Goal: Task Accomplishment & Management: Manage account settings

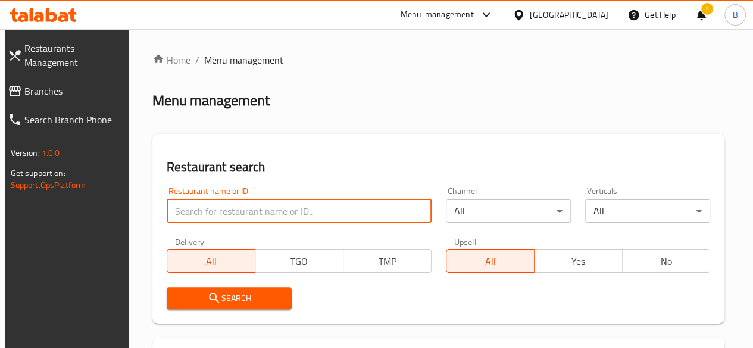
click at [261, 219] on input "search" at bounding box center [299, 211] width 265 height 24
click button "Search" at bounding box center [229, 299] width 125 height 22
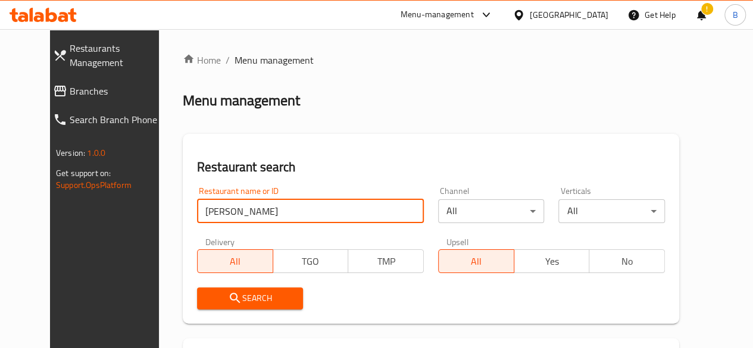
scroll to position [151, 0]
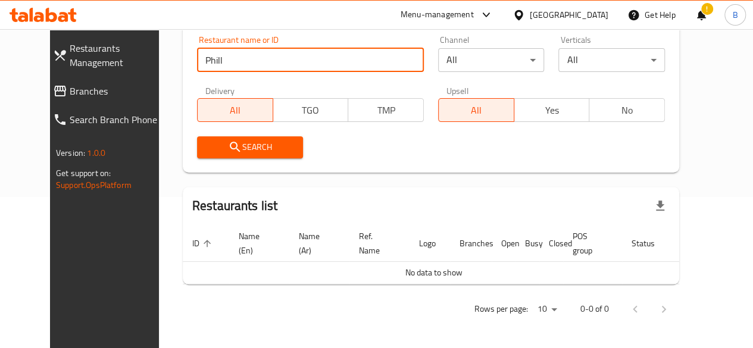
type input "Phill"
click button "Search" at bounding box center [250, 147] width 107 height 22
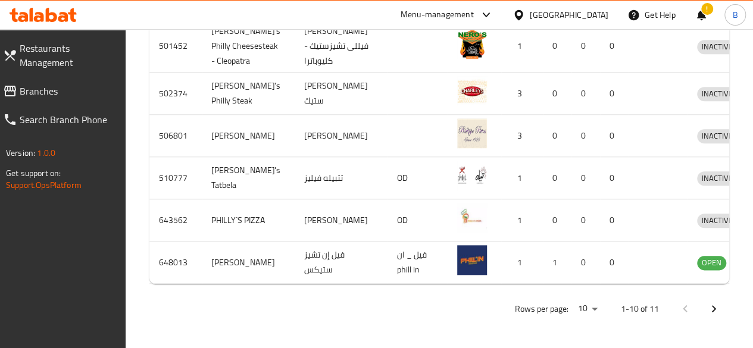
scroll to position [720, 0]
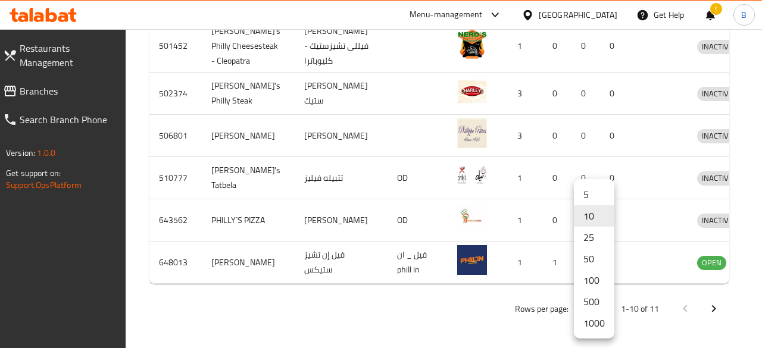
click at [593, 324] on li "1000" at bounding box center [594, 323] width 40 height 21
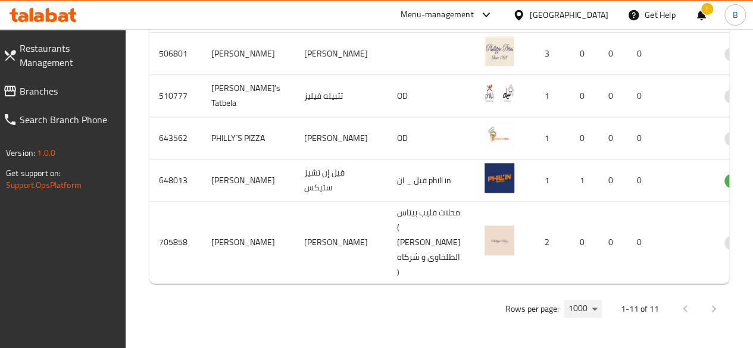
scroll to position [831, 0]
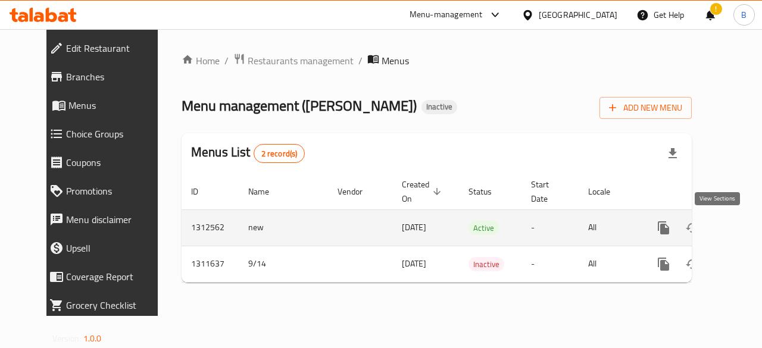
click at [742, 230] on icon "enhanced table" at bounding box center [749, 228] width 14 height 14
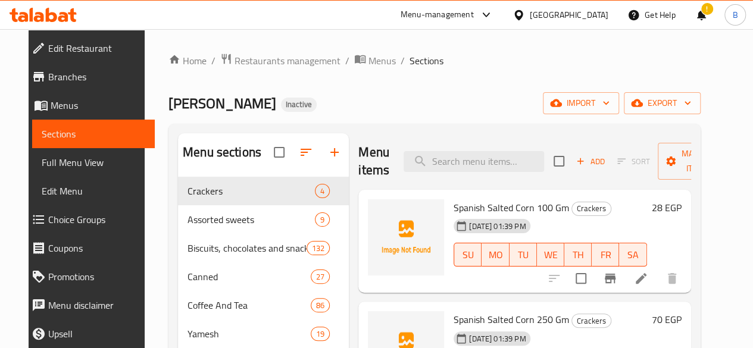
click at [493, 87] on div "Home / Restaurants management / Menus / Sections Phillippe Pittas Inactive impo…" at bounding box center [435, 272] width 532 height 438
click at [562, 109] on icon "button" at bounding box center [556, 103] width 12 height 12
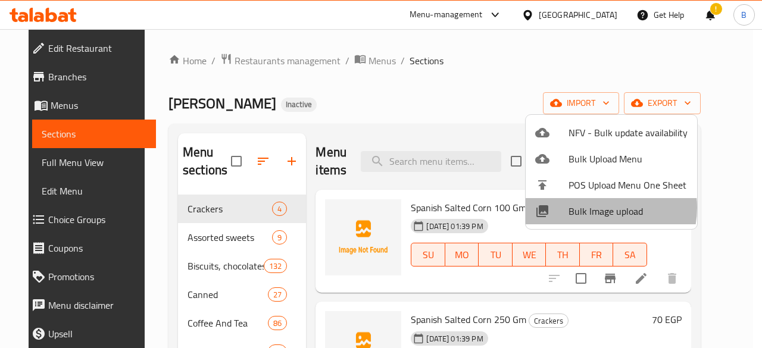
click at [595, 208] on span "Bulk Image upload" at bounding box center [628, 211] width 119 height 14
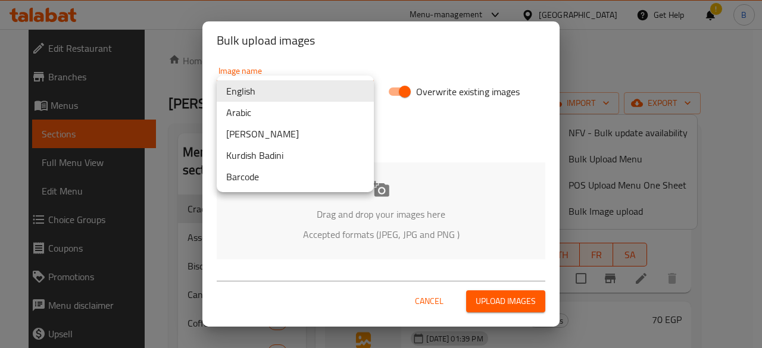
click at [297, 94] on body "​ Menu-management Egypt Get Help ! B Edit Restaurant Branches Menus Sections Fu…" at bounding box center [381, 188] width 762 height 319
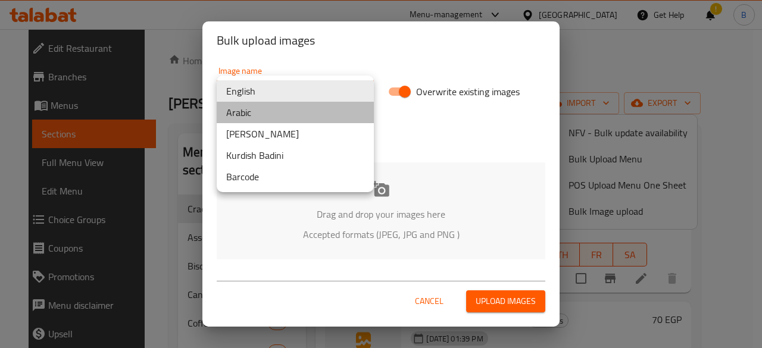
click at [286, 109] on li "Arabic" at bounding box center [295, 112] width 157 height 21
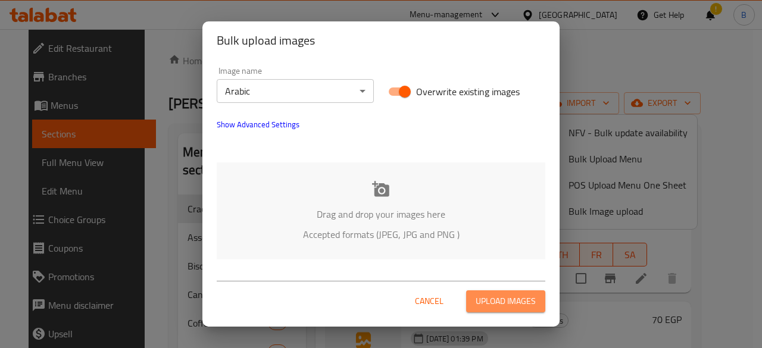
click at [498, 306] on span "Upload images" at bounding box center [506, 301] width 60 height 15
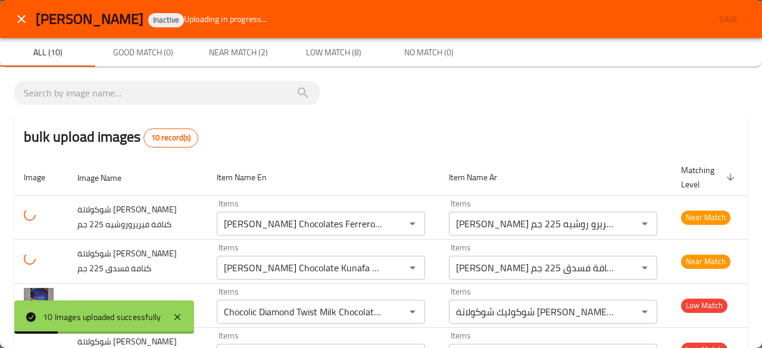
type جم "Cardamom Karak Tea 10 Sachets 200g"
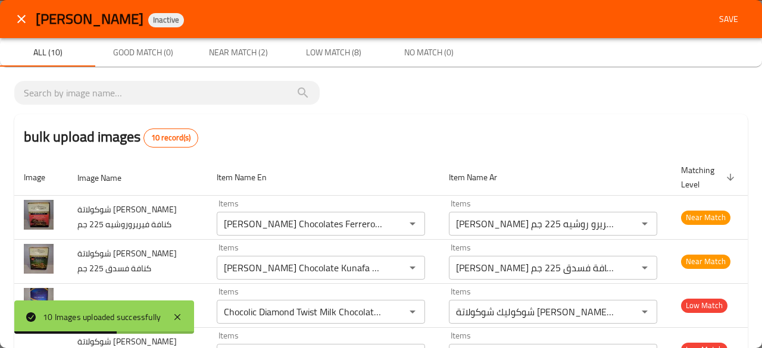
click at [508, 137] on div "bulk upload images 10 record(s)" at bounding box center [381, 136] width 734 height 45
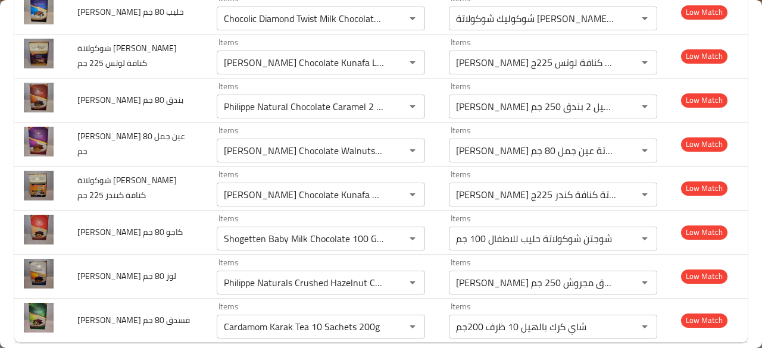
scroll to position [310, 0]
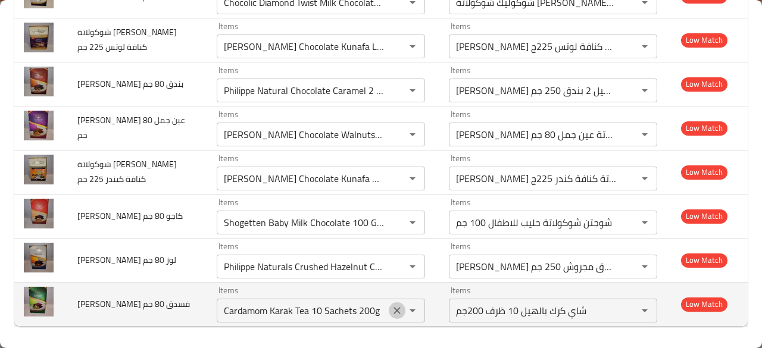
click at [391, 308] on icon "Clear" at bounding box center [397, 311] width 12 height 12
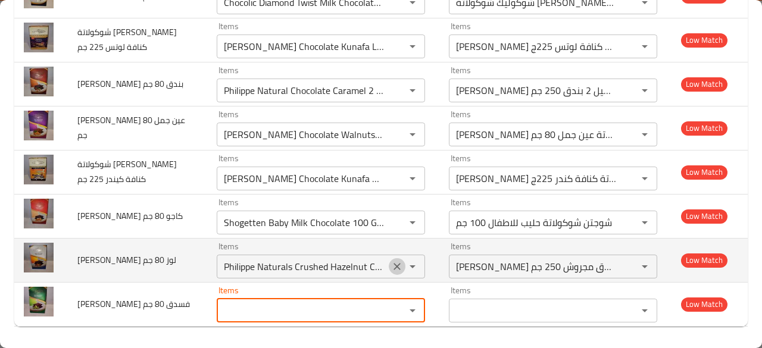
click at [391, 270] on icon "Clear" at bounding box center [397, 267] width 12 height 12
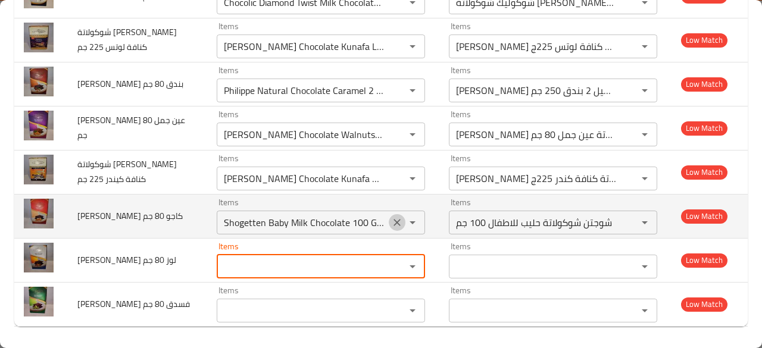
click at [391, 217] on icon "Clear" at bounding box center [397, 223] width 12 height 12
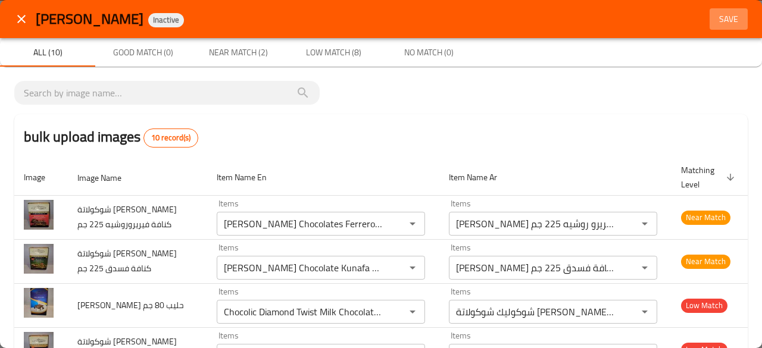
click at [715, 15] on span "Save" at bounding box center [729, 19] width 29 height 15
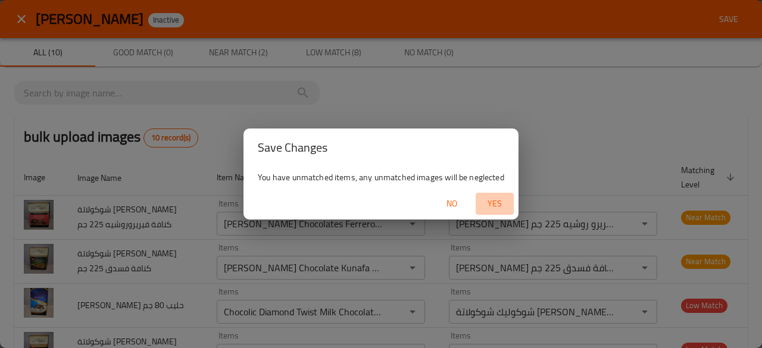
click at [488, 198] on span "Yes" at bounding box center [495, 203] width 29 height 15
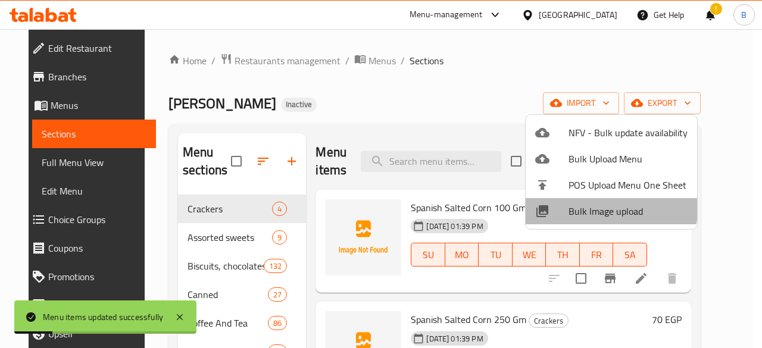
click at [597, 204] on span "Bulk Image upload" at bounding box center [628, 211] width 119 height 14
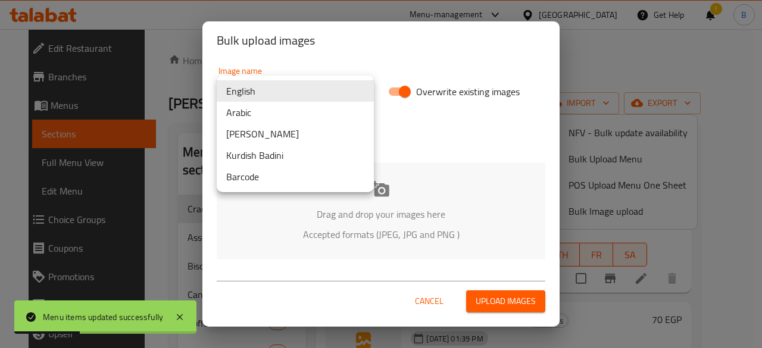
click at [339, 84] on body "Menu items updated successfully ​ Menu-management Egypt Get Help ! B Edit Resta…" at bounding box center [381, 188] width 762 height 319
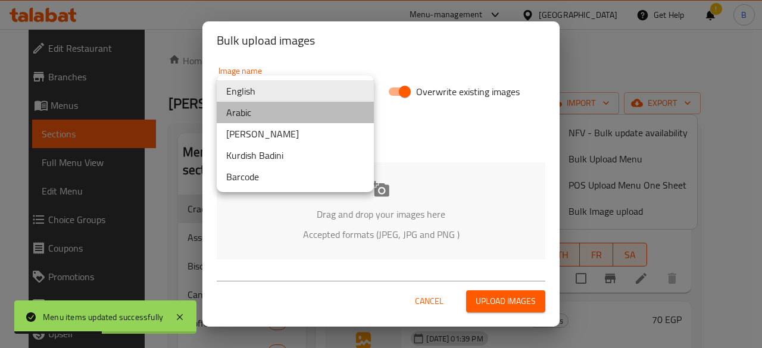
click at [294, 120] on li "Arabic" at bounding box center [295, 112] width 157 height 21
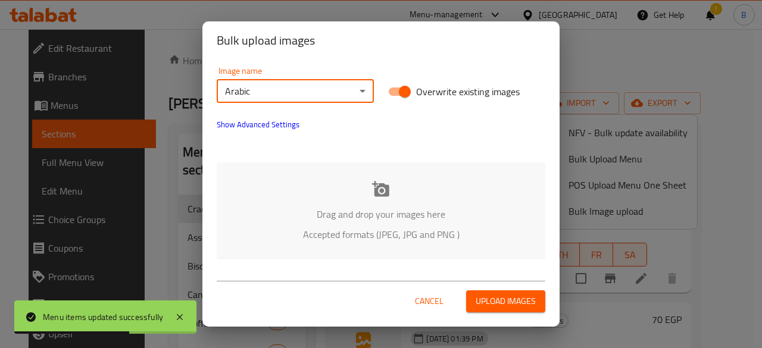
click at [497, 294] on span "Upload images" at bounding box center [506, 301] width 60 height 15
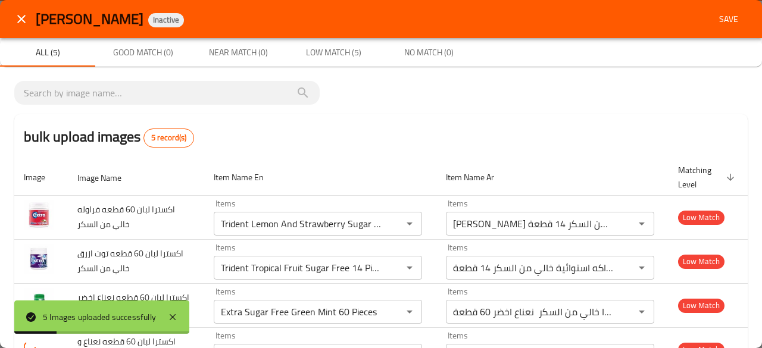
click at [573, 106] on p "bulk upload images 5 record(s) Image Image Name Item Name En Item Name Ar Match…" at bounding box center [381, 248] width 734 height 335
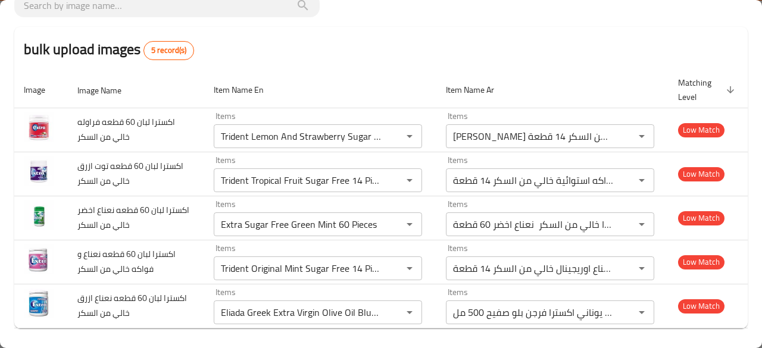
scroll to position [91, 0]
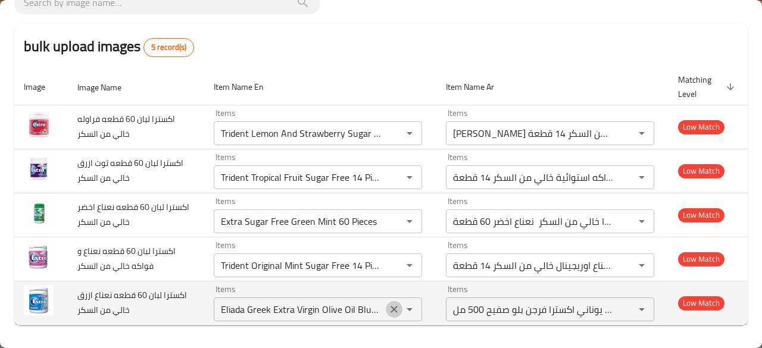
click at [389, 308] on icon "Clear" at bounding box center [394, 310] width 12 height 12
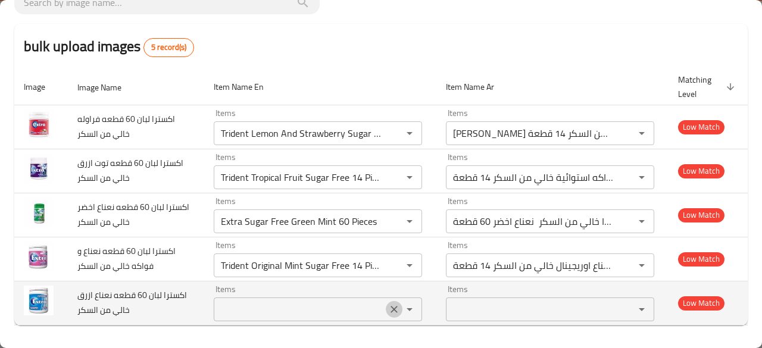
scroll to position [0, 0]
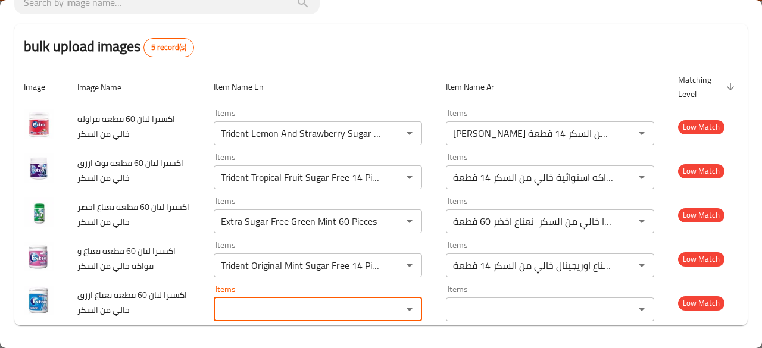
click at [381, 65] on div "bulk upload images 5 record(s)" at bounding box center [381, 46] width 734 height 45
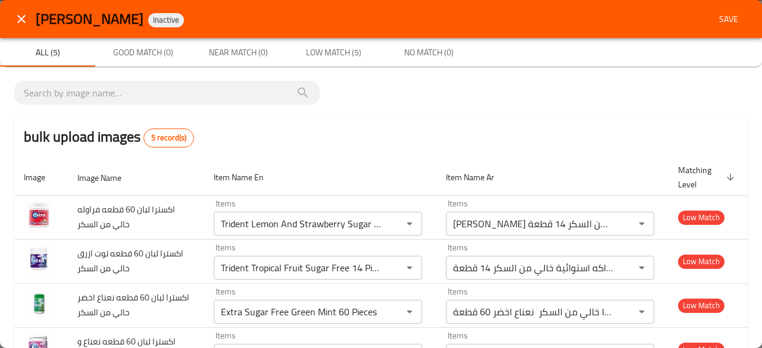
click at [716, 20] on span "Save" at bounding box center [729, 19] width 29 height 15
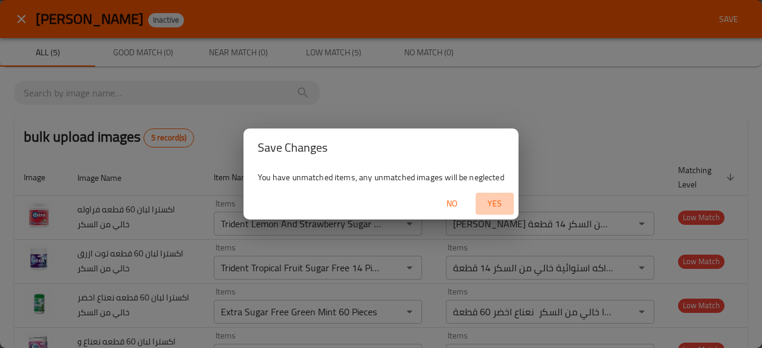
click at [493, 198] on span "Yes" at bounding box center [495, 203] width 29 height 15
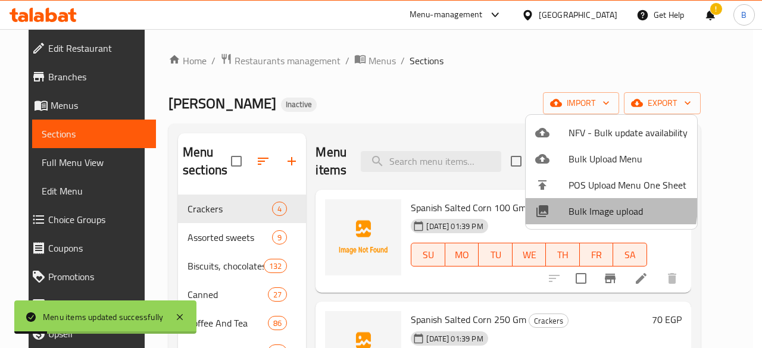
click at [571, 204] on span "Bulk Image upload" at bounding box center [628, 211] width 119 height 14
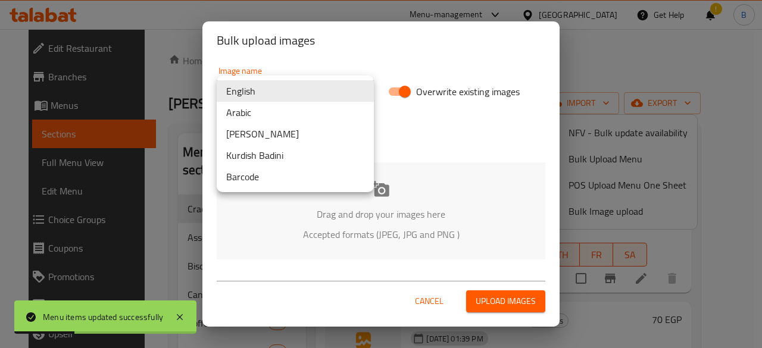
click at [322, 82] on body "Menu items updated successfully ​ Menu-management Egypt Get Help ! B Edit Resta…" at bounding box center [381, 188] width 762 height 319
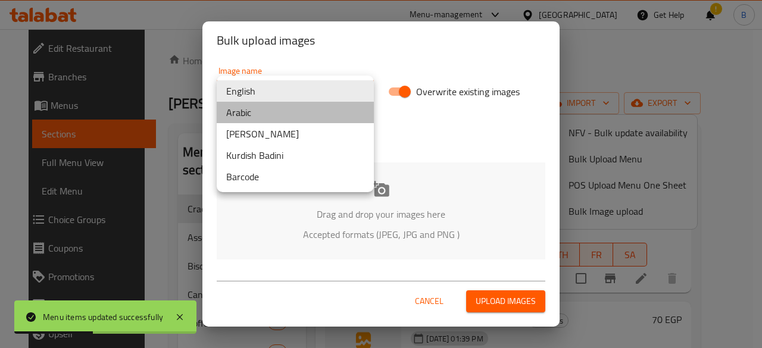
click at [289, 116] on li "Arabic" at bounding box center [295, 112] width 157 height 21
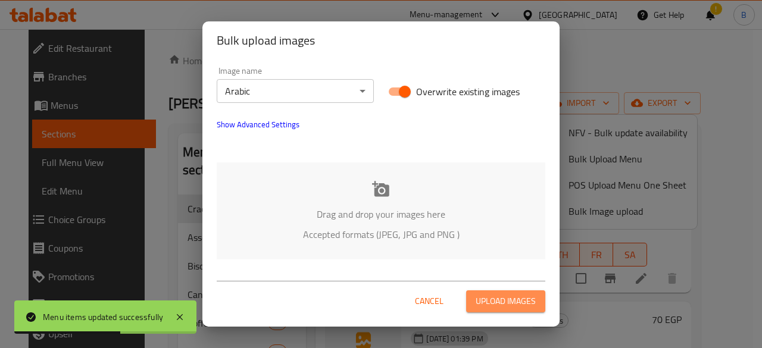
click at [481, 295] on span "Upload images" at bounding box center [506, 301] width 60 height 15
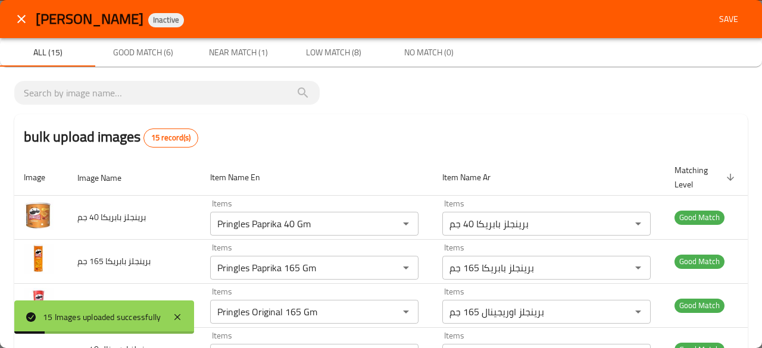
click at [462, 135] on div "bulk upload images 15 record(s)" at bounding box center [381, 136] width 734 height 45
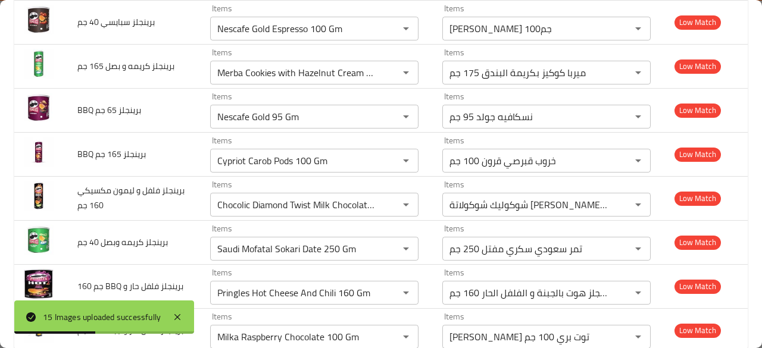
scroll to position [529, 0]
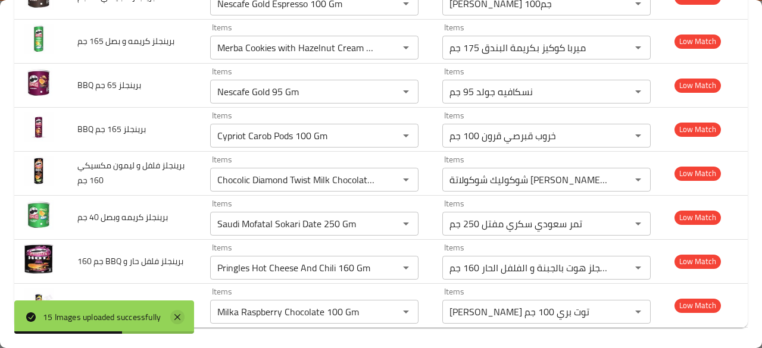
click at [177, 316] on icon at bounding box center [177, 317] width 6 height 6
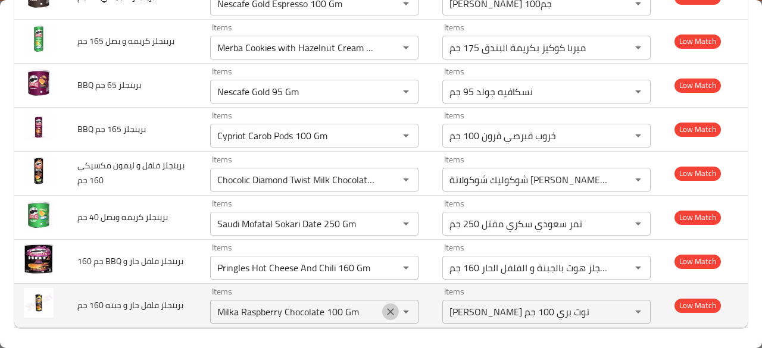
click at [385, 311] on icon "Clear" at bounding box center [391, 312] width 12 height 12
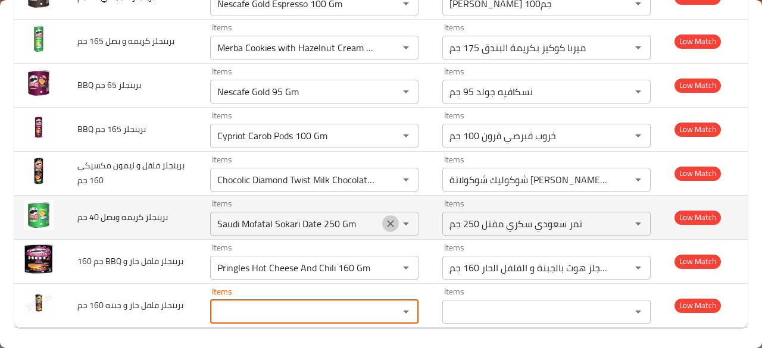
click at [385, 224] on icon "Clear" at bounding box center [391, 224] width 12 height 12
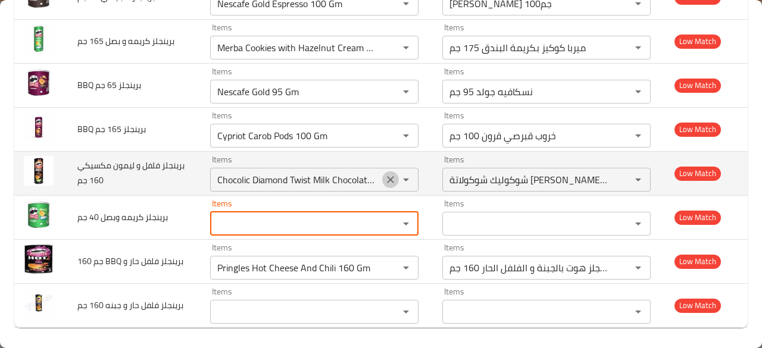
click at [387, 180] on icon "Clear" at bounding box center [390, 179] width 7 height 7
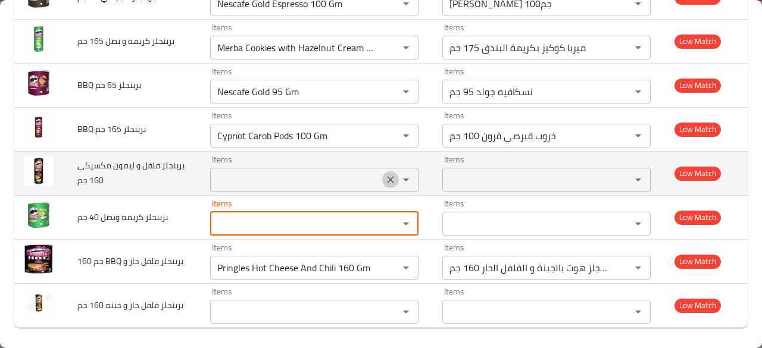
scroll to position [0, 0]
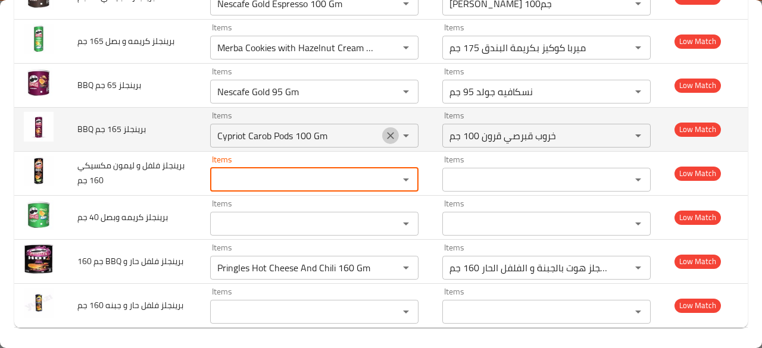
click at [385, 135] on icon "Clear" at bounding box center [391, 136] width 12 height 12
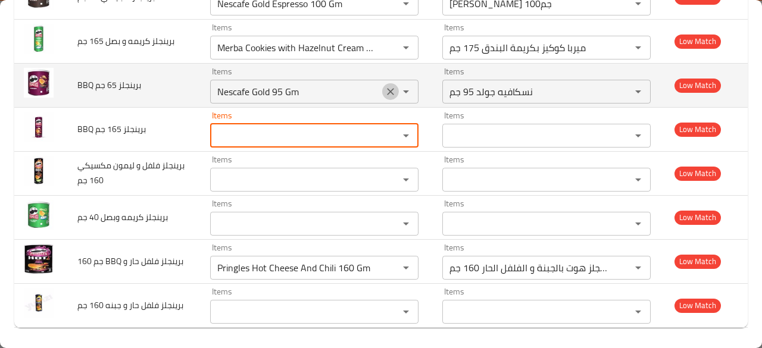
click at [385, 90] on icon "Clear" at bounding box center [391, 92] width 12 height 12
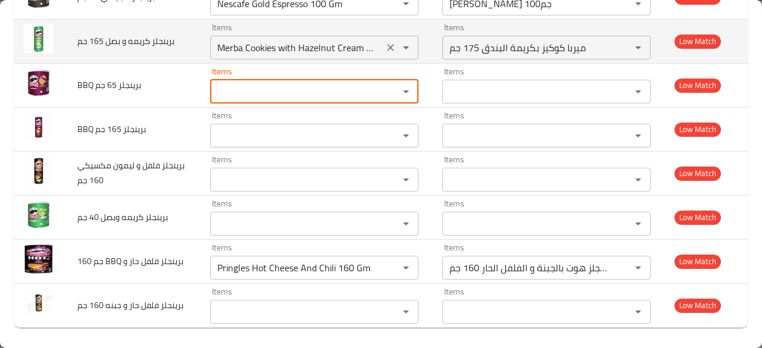
click at [383, 53] on button "Clear" at bounding box center [390, 47] width 17 height 17
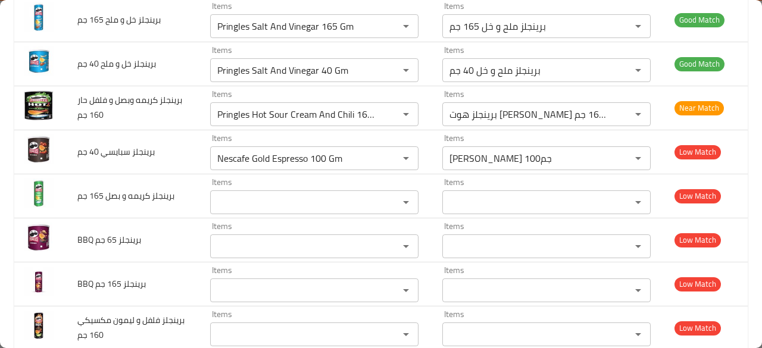
scroll to position [372, 0]
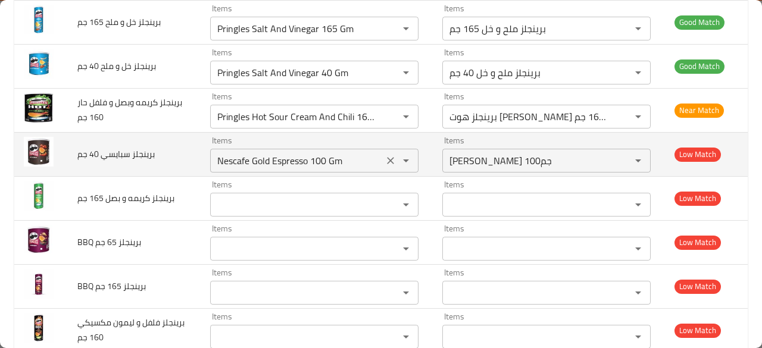
click at [387, 163] on icon "Clear" at bounding box center [391, 161] width 12 height 12
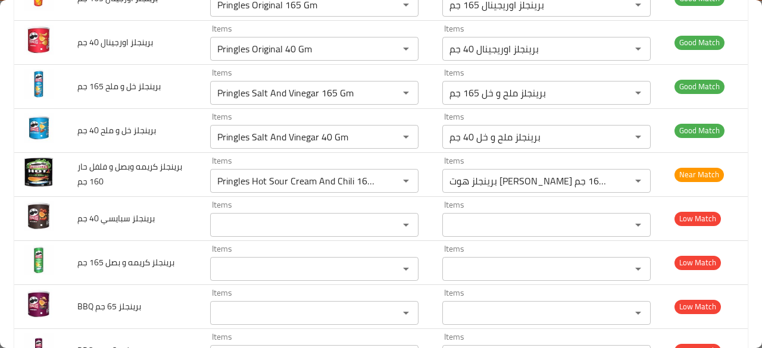
scroll to position [306, 0]
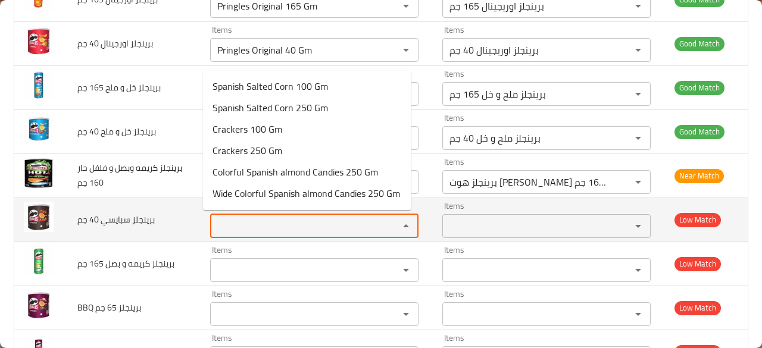
click at [350, 220] on جم "Items" at bounding box center [297, 226] width 166 height 17
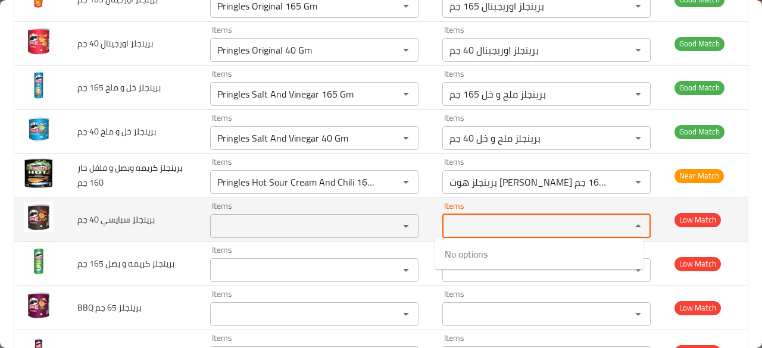
click at [485, 224] on جم-ar "Items" at bounding box center [529, 226] width 166 height 17
type جم-ar "f"
type جم-ar "ب"
type جم-ar "4"
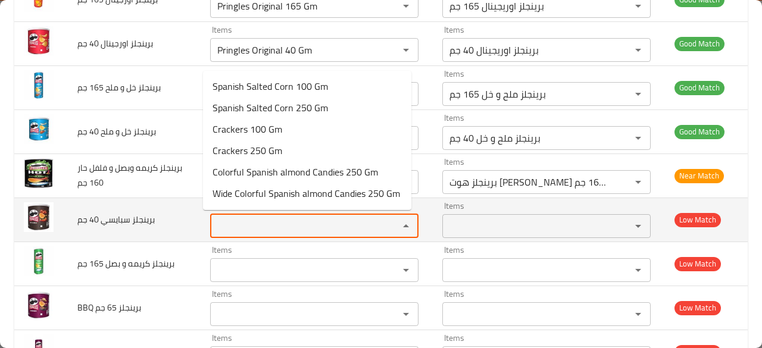
click at [353, 231] on جم "Items" at bounding box center [297, 226] width 166 height 17
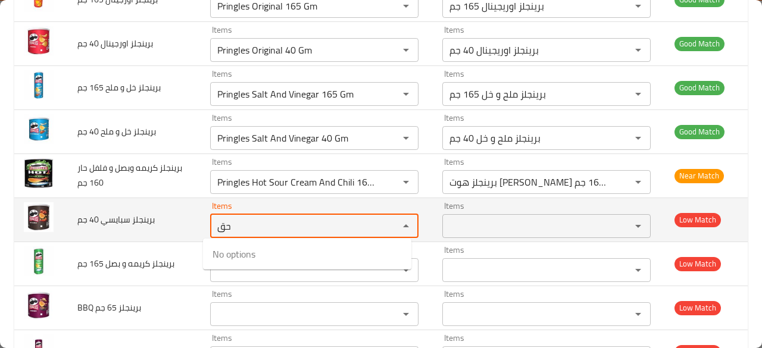
type جم "ح"
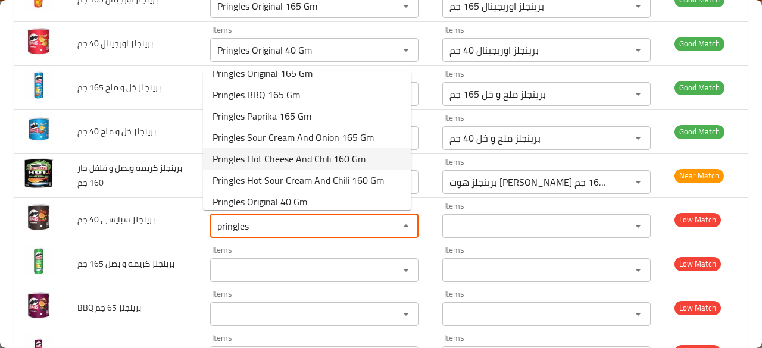
scroll to position [0, 0]
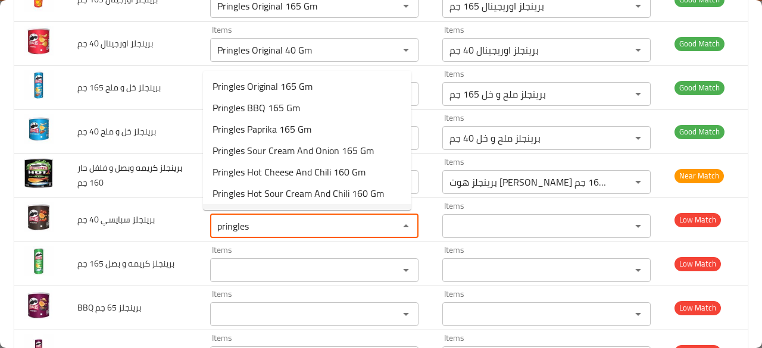
type جم "pringles"
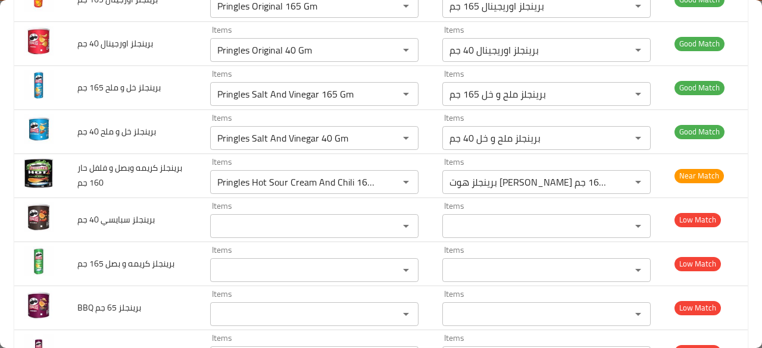
click at [742, 194] on div "bulk upload images 15 record(s) Image Image Name Item Name En Item Name Ar Matc…" at bounding box center [381, 168] width 762 height 814
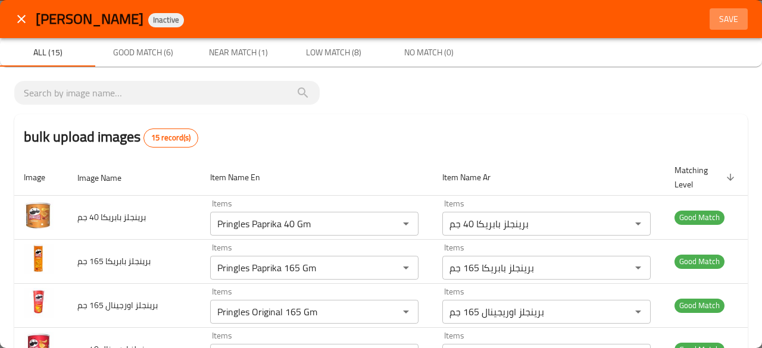
click at [715, 21] on span "Save" at bounding box center [729, 19] width 29 height 15
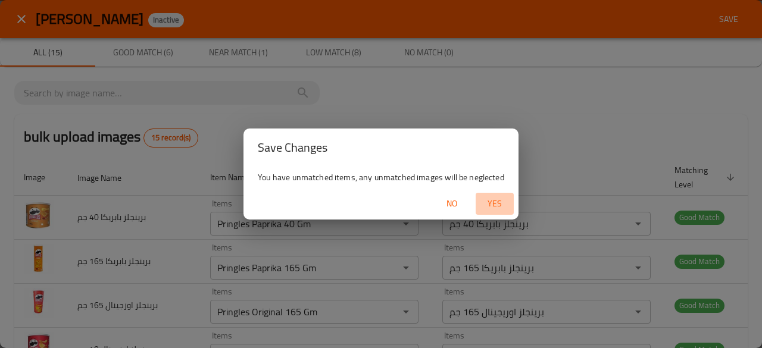
click at [496, 194] on button "Yes" at bounding box center [495, 204] width 38 height 22
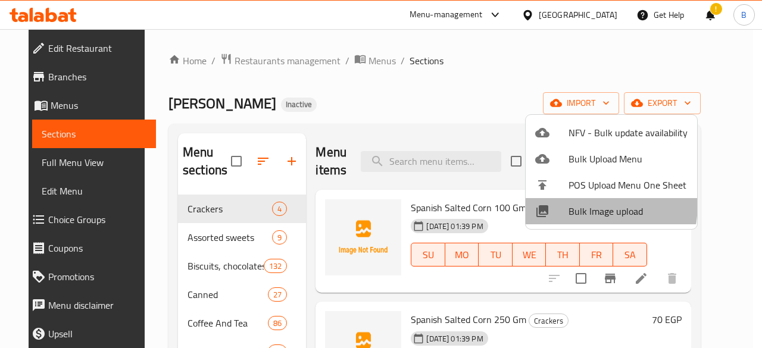
click at [557, 203] on li "Bulk Image upload" at bounding box center [611, 211] width 171 height 26
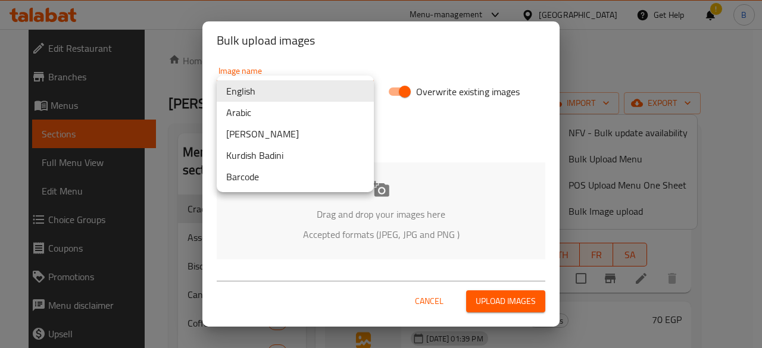
click at [277, 88] on body "​ Menu-management Egypt Get Help ! B Edit Restaurant Branches Menus Sections Fu…" at bounding box center [381, 188] width 762 height 319
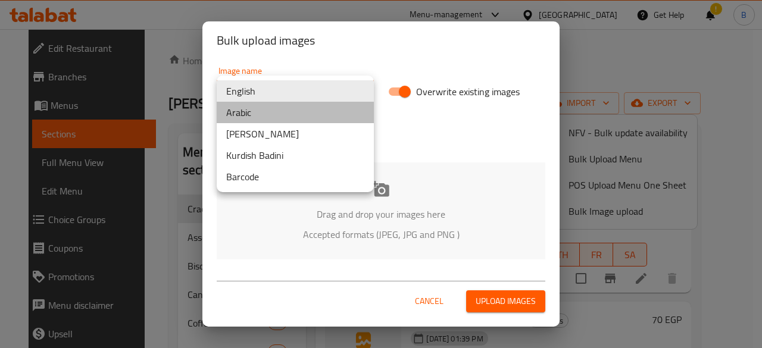
click at [277, 117] on li "Arabic" at bounding box center [295, 112] width 157 height 21
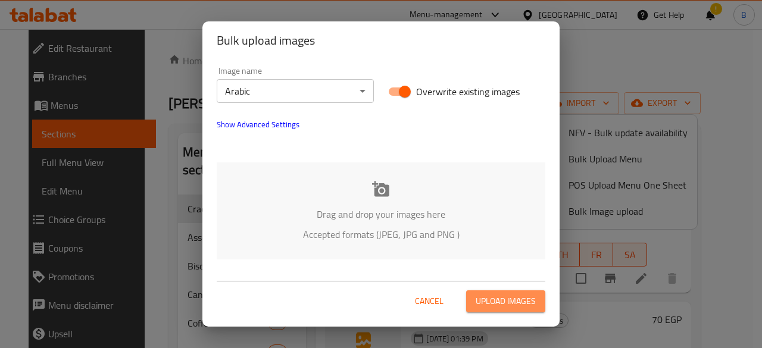
click at [495, 303] on span "Upload images" at bounding box center [506, 301] width 60 height 15
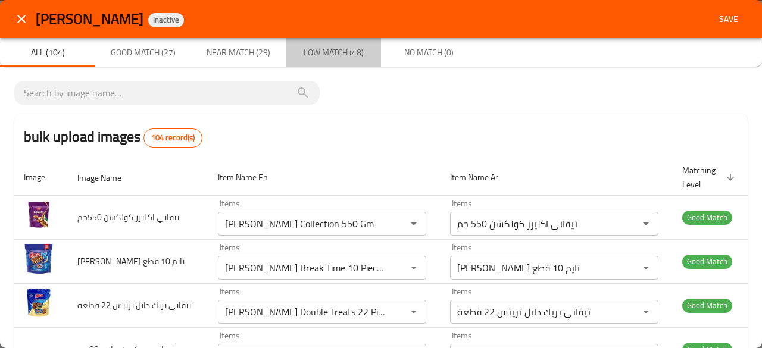
click at [334, 52] on span "Low Match (48)" at bounding box center [333, 52] width 81 height 15
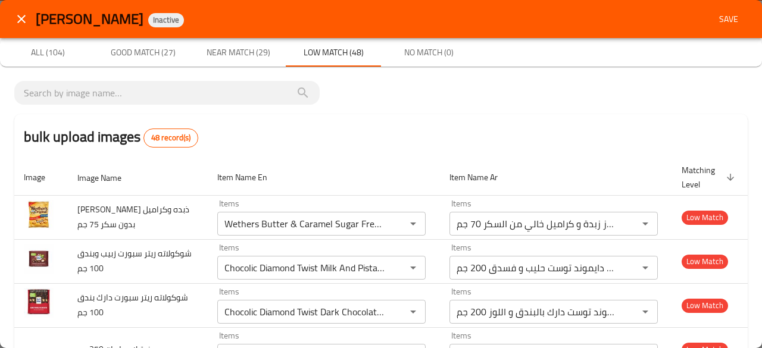
click at [461, 151] on div "bulk upload images 48 record(s)" at bounding box center [381, 136] width 734 height 45
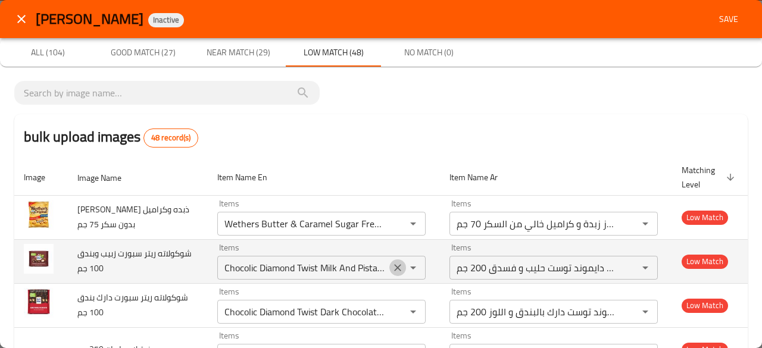
click at [392, 271] on icon "Clear" at bounding box center [398, 268] width 12 height 12
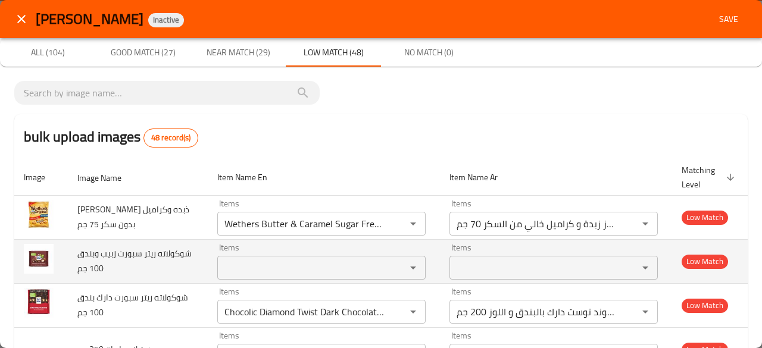
click at [423, 254] on td "Items Items" at bounding box center [324, 261] width 232 height 44
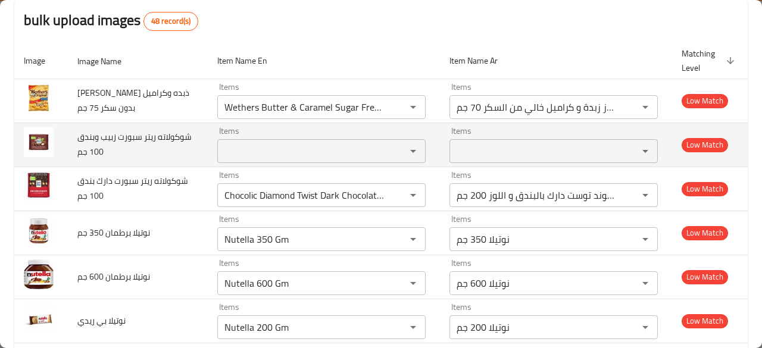
scroll to position [119, 0]
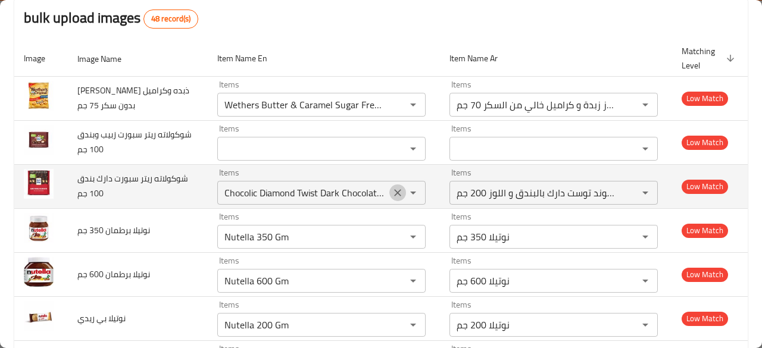
click at [392, 197] on icon "Clear" at bounding box center [398, 193] width 12 height 12
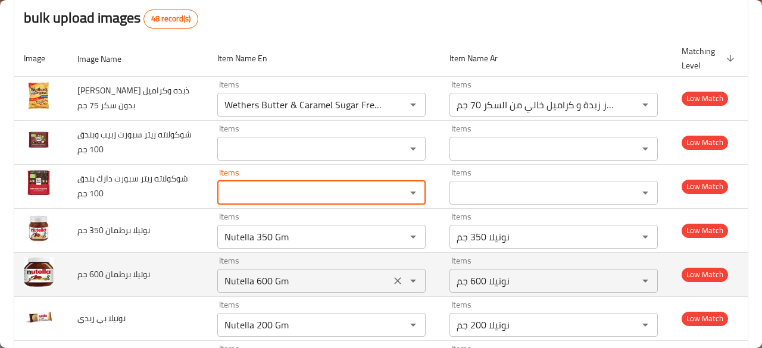
click at [378, 261] on div "Items Nutella 600 Gm Items" at bounding box center [321, 275] width 208 height 36
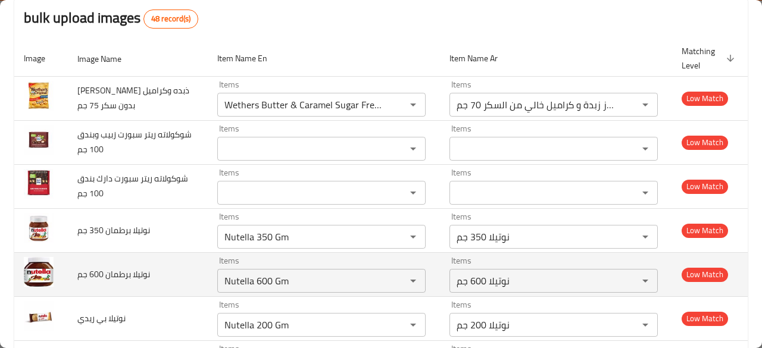
click at [424, 261] on td "Items Nutella 600 Gm Items" at bounding box center [324, 274] width 232 height 44
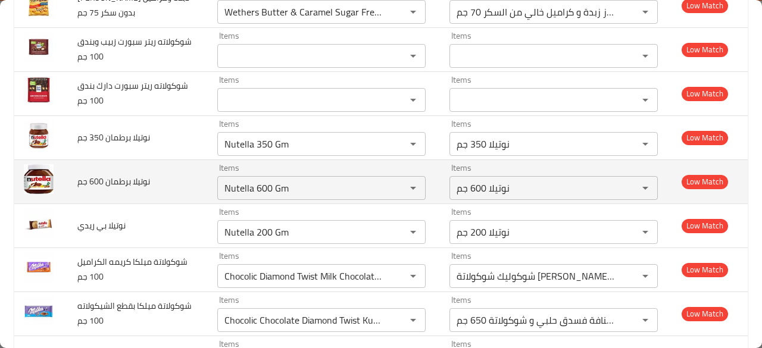
scroll to position [214, 0]
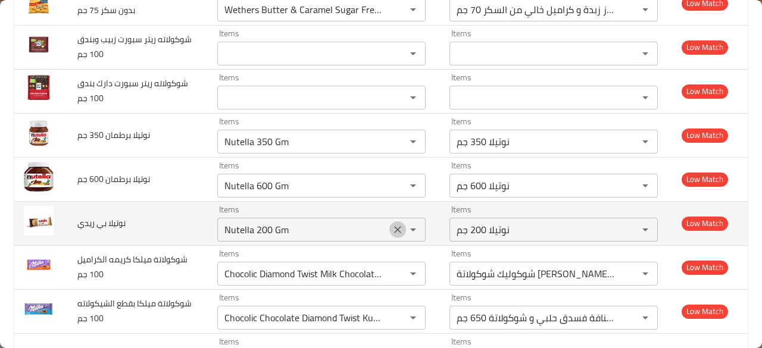
click at [392, 230] on icon "Clear" at bounding box center [398, 230] width 12 height 12
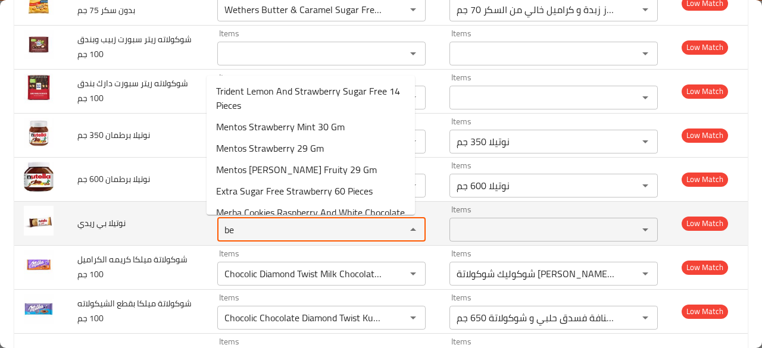
type ريدي "b"
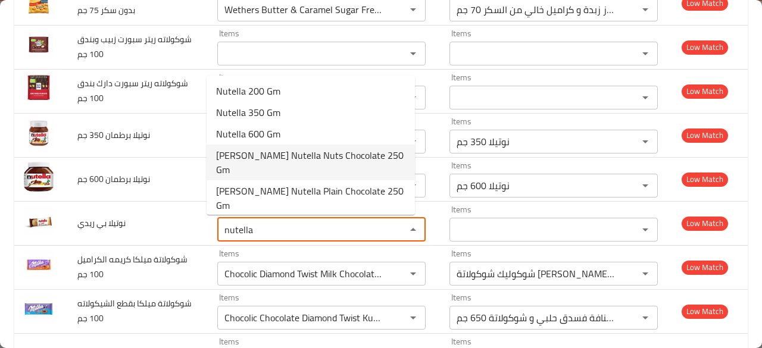
scroll to position [6, 0]
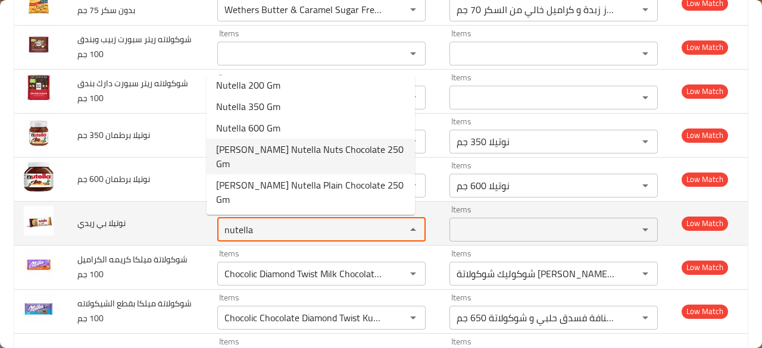
type ريدي "nutella"
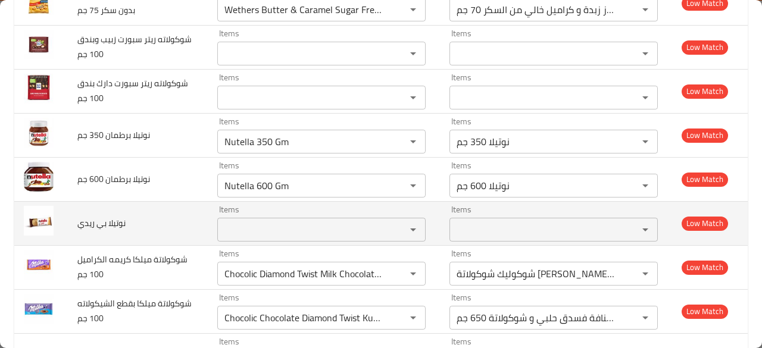
click at [678, 234] on td "Low Match" at bounding box center [710, 223] width 76 height 44
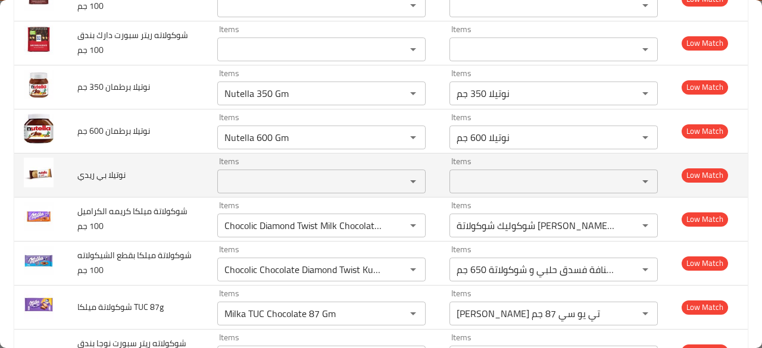
scroll to position [286, 0]
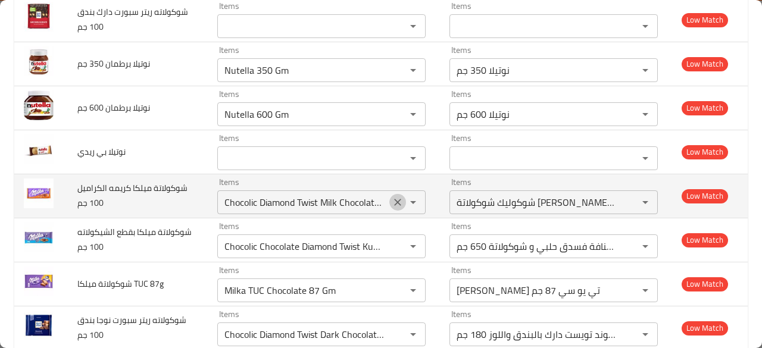
click at [392, 203] on icon "Clear" at bounding box center [398, 202] width 12 height 12
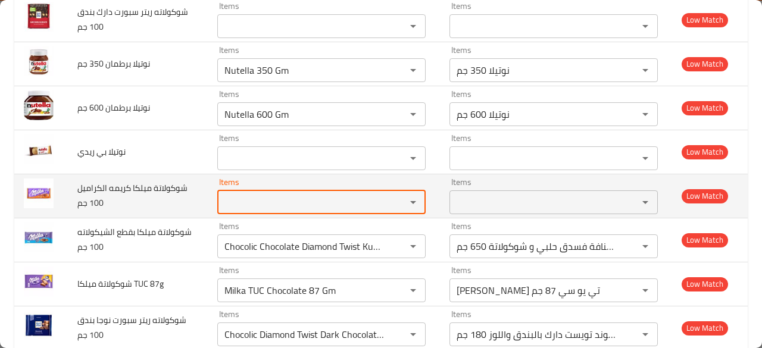
scroll to position [0, 0]
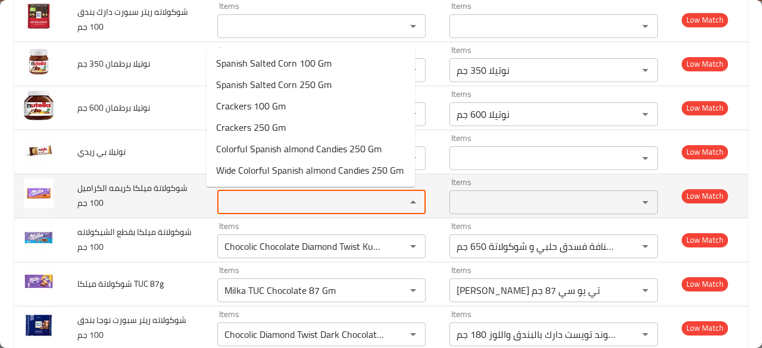
click at [345, 205] on جم "Items" at bounding box center [304, 202] width 166 height 17
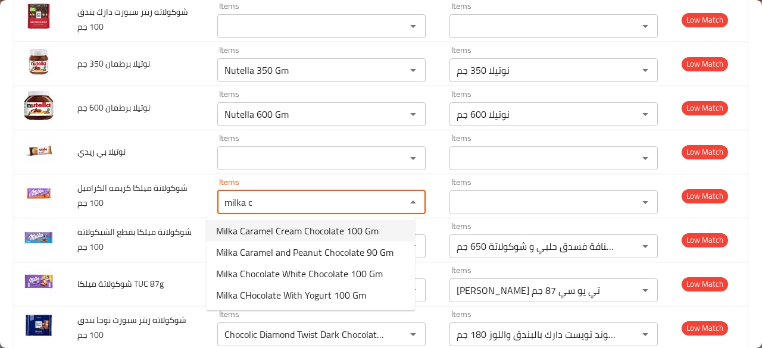
click at [357, 232] on span "Milka Caramel Cream Chocolate 100 Gm" at bounding box center [297, 231] width 163 height 14
type جم "Milka Caramel Cream Chocolate 100 Gm"
type جم-ar "ميلكا شوكولاتة كريمة الكراميل 100 جم"
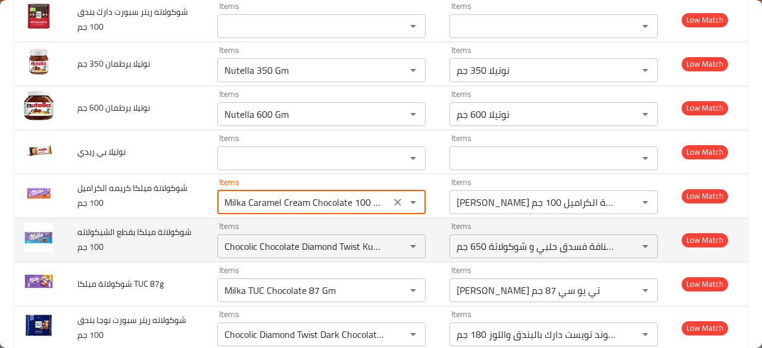
type جم "Milka Caramel Cream Chocolate 100 Gm"
click at [440, 242] on td "Items شوكوليك شوكولاتة دايموند تويست كنافة فسدق حلبي و شوكولاتة 650 جم Items" at bounding box center [556, 240] width 232 height 44
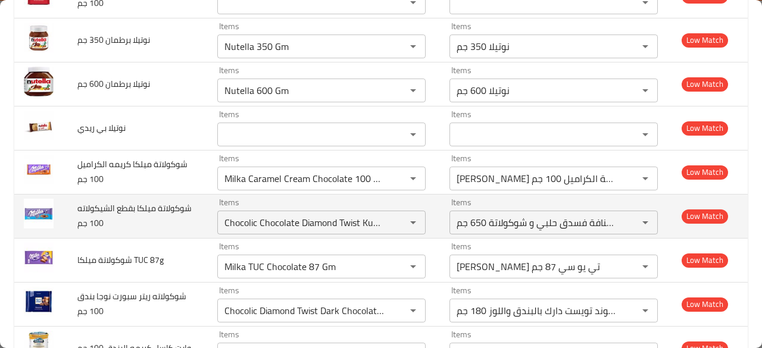
scroll to position [333, 0]
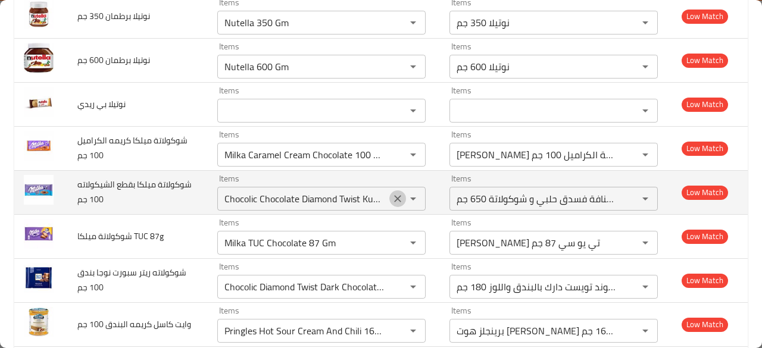
click at [392, 195] on icon "Clear" at bounding box center [398, 199] width 12 height 12
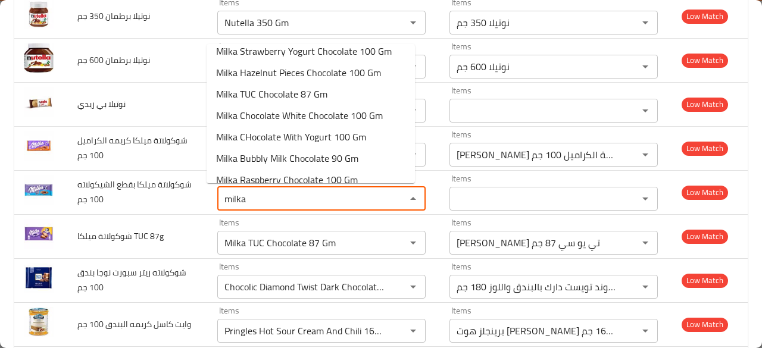
scroll to position [174, 0]
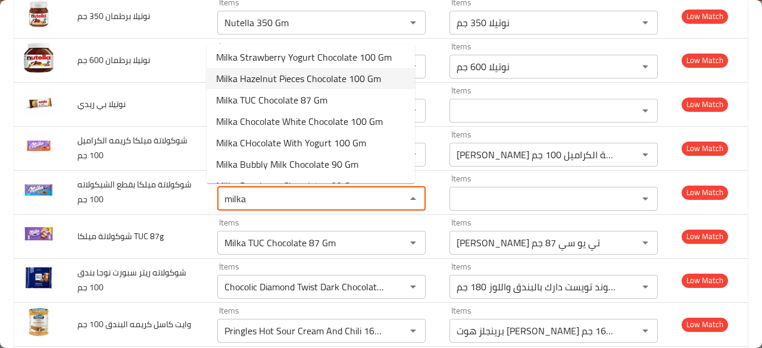
click at [360, 84] on span "Milka Hazelnut Pieces Chocolate 100 Gm" at bounding box center [298, 78] width 165 height 14
type جم "Milka Hazelnut Pieces Chocolate 100 Gm"
type جم-ar "ميلكا شوكولاتة بقطع البندق 100 جم"
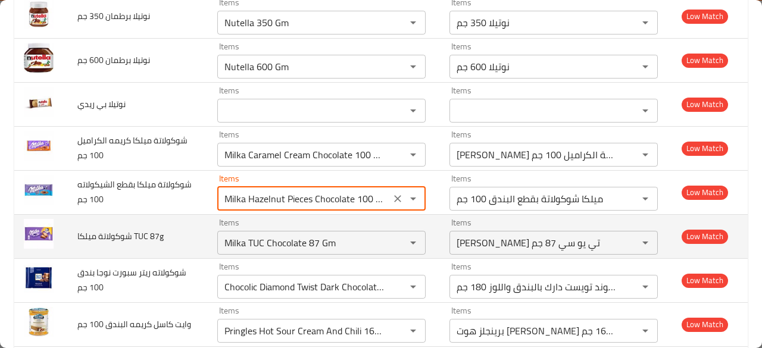
type جم "Milka Hazelnut Pieces Chocolate 100 Gm"
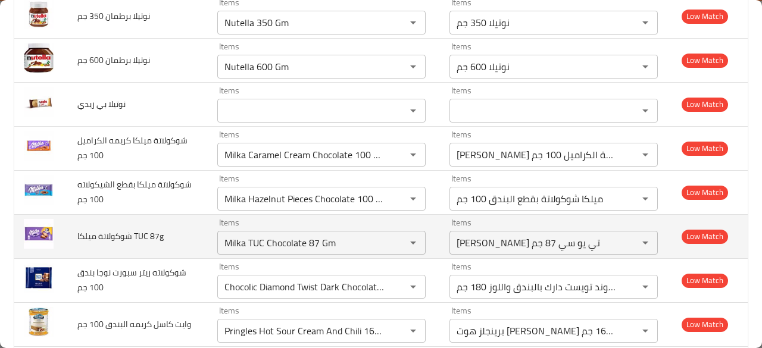
click at [188, 238] on td "شوكولاتة ميلكا TUC 87g" at bounding box center [138, 236] width 140 height 44
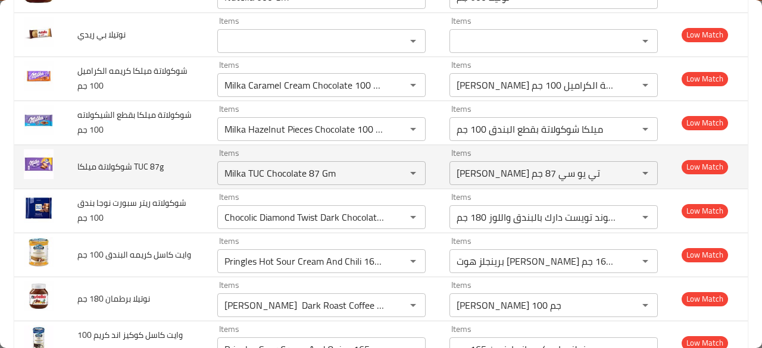
scroll to position [405, 0]
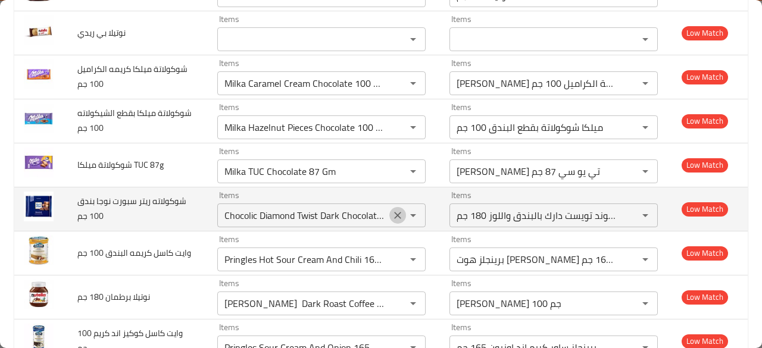
click at [392, 216] on icon "Clear" at bounding box center [398, 216] width 12 height 12
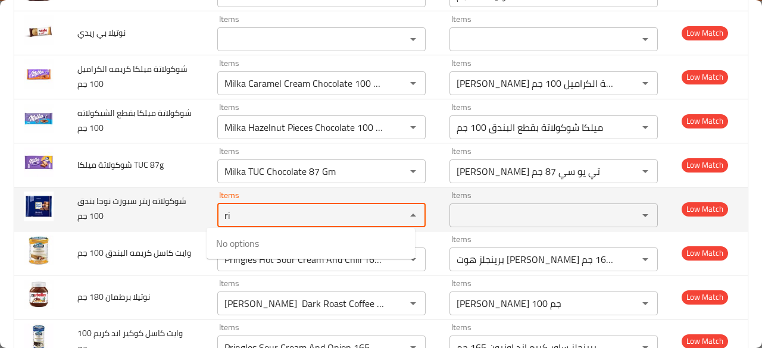
type جم "r"
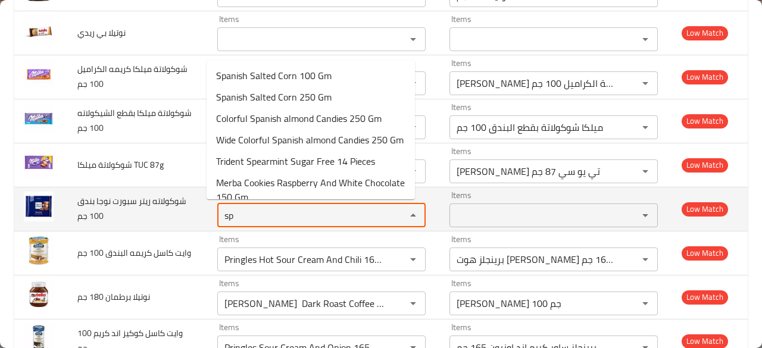
type جم "s"
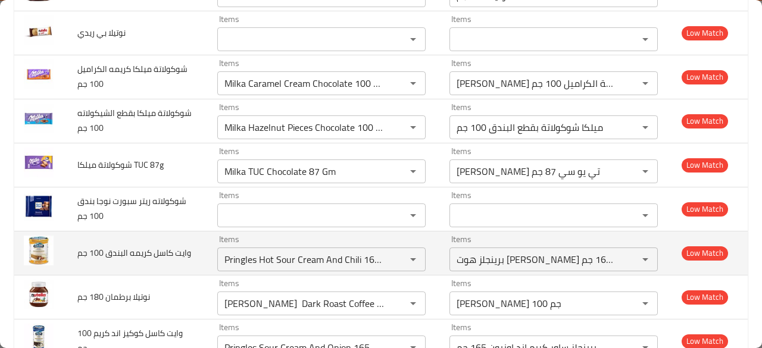
click at [170, 245] on span "وايت كاسل كريمه البندق 100 جم" at bounding box center [134, 252] width 114 height 15
click at [394, 256] on icon "Clear" at bounding box center [397, 259] width 7 height 7
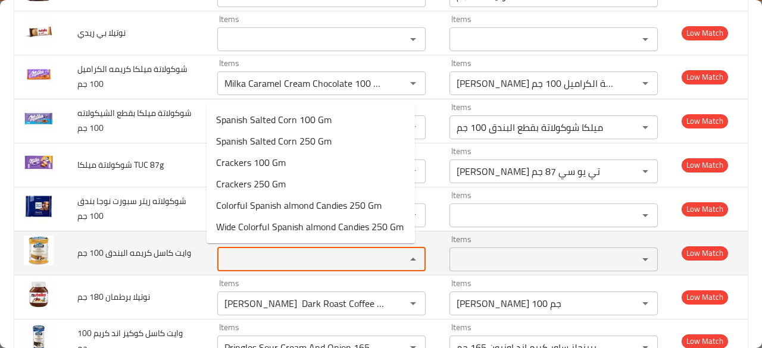
click at [338, 258] on جم "Items" at bounding box center [304, 259] width 166 height 17
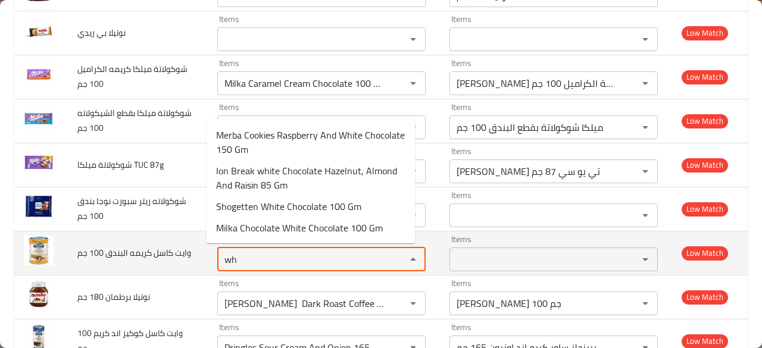
type جم "w"
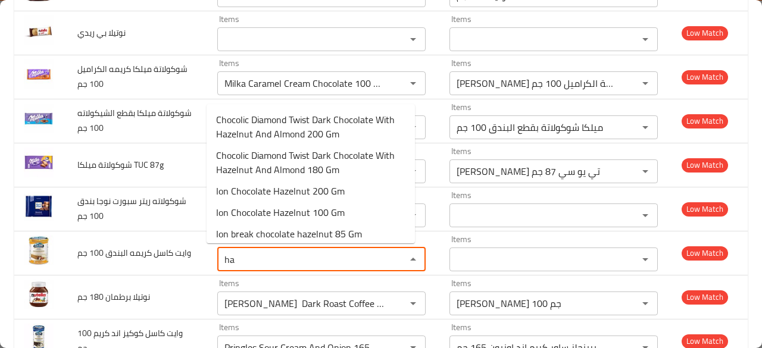
type جم "h"
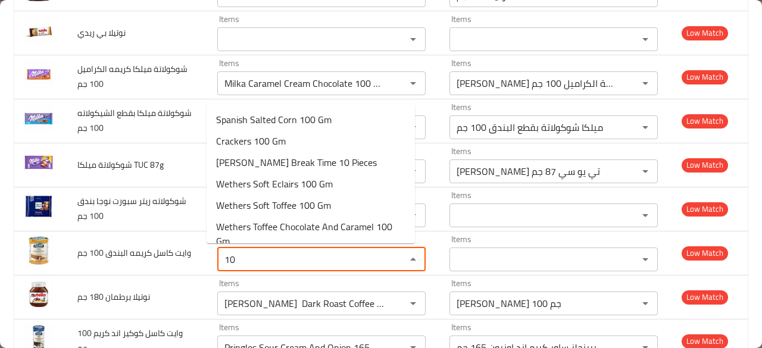
type جم "1"
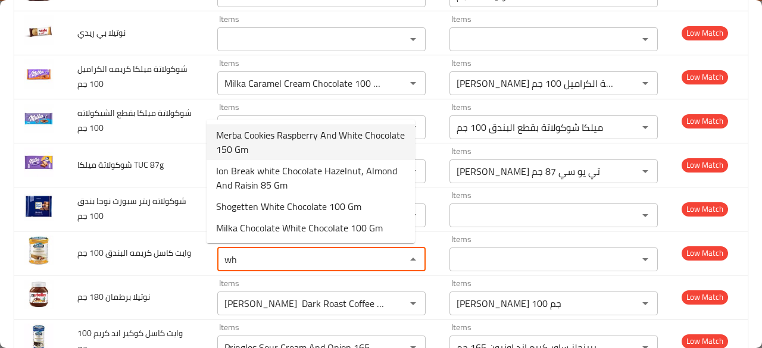
type جم "w"
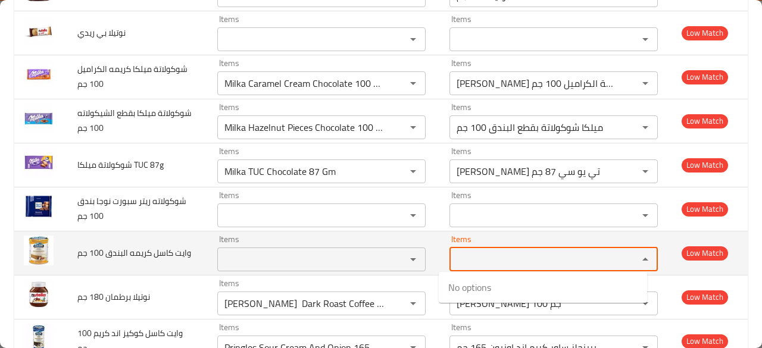
click at [506, 261] on جم-ar "Items" at bounding box center [536, 259] width 166 height 17
type جم-ar "m"
type جم-ar "و"
type جم-ar "ب"
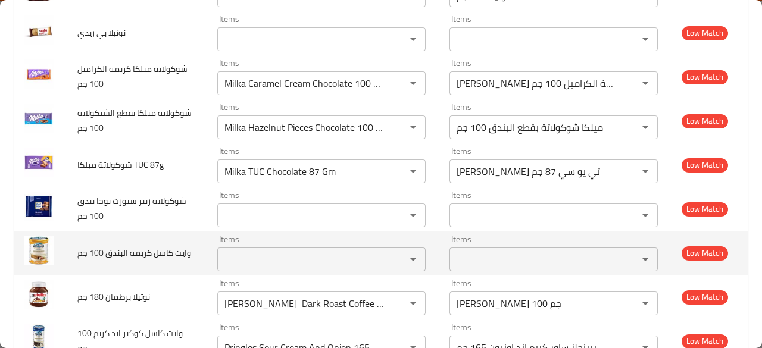
click at [440, 241] on td "Items Items" at bounding box center [556, 253] width 232 height 44
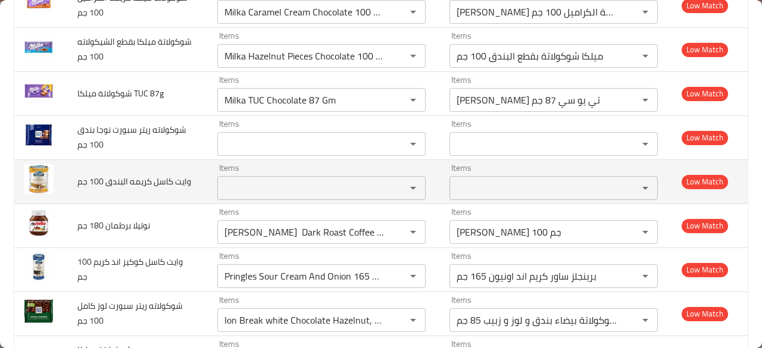
scroll to position [500, 0]
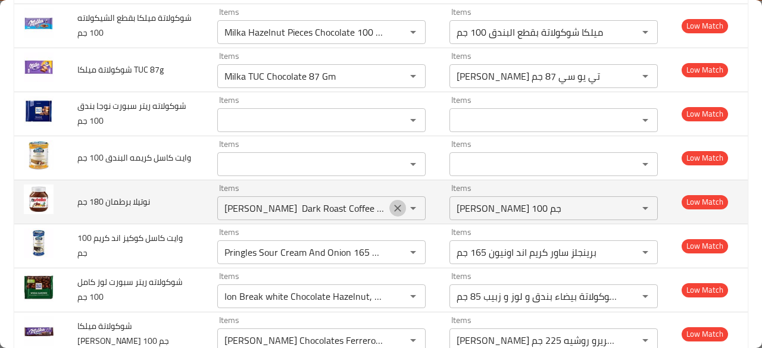
click at [394, 207] on icon "Clear" at bounding box center [397, 208] width 7 height 7
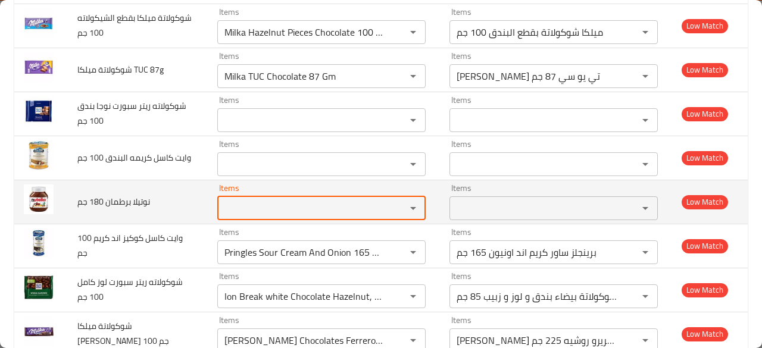
scroll to position [0, 0]
type جم "ى"
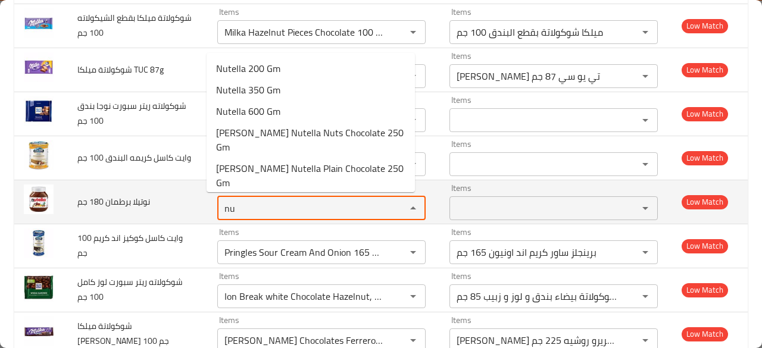
type جم "n"
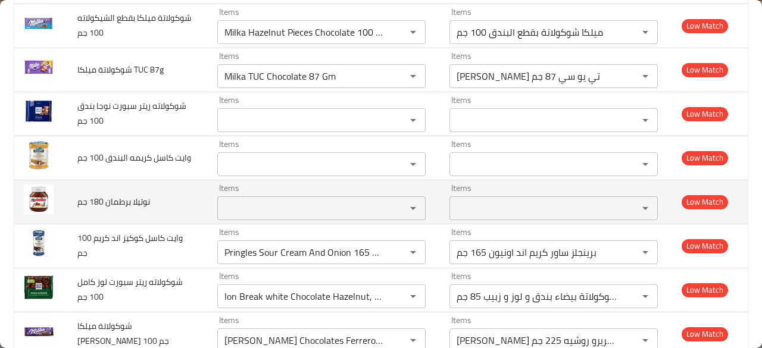
click at [422, 204] on td "Items Items" at bounding box center [324, 202] width 232 height 44
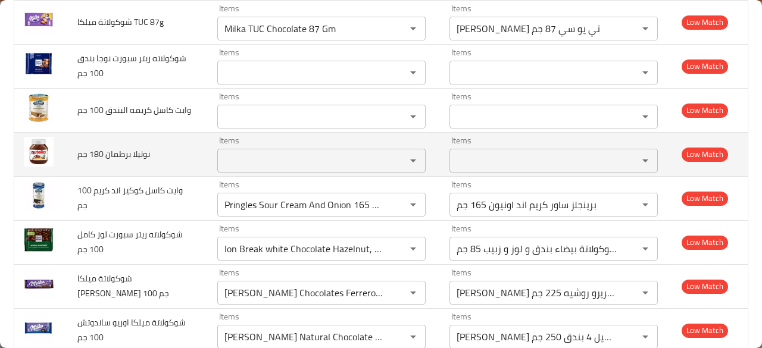
scroll to position [572, 0]
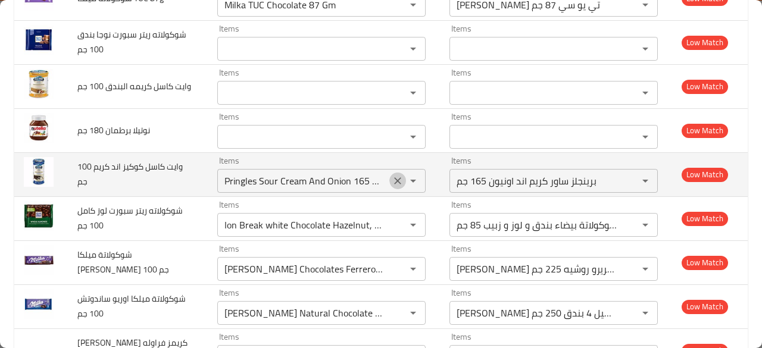
click at [392, 179] on icon "Clear" at bounding box center [398, 181] width 12 height 12
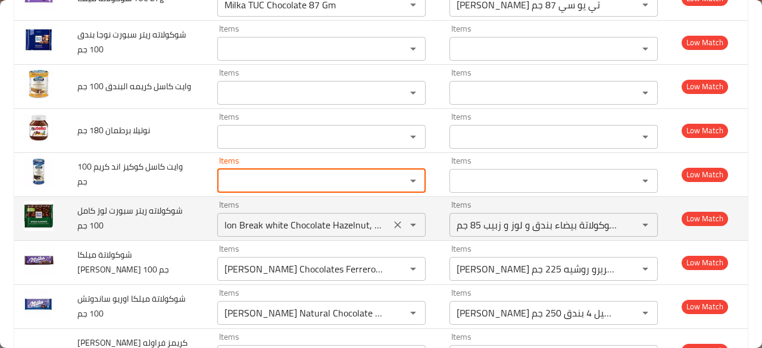
click at [394, 223] on icon "Clear" at bounding box center [397, 224] width 7 height 7
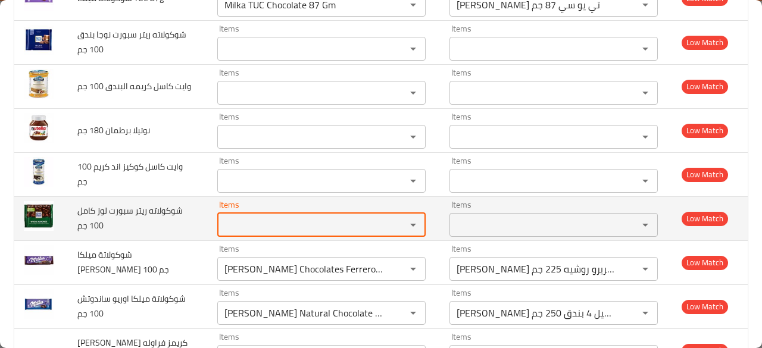
scroll to position [0, 0]
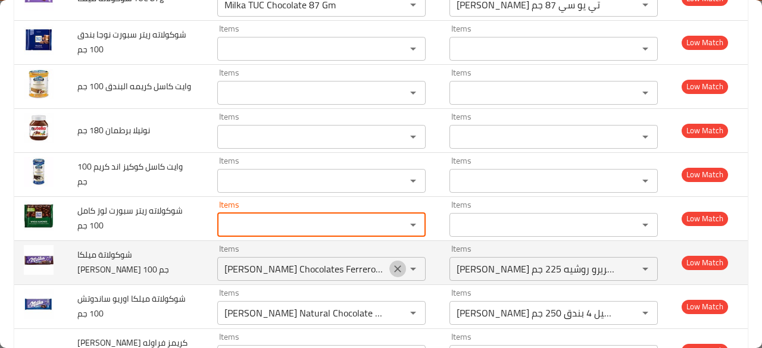
click at [394, 266] on icon "Clear" at bounding box center [397, 269] width 7 height 7
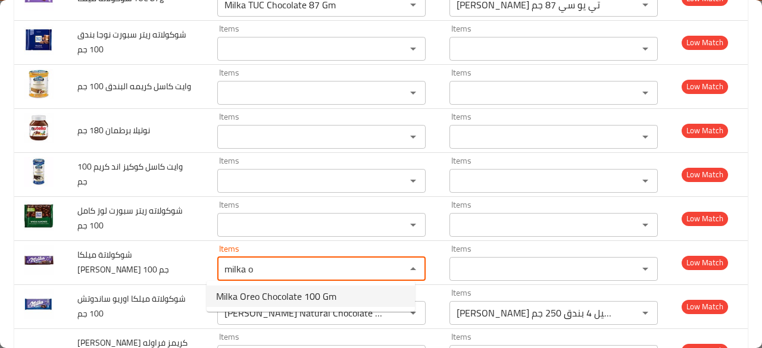
click at [318, 295] on span "Milka Oreo Chocolate 100 Gm" at bounding box center [276, 296] width 120 height 14
type جم "Milka Oreo Chocolate 100 Gm"
type جم-ar "ميلكا شوكولاتة اوريو 100 جم"
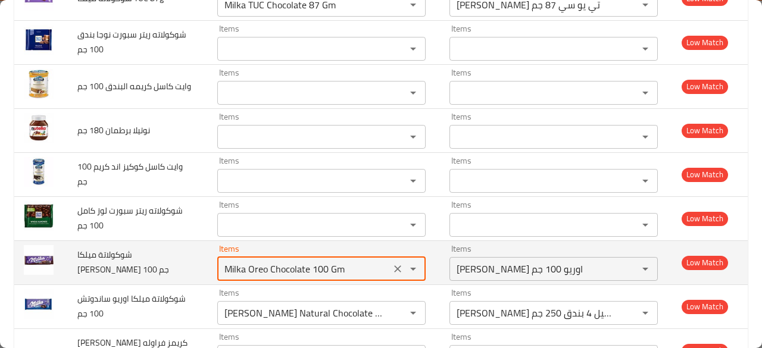
type جم "Milka Oreo Chocolate 100 Gm"
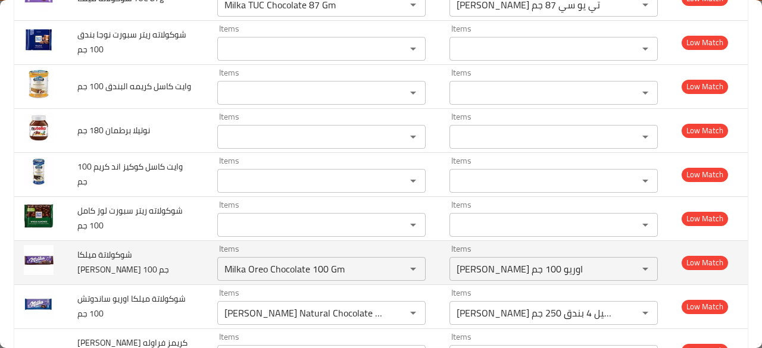
click at [426, 260] on td "Items Milka Oreo Chocolate 100 Gm Items" at bounding box center [324, 263] width 232 height 44
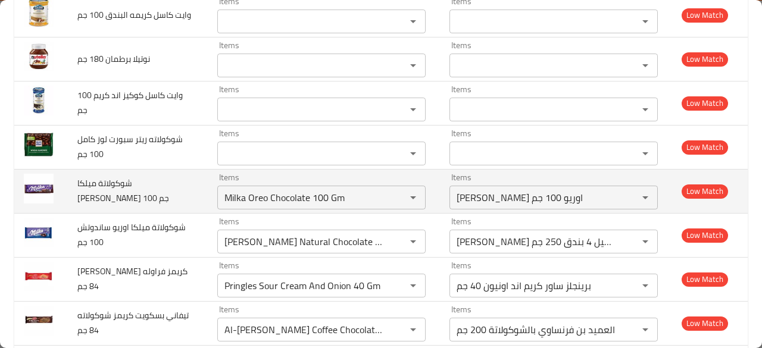
scroll to position [667, 0]
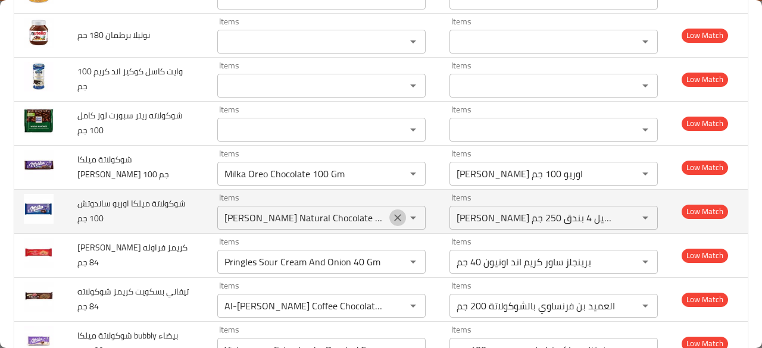
click at [392, 218] on icon "Clear" at bounding box center [398, 218] width 12 height 12
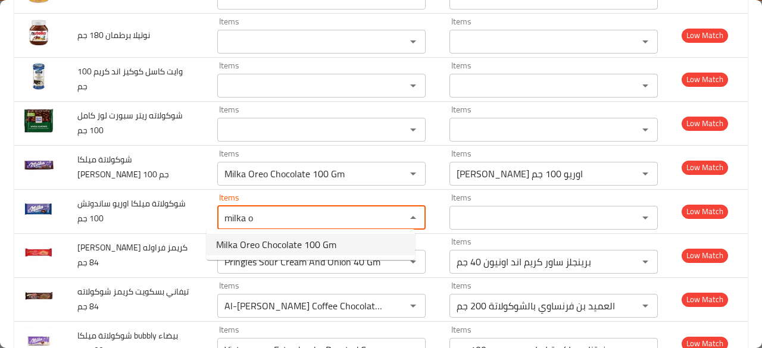
click at [326, 245] on span "Milka Oreo Chocolate 100 Gm" at bounding box center [276, 245] width 120 height 14
type جم "Milka Oreo Chocolate 100 Gm"
type جم-ar "ميلكا شوكولاتة اوريو 100 جم"
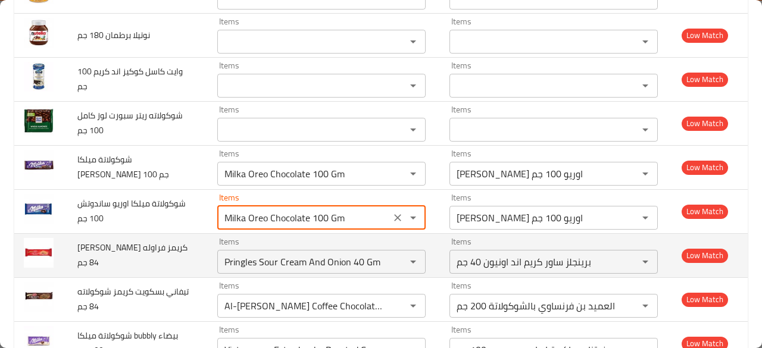
type جم "Milka Oreo Chocolate 100 Gm"
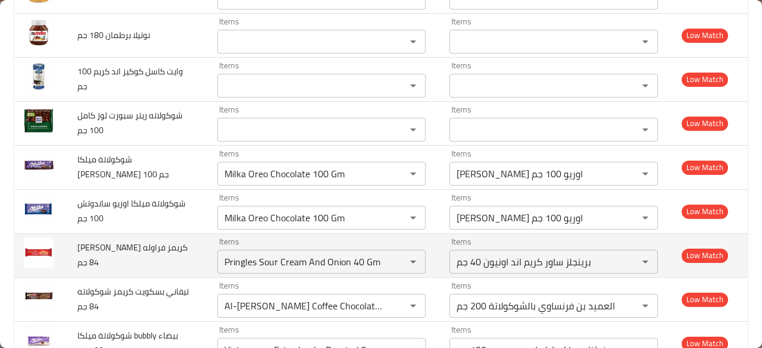
click at [426, 255] on td "Items Pringles Sour Cream And Onion 40 Gm Items" at bounding box center [324, 255] width 232 height 44
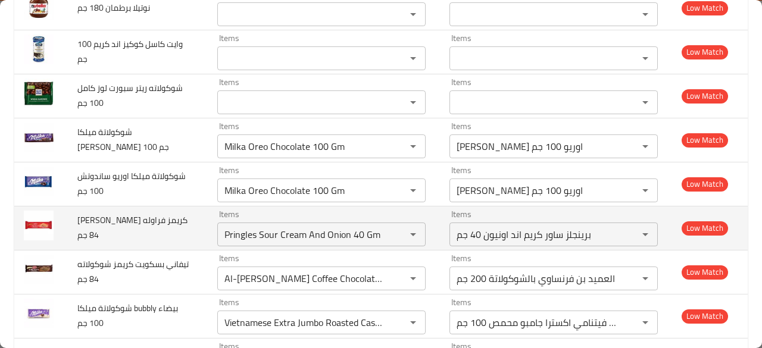
scroll to position [715, 0]
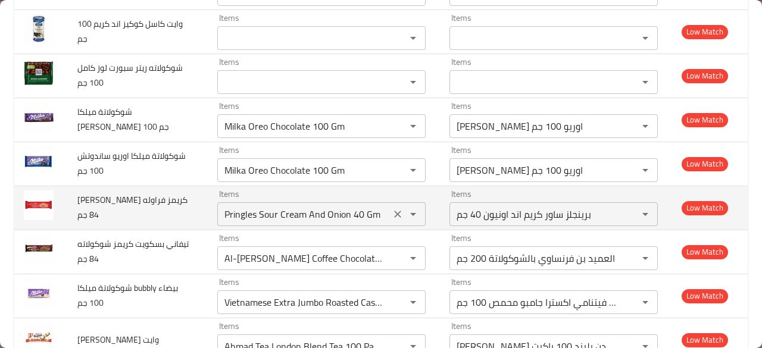
click at [392, 210] on icon "Clear" at bounding box center [398, 214] width 12 height 12
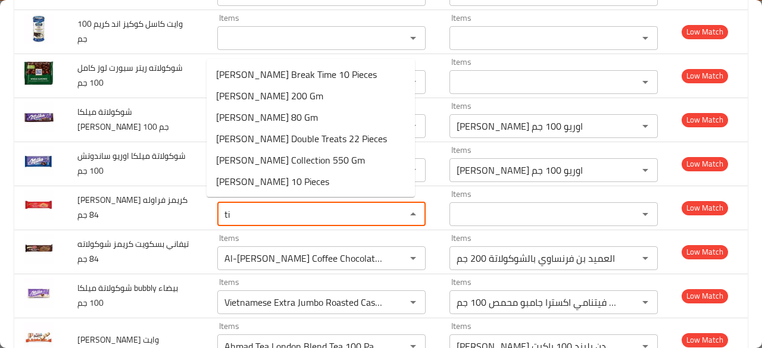
type جم "t"
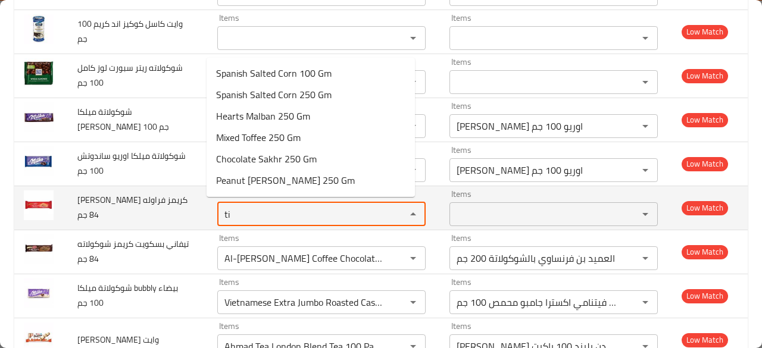
type جم "t"
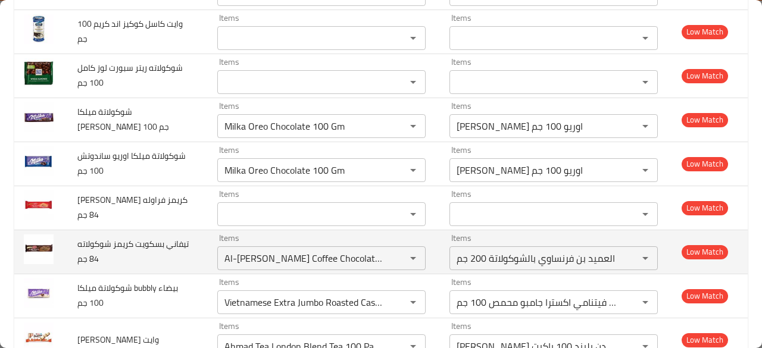
click at [183, 238] on td "تيفاني بسكويت كريمز شوكولاته 84 جم" at bounding box center [138, 252] width 140 height 44
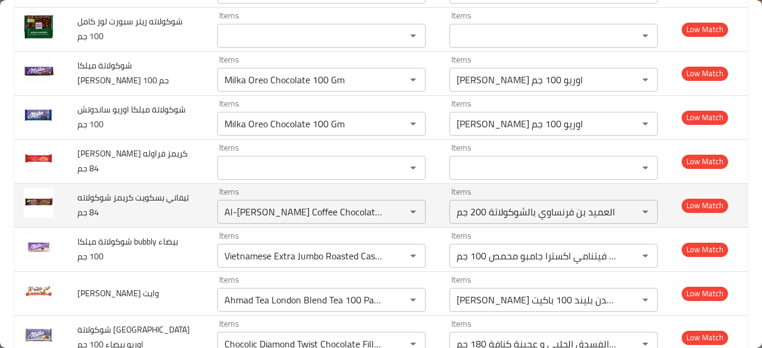
scroll to position [762, 0]
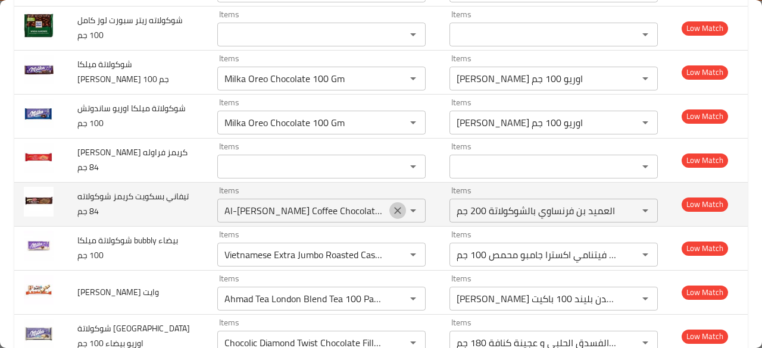
click at [392, 211] on icon "Clear" at bounding box center [398, 211] width 12 height 12
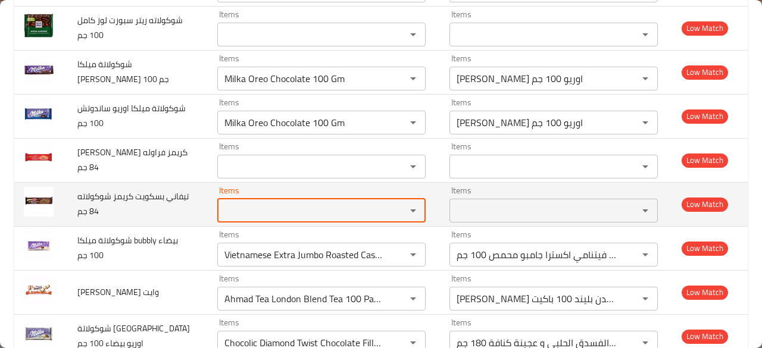
scroll to position [0, 0]
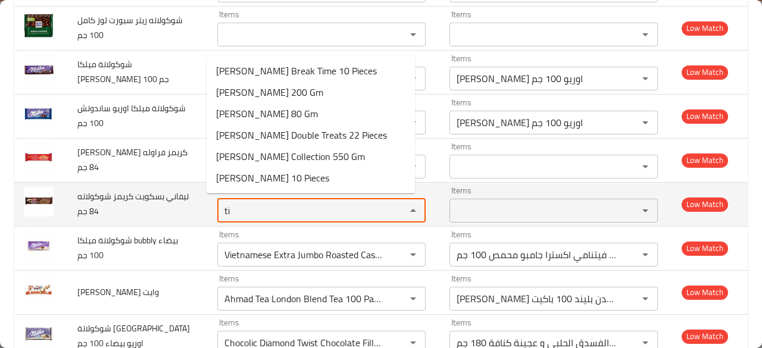
type جم "t"
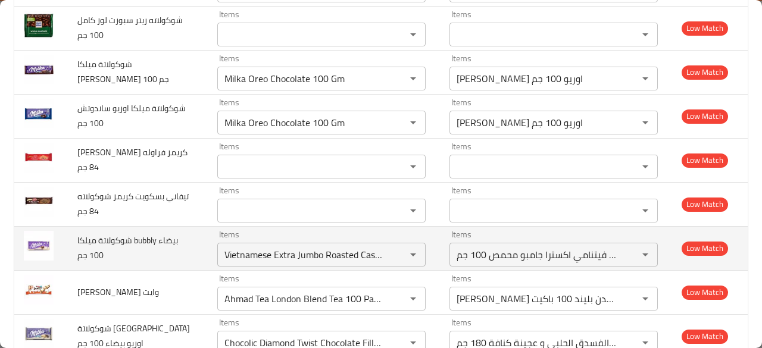
click at [175, 238] on span "شوكولاتة ميلكا bubbly بيضاء 100 جم" at bounding box center [127, 248] width 101 height 30
click at [392, 249] on icon "Clear" at bounding box center [398, 255] width 12 height 12
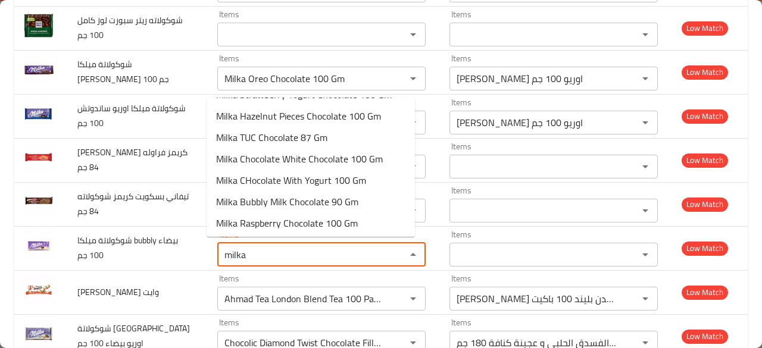
scroll to position [192, 0]
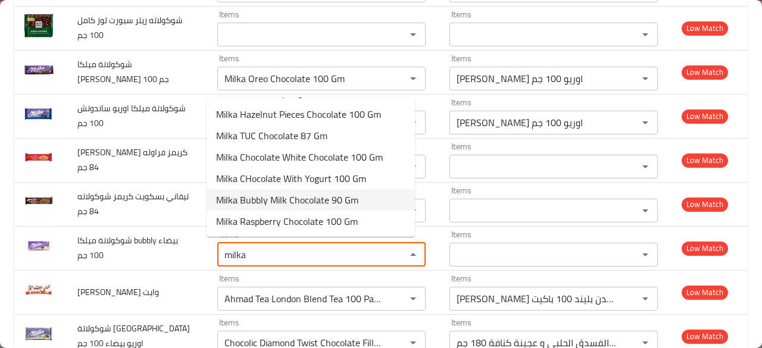
click at [358, 201] on جم-option-13 "Milka Bubbly Milk Chocolate 90 Gm" at bounding box center [311, 199] width 208 height 21
type جم "Milka Bubbly Milk Chocolate 90 Gm"
type جم-ar "ميلكا بابلي شوكولاتة بالحليب 90 جم"
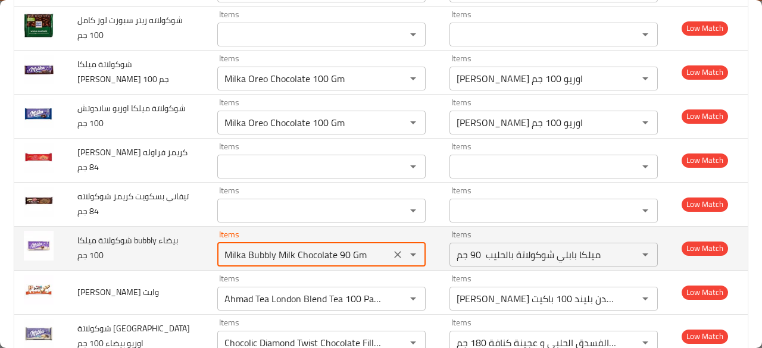
type جم "Milka Bubbly Milk Chocolate 90 Gm"
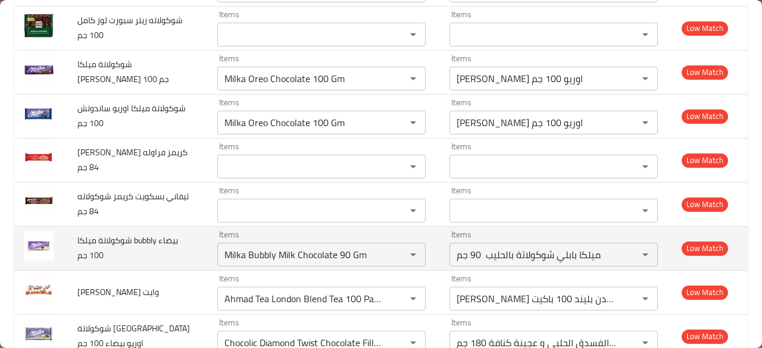
click at [184, 248] on td "شوكولاتة ميلكا bubbly بيضاء 100 جم" at bounding box center [138, 248] width 140 height 44
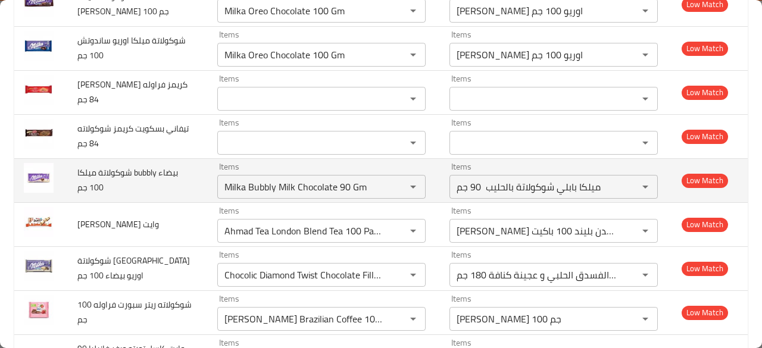
scroll to position [834, 0]
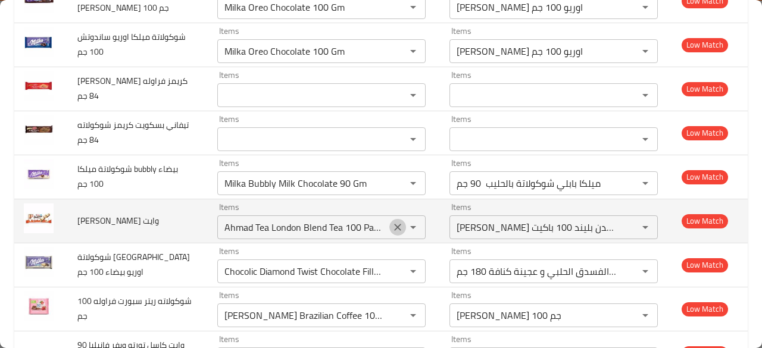
click at [392, 227] on icon "Clear" at bounding box center [398, 227] width 12 height 12
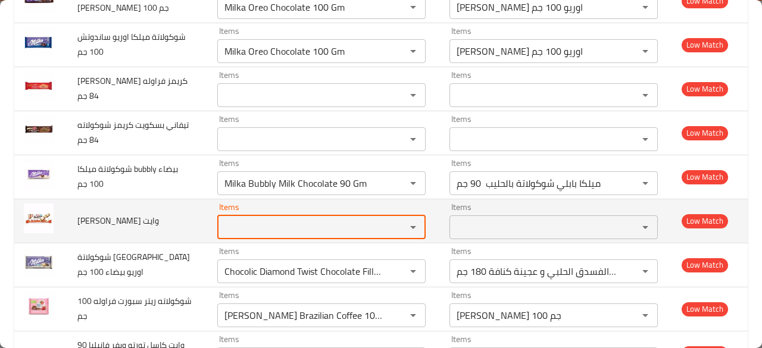
scroll to position [0, 0]
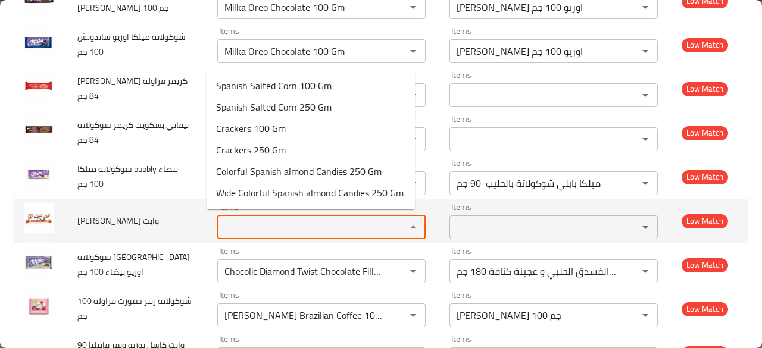
click at [350, 229] on وايت "Items" at bounding box center [304, 227] width 166 height 17
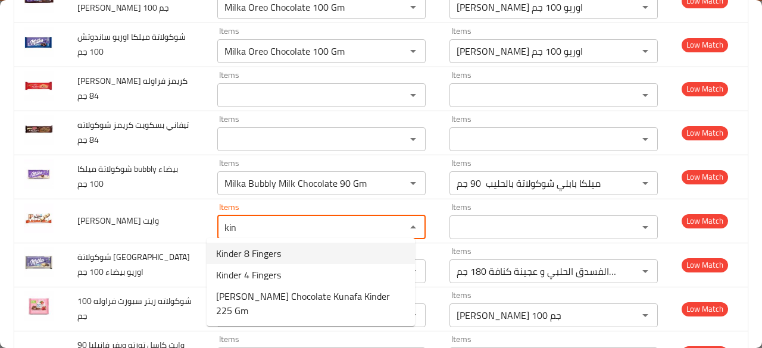
click at [313, 249] on وايت-option-0 "Kinder 8 Fingers" at bounding box center [311, 253] width 208 height 21
type وايت "Kinder 8 Fingers"
type وايت-ar "كيندر 8 صوابع"
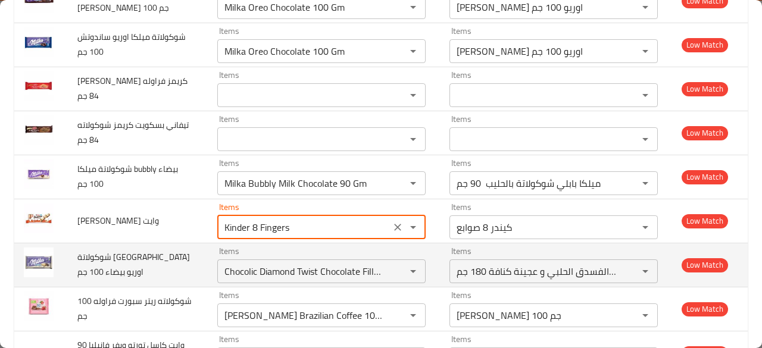
type وايت "Kinder 8 Fingers"
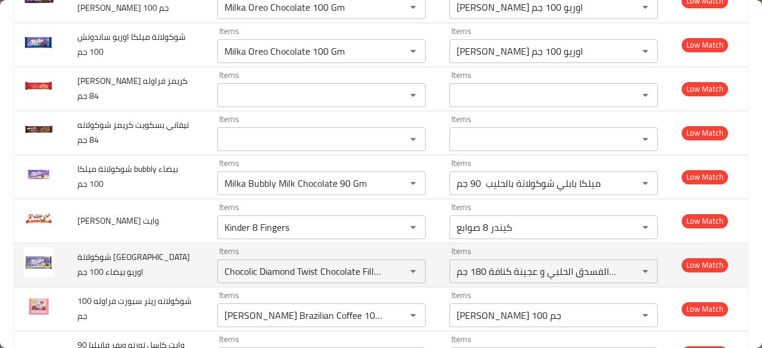
click at [156, 249] on span "شوكولاتة ميلكا اوريو بيضاء 100 جم" at bounding box center [133, 264] width 113 height 30
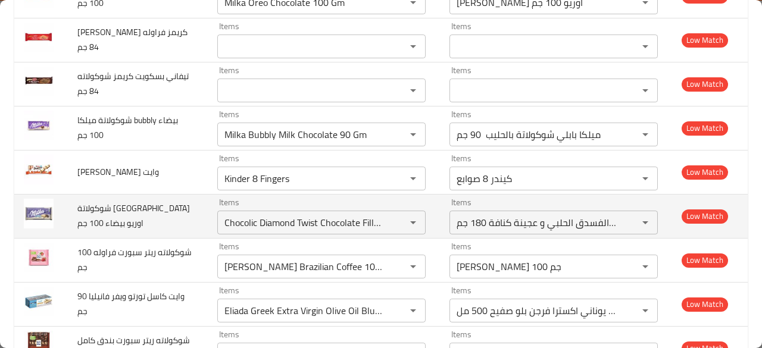
scroll to position [905, 0]
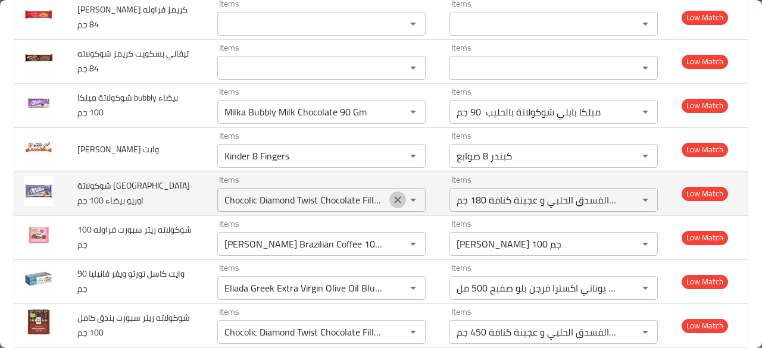
click at [392, 194] on icon "Clear" at bounding box center [398, 200] width 12 height 12
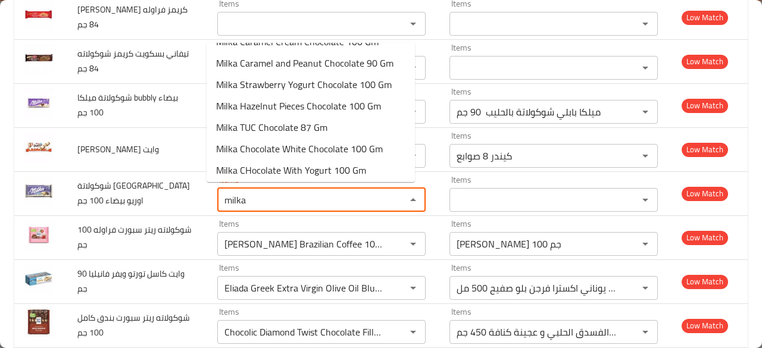
scroll to position [151, 0]
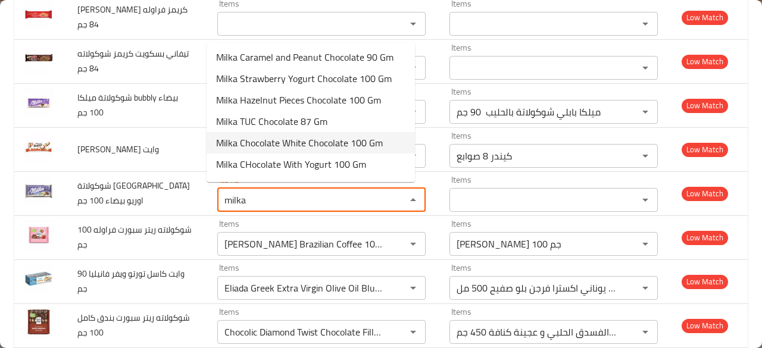
click at [369, 146] on span "Milka Chocolate White Chocolate 100 Gm" at bounding box center [299, 143] width 167 height 14
type جم "Milka Chocolate White Chocolate 100 Gm"
type جم-ar "ميلكا شوكولاتة بيضاء 100 جم"
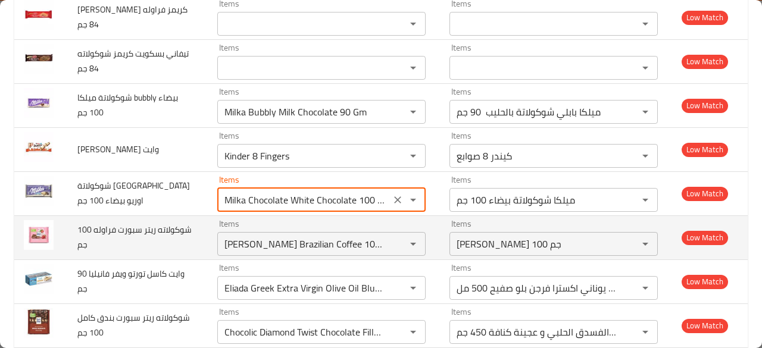
type جم "Milka Chocolate White Chocolate 100 Gm"
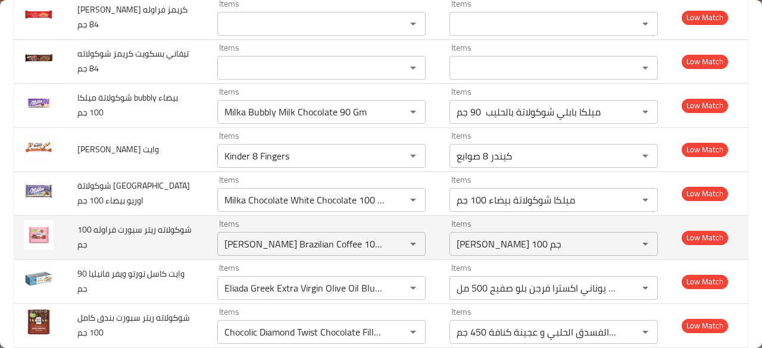
click at [173, 222] on span "شوكولاته ريتر سبورت فراوله 100 جم" at bounding box center [134, 237] width 114 height 30
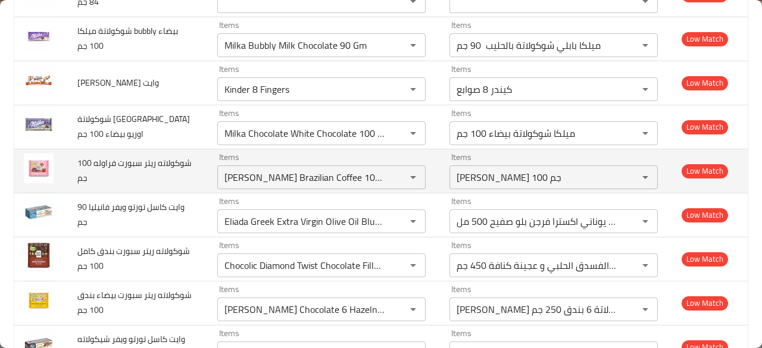
scroll to position [977, 0]
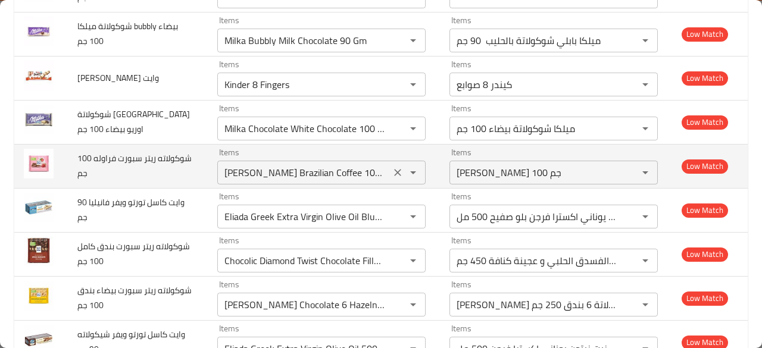
drag, startPoint x: 391, startPoint y: 169, endPoint x: 355, endPoint y: 173, distance: 36.0
click at [355, 173] on div "Philippe Pittas Brazilian Coffee 100 Gm Items" at bounding box center [321, 173] width 208 height 24
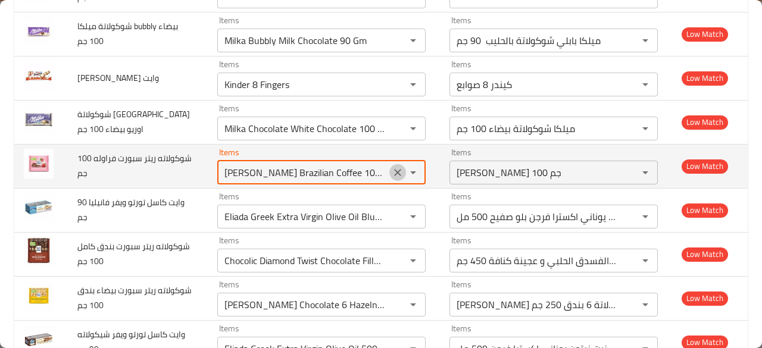
click at [392, 169] on icon "Clear" at bounding box center [398, 173] width 12 height 12
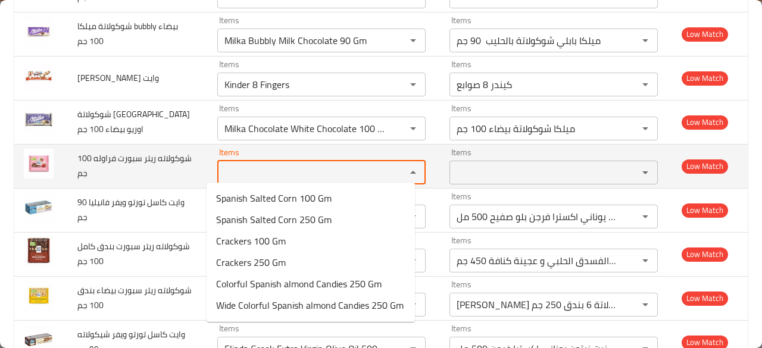
click at [345, 169] on جم "Items" at bounding box center [304, 172] width 166 height 17
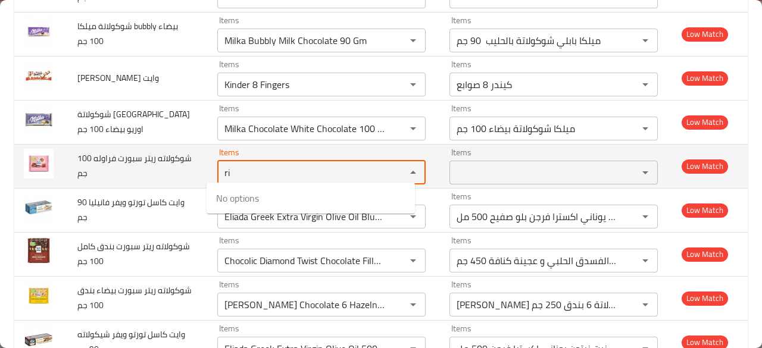
type جم "r"
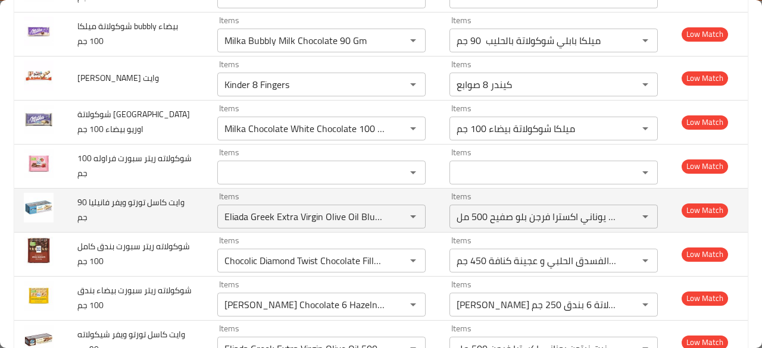
click at [181, 202] on td "وايت كاسل تورتو ويفر فانيليا 90 جم" at bounding box center [138, 210] width 140 height 44
click at [392, 211] on icon "Clear" at bounding box center [398, 217] width 12 height 12
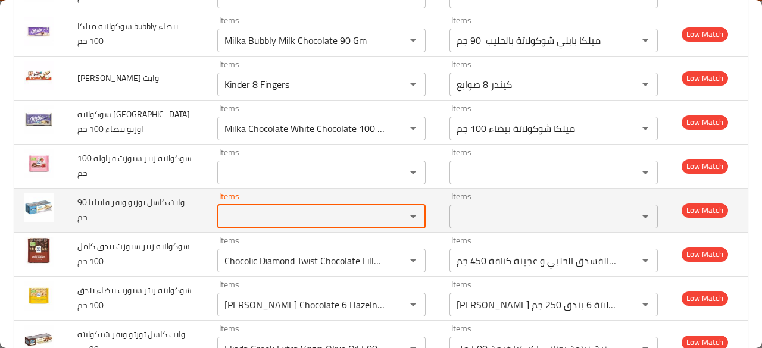
scroll to position [0, 0]
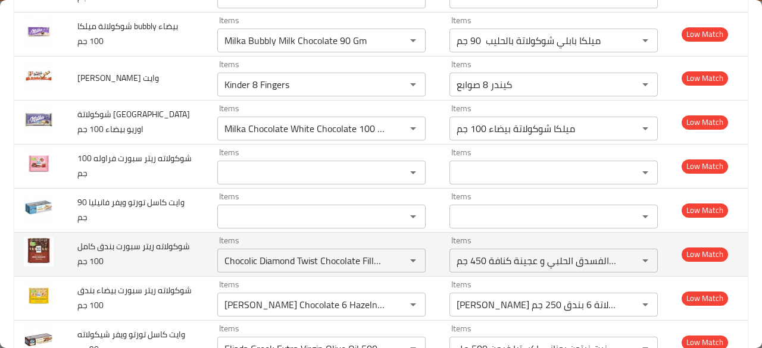
click at [156, 247] on span "شوكولاته ريتر سبورت بندق كامل 100 جم" at bounding box center [133, 254] width 113 height 30
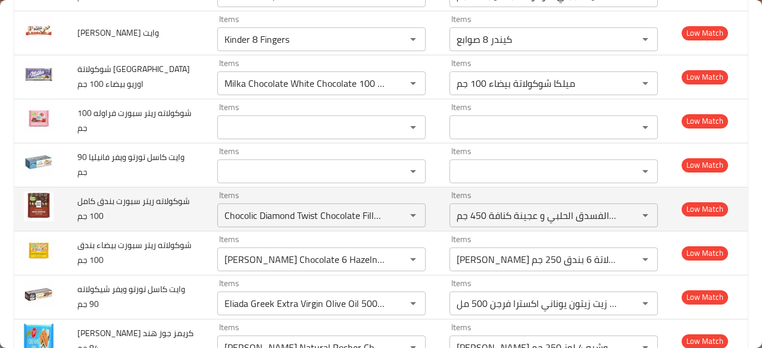
scroll to position [1024, 0]
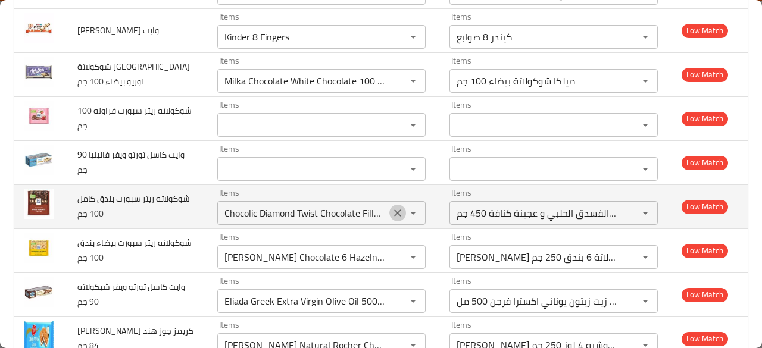
click at [392, 207] on icon "Clear" at bounding box center [398, 213] width 12 height 12
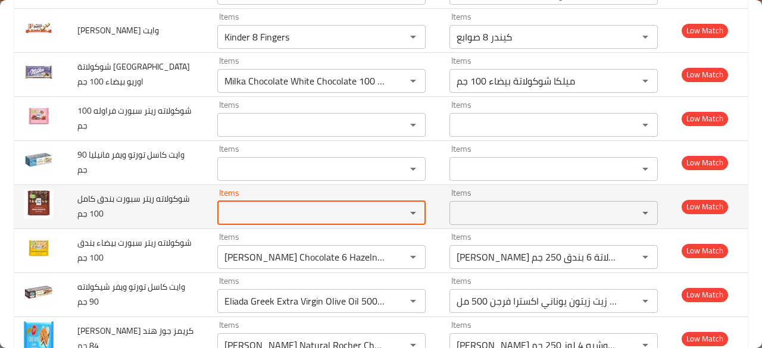
scroll to position [0, 0]
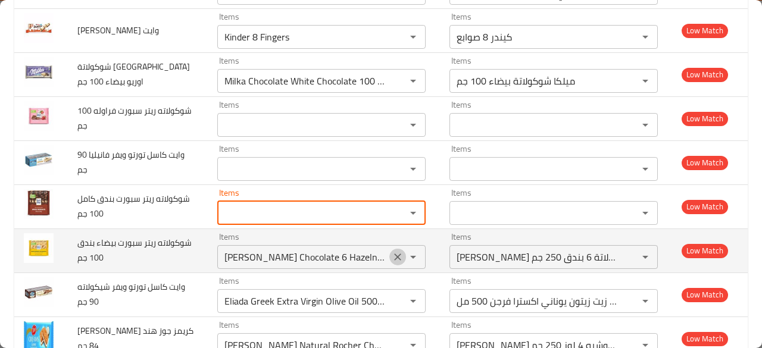
click at [392, 252] on icon "Clear" at bounding box center [398, 257] width 12 height 12
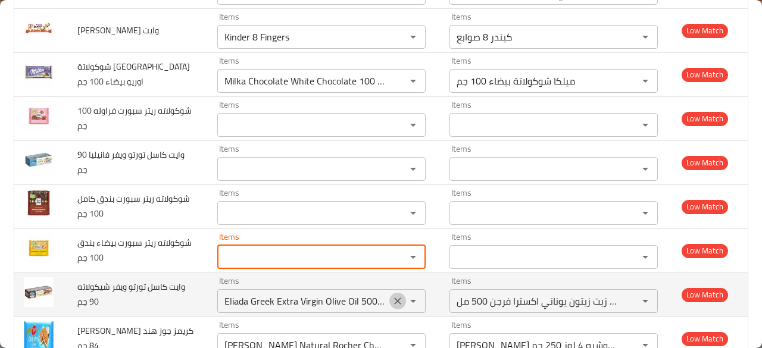
click at [392, 295] on icon "Clear" at bounding box center [398, 301] width 12 height 12
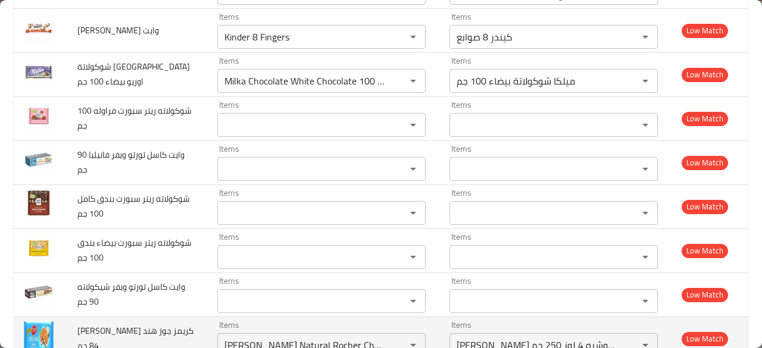
click at [182, 333] on td "تيفاني بسكويت كريمز جوز هند 84 جم" at bounding box center [138, 339] width 140 height 44
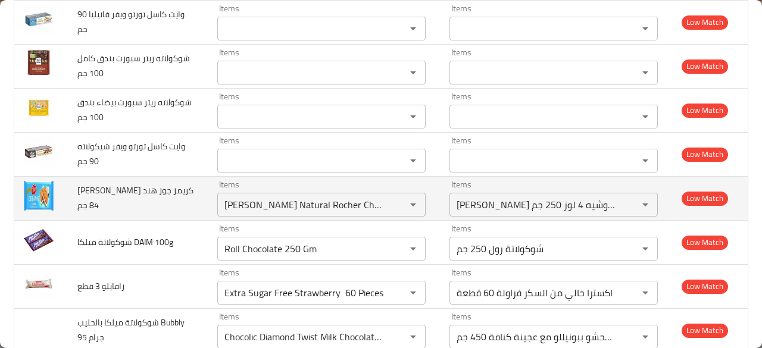
scroll to position [1167, 0]
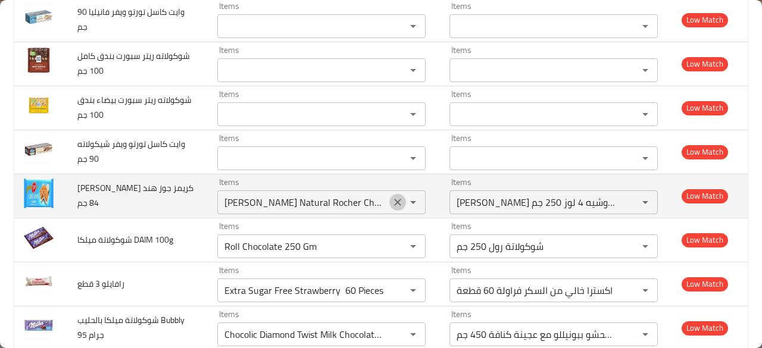
click at [394, 199] on icon "Clear" at bounding box center [397, 202] width 7 height 7
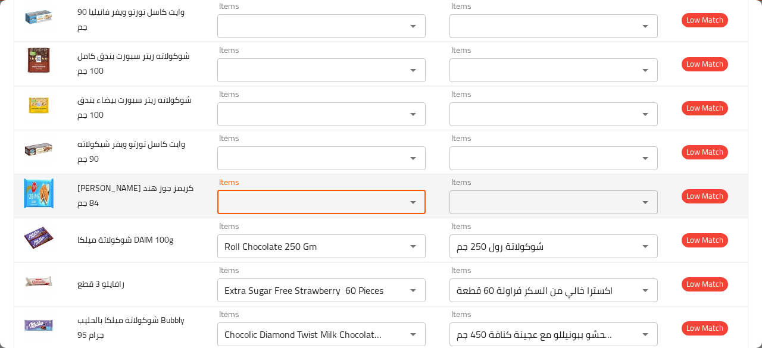
scroll to position [0, 0]
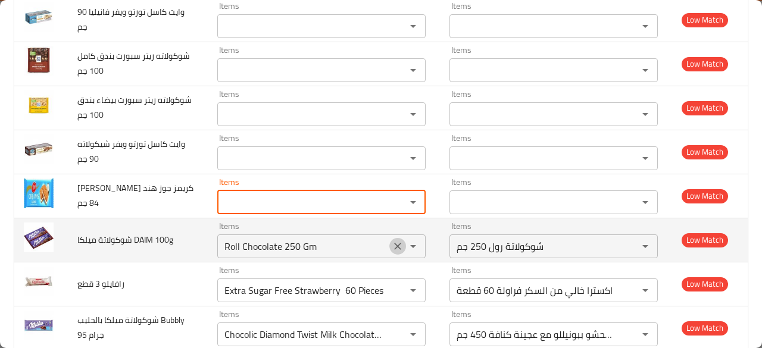
click at [392, 246] on icon "Clear" at bounding box center [398, 247] width 12 height 12
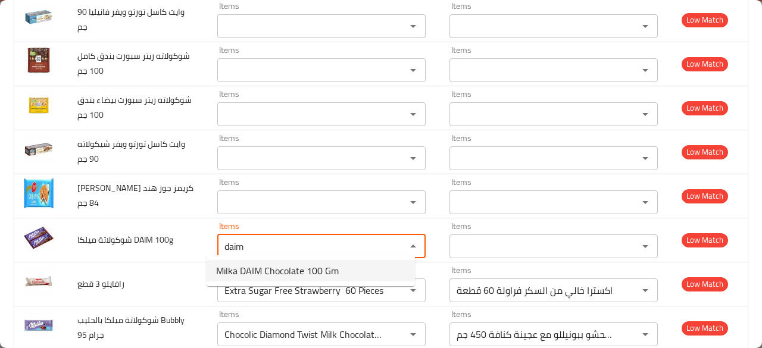
click at [316, 272] on span "Milka DAIM Chocolate 100 Gm" at bounding box center [277, 271] width 123 height 14
type 100g "Milka DAIM Chocolate 100 Gm"
type 100g-ar "ميلكا شوكولاتة دايم 100 جم"
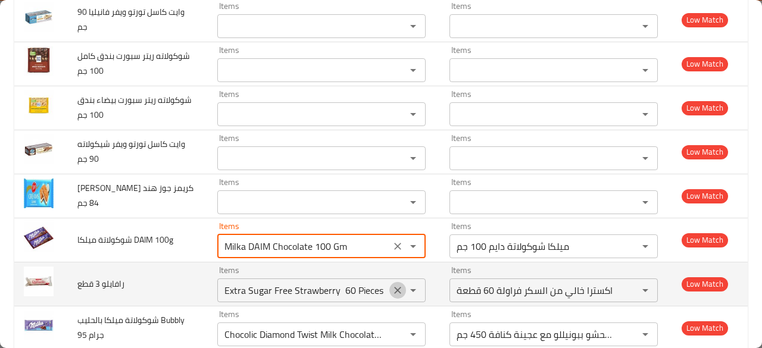
click at [394, 287] on icon "Clear" at bounding box center [397, 290] width 7 height 7
type 100g "Milka DAIM Chocolate 100 Gm"
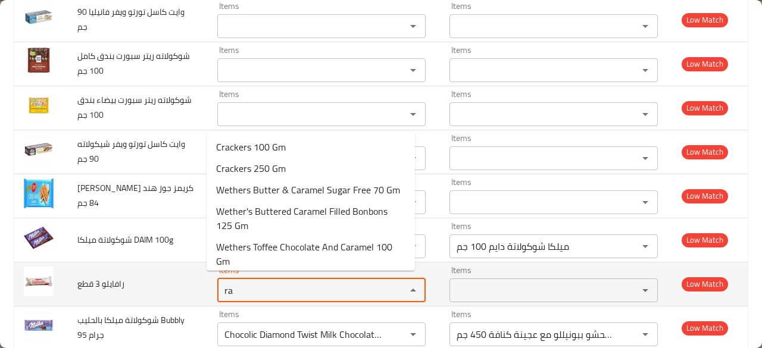
type قطع "r"
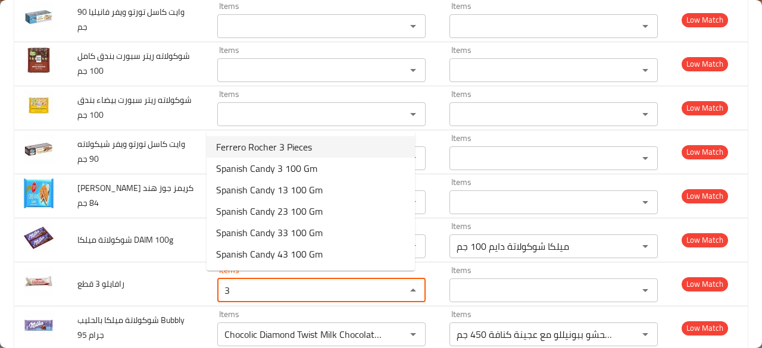
click at [354, 145] on قطع-option-0 "Ferrero Rocher 3 Pieces" at bounding box center [311, 146] width 208 height 21
type قطع "Ferrero Rocher 3 Pieces"
type قطع-ar "فيريرو روشيه 3 قطع"
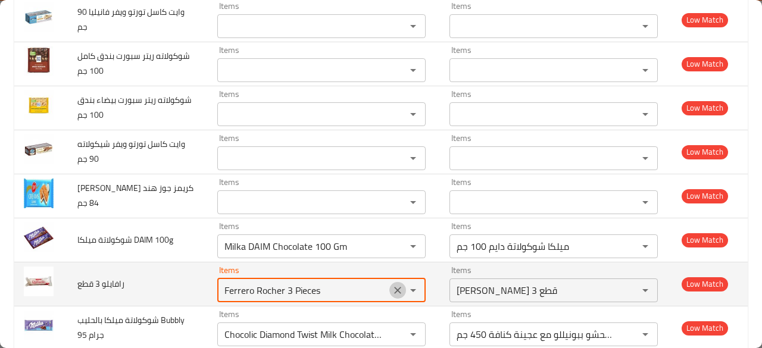
click at [392, 285] on icon "Clear" at bounding box center [398, 291] width 12 height 12
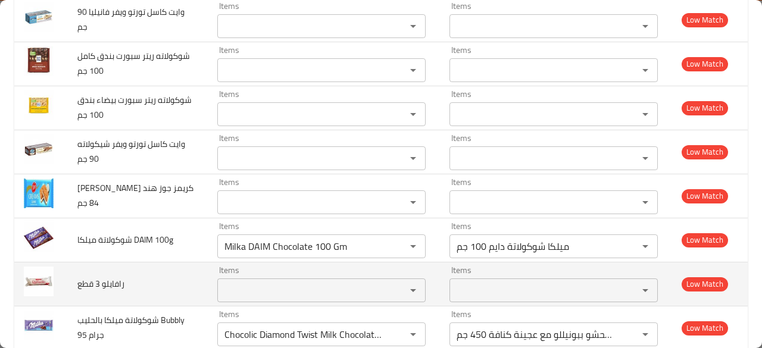
click at [177, 279] on td "رافايلو 3 قطع" at bounding box center [138, 284] width 140 height 44
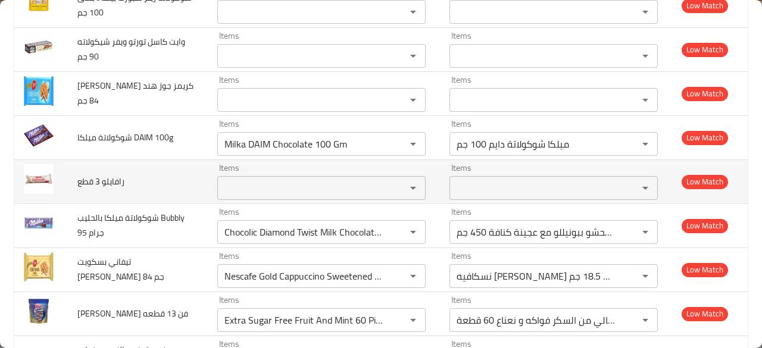
scroll to position [1286, 0]
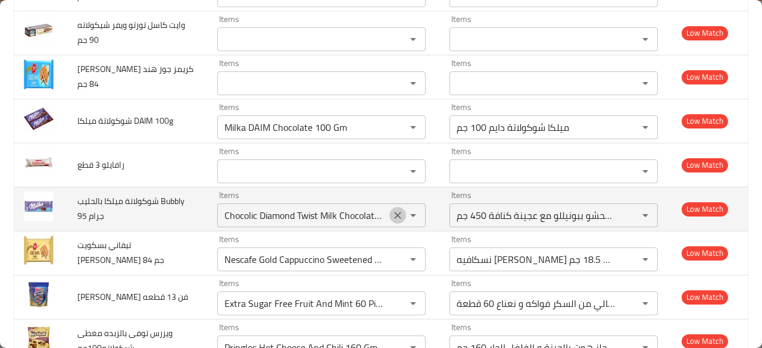
click at [392, 213] on icon "Clear" at bounding box center [398, 216] width 12 height 12
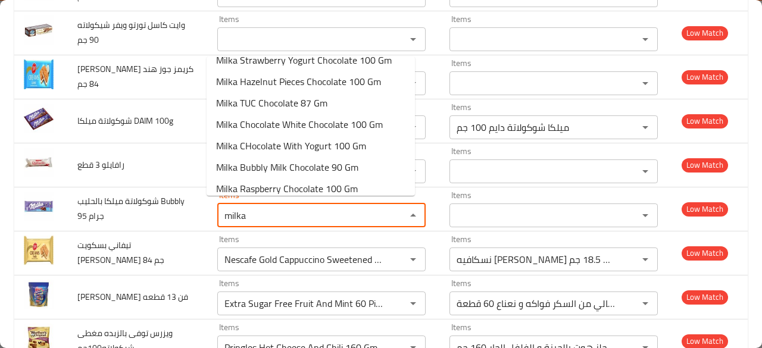
scroll to position [192, 0]
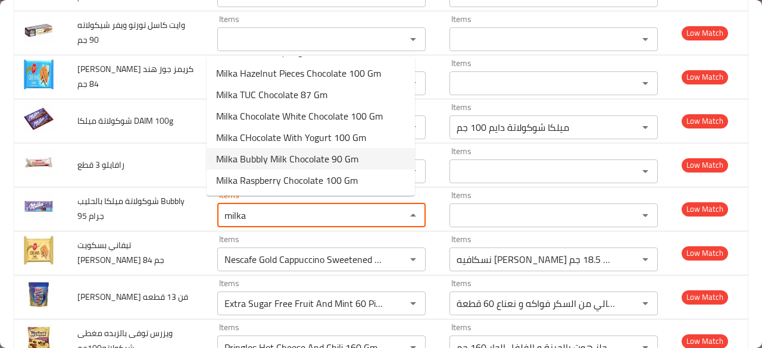
click at [368, 167] on جرام-option-13 "Milka Bubbly Milk Chocolate 90 Gm" at bounding box center [311, 158] width 208 height 21
type جرام "Milka Bubbly Milk Chocolate 90 Gm"
type جرام-ar "ميلكا بابلي شوكولاتة بالحليب 90 جم"
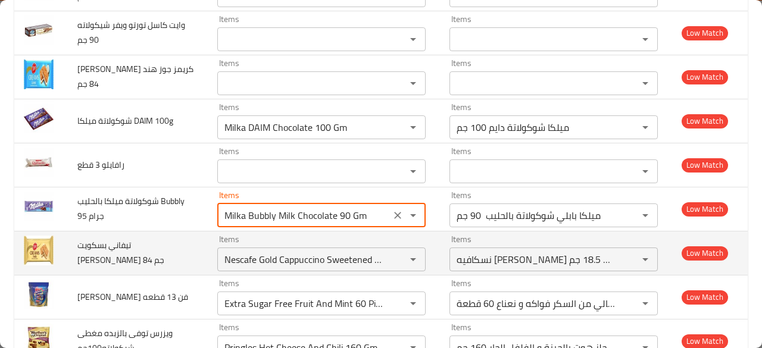
type جرام "Milka Bubbly Milk Chocolate 90 Gm"
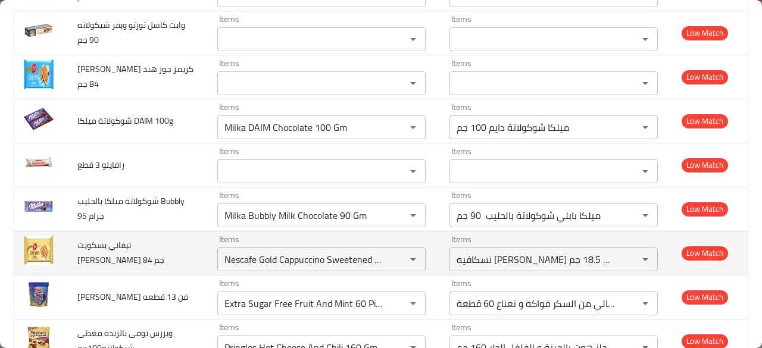
click at [182, 247] on td "تيفاني بسكويت كريمز فانيليا 84 جم" at bounding box center [138, 253] width 140 height 44
click at [392, 254] on icon "Clear" at bounding box center [398, 260] width 12 height 12
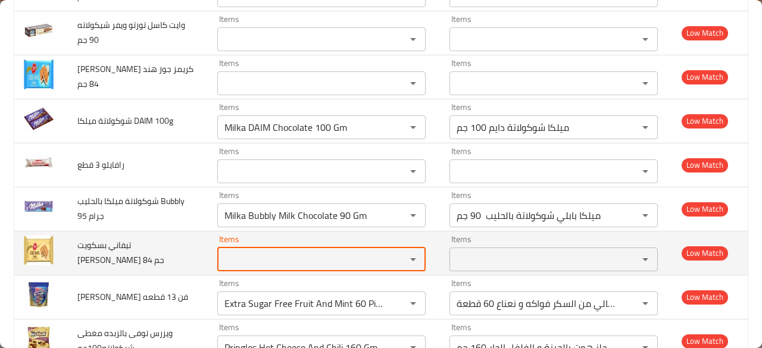
scroll to position [0, 0]
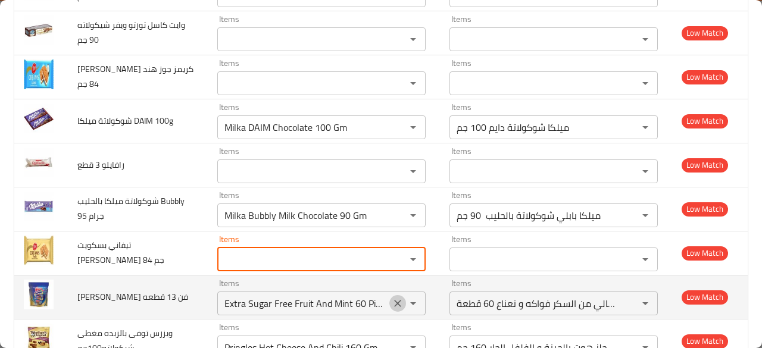
click at [394, 300] on icon "Clear" at bounding box center [397, 303] width 7 height 7
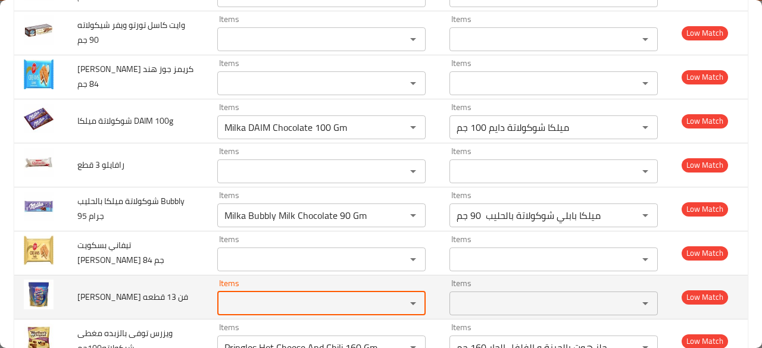
click at [171, 291] on td "تيفاني بريك كرانش فن 13 قطعه" at bounding box center [138, 297] width 140 height 44
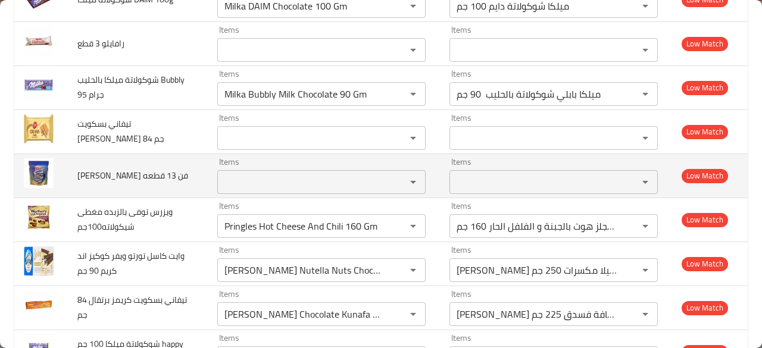
scroll to position [1429, 0]
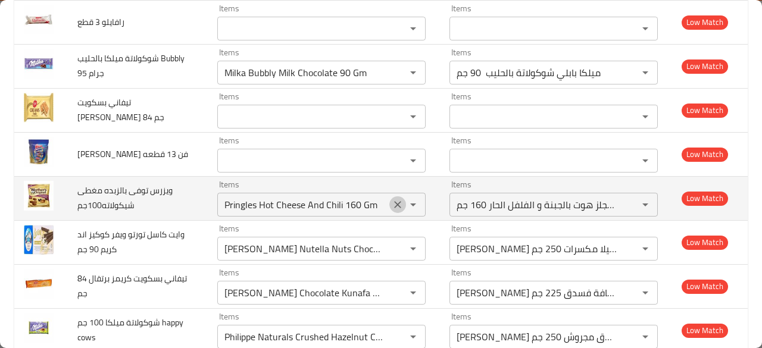
click at [392, 199] on icon "Clear" at bounding box center [398, 205] width 12 height 12
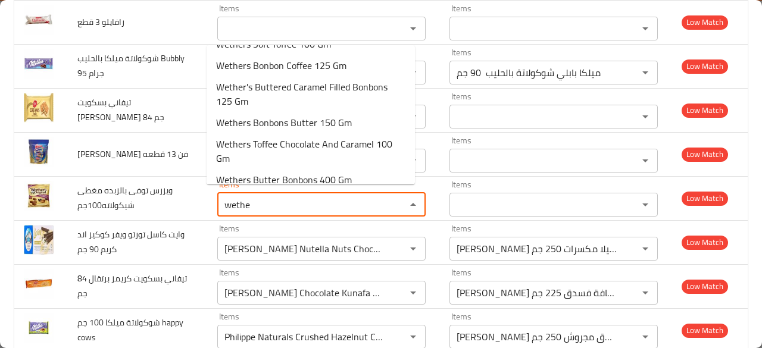
scroll to position [98, 0]
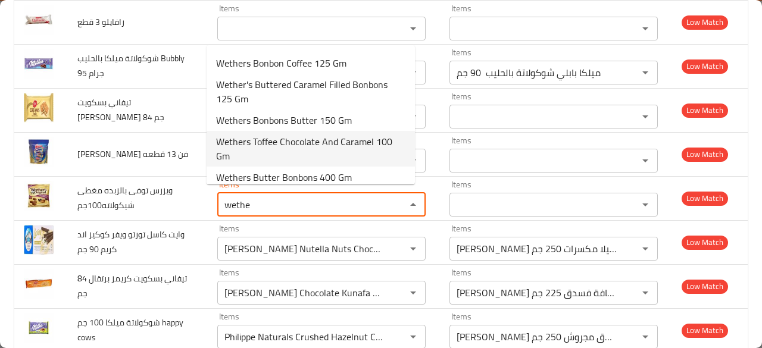
click at [378, 146] on span "Wethers Toffee Chocolate And Caramel 100 Gm" at bounding box center [310, 149] width 189 height 29
type شيكولاته100جم "Wethers Toffee Chocolate And Caramel 100 Gm"
type شيكولاته100جم-ar "ويزرز توفي بالشوكولاتة والكراميل 100 جم"
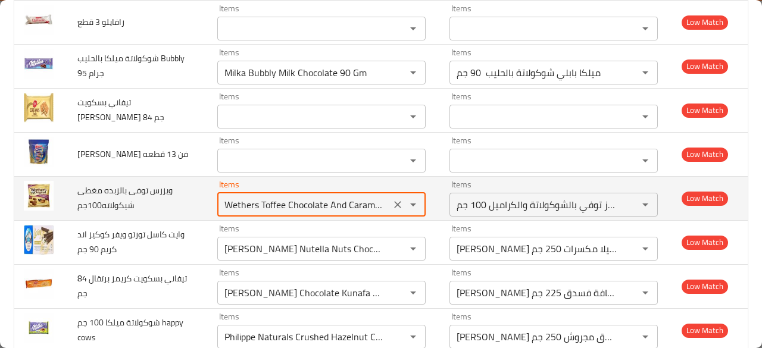
type شيكولاته100جم "Wethers Toffee Chocolate And Caramel 100 Gm"
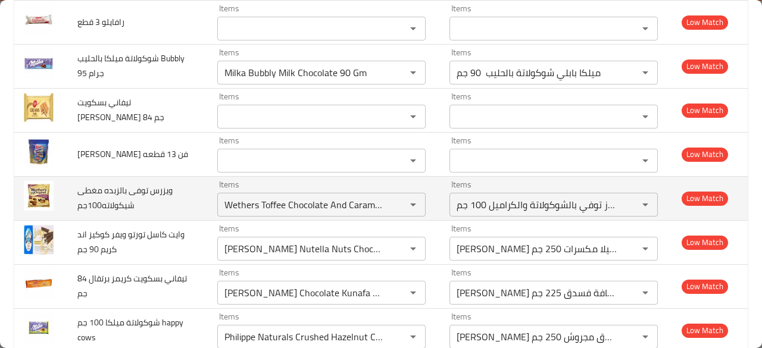
click at [172, 197] on td "ويزرس توفى بالزبده مغطى شيكولاته100جم" at bounding box center [138, 198] width 140 height 44
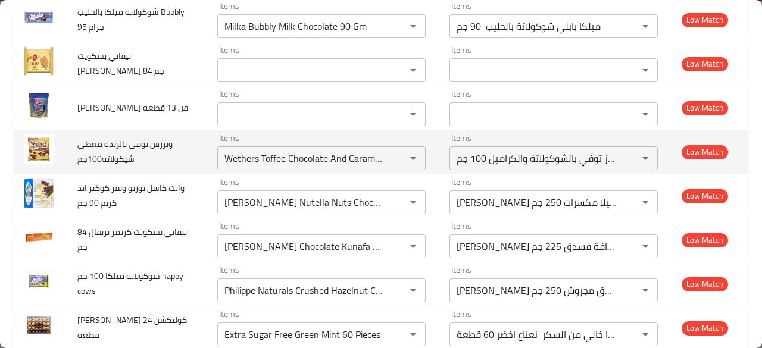
scroll to position [1477, 0]
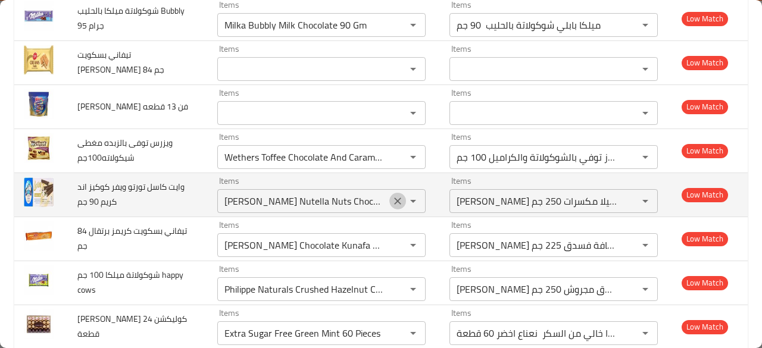
click at [392, 196] on icon "Clear" at bounding box center [398, 201] width 12 height 12
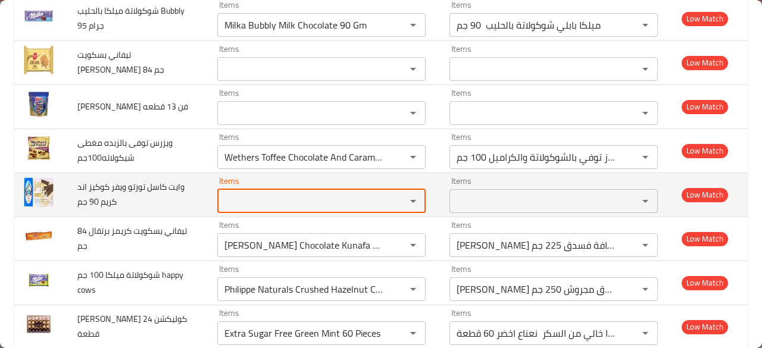
scroll to position [0, 0]
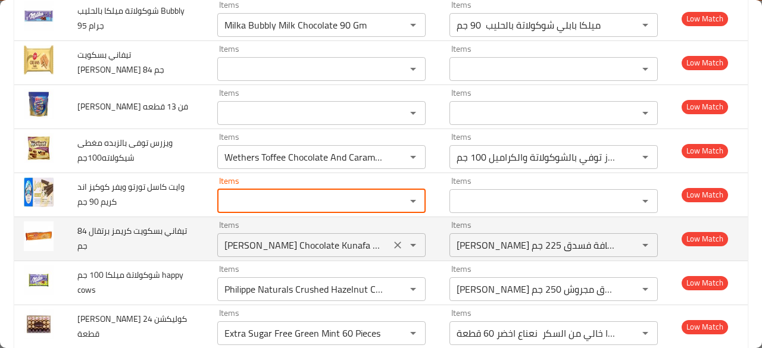
click at [392, 240] on icon "Clear" at bounding box center [398, 245] width 12 height 12
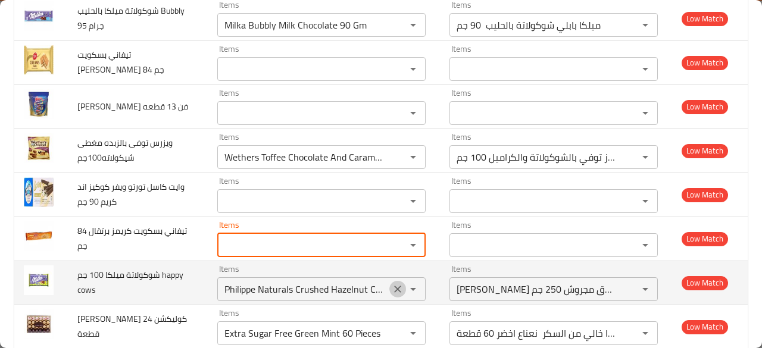
click at [394, 286] on icon "Clear" at bounding box center [397, 289] width 7 height 7
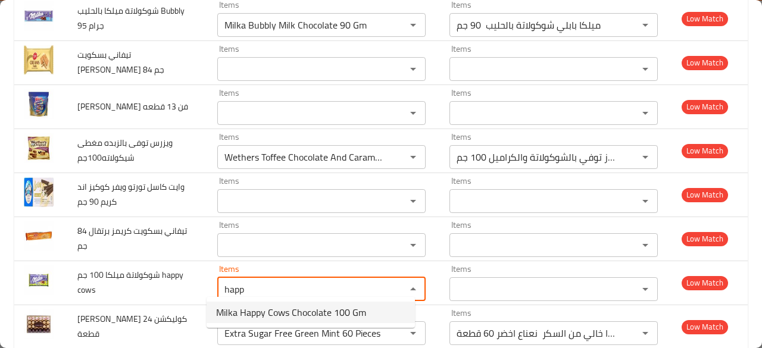
click at [333, 307] on span "Milka Happy Cows Chocolate 100 Gm" at bounding box center [291, 312] width 150 height 14
type cows "Milka Happy Cows Chocolate 100 Gm"
type cows-ar "ميلكا شوكولاتة هابي كاوز 100 جم"
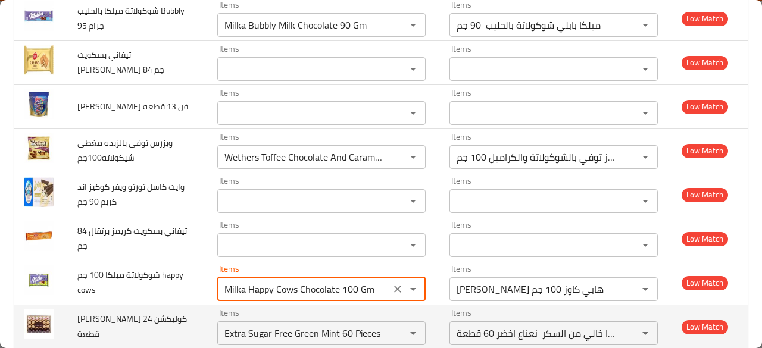
type cows "Milka Happy Cows Chocolate 100 Gm"
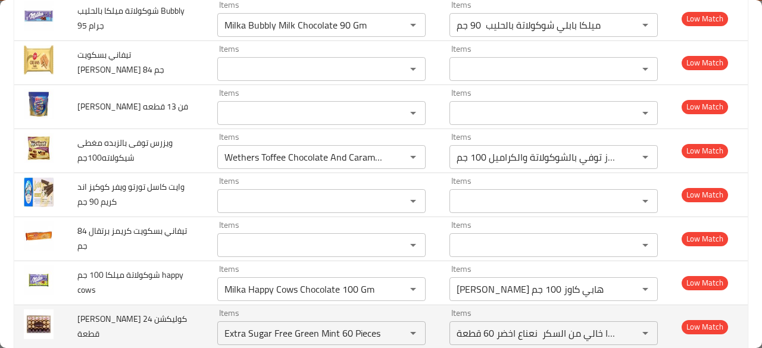
click at [183, 311] on td "فيريرو روشيه كوليكشن 24 قطعة" at bounding box center [138, 327] width 140 height 44
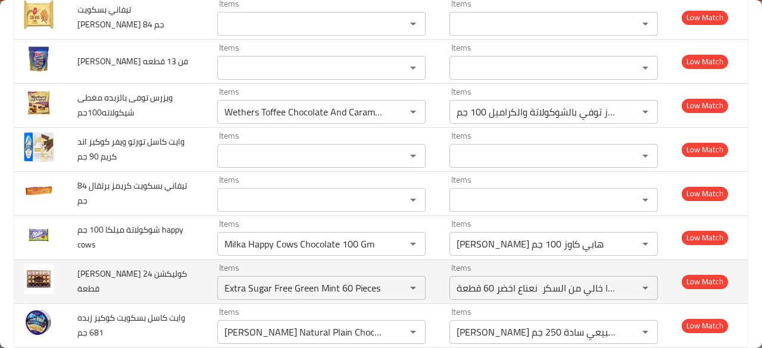
scroll to position [1524, 0]
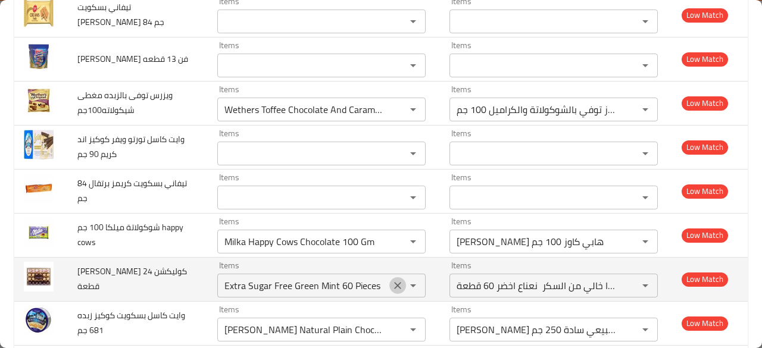
click at [392, 283] on icon "Clear" at bounding box center [398, 286] width 12 height 12
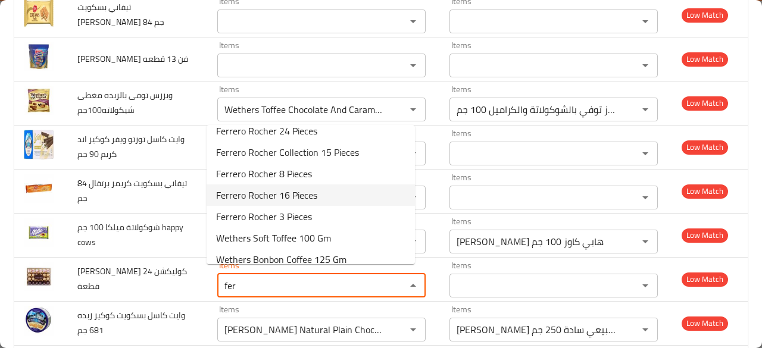
scroll to position [0, 0]
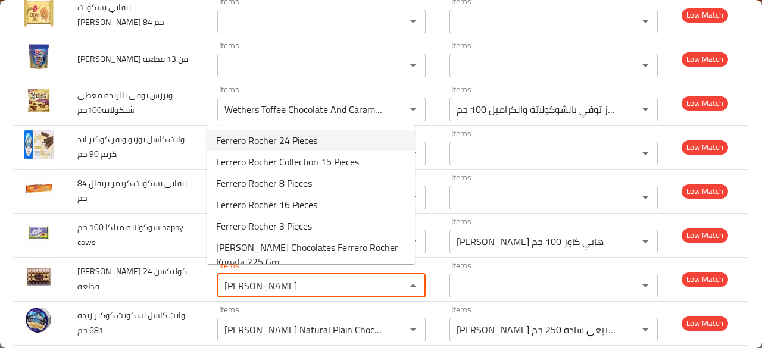
click at [282, 133] on span "Ferrero Rocher 24 Pieces" at bounding box center [266, 140] width 101 height 14
type قطعة "Ferrero Rocher 24 Pieces"
type قطعة-ar "فيريرو روشيه 24 قطعة"
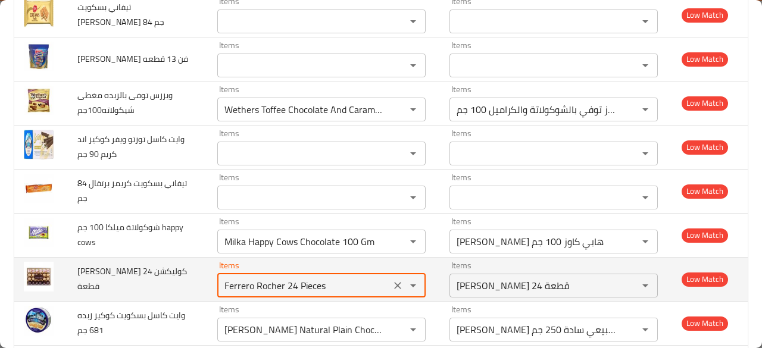
type قطعة "Ferrero Rocher 24 Pieces"
click at [163, 276] on td "فيريرو روشيه كوليكشن 24 قطعة" at bounding box center [138, 279] width 140 height 44
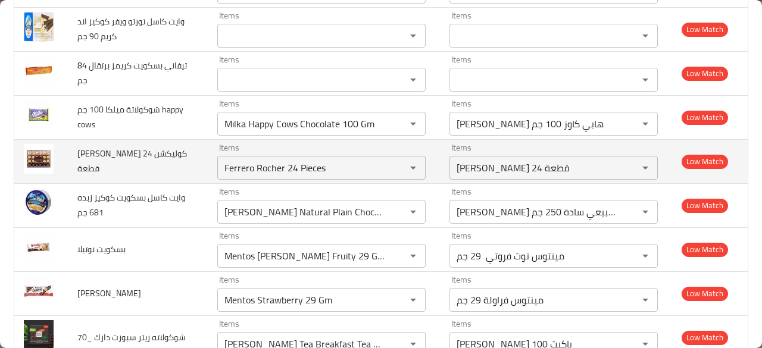
scroll to position [1643, 0]
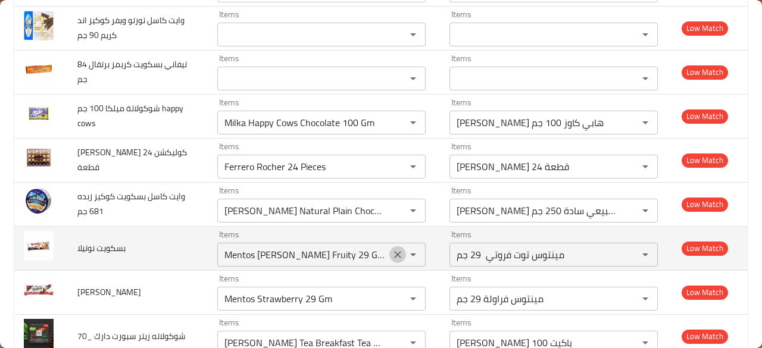
click at [392, 249] on icon "Clear" at bounding box center [398, 255] width 12 height 12
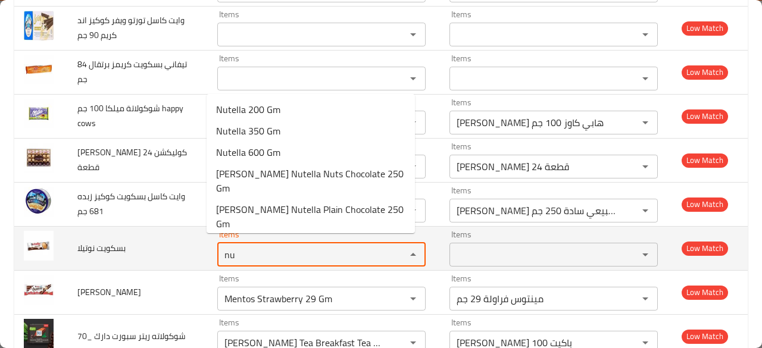
type نوتيلا "n"
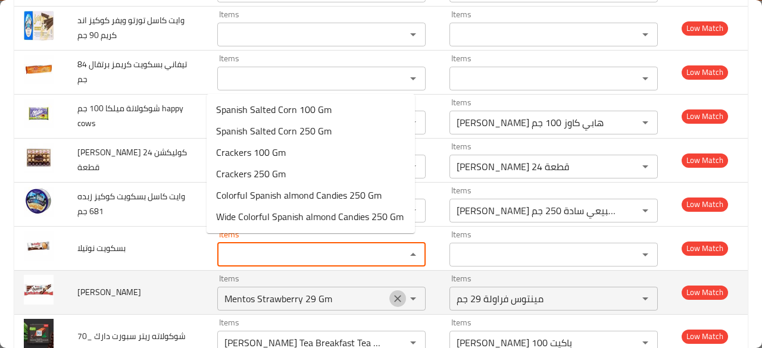
click at [392, 294] on icon "Clear" at bounding box center [398, 299] width 12 height 12
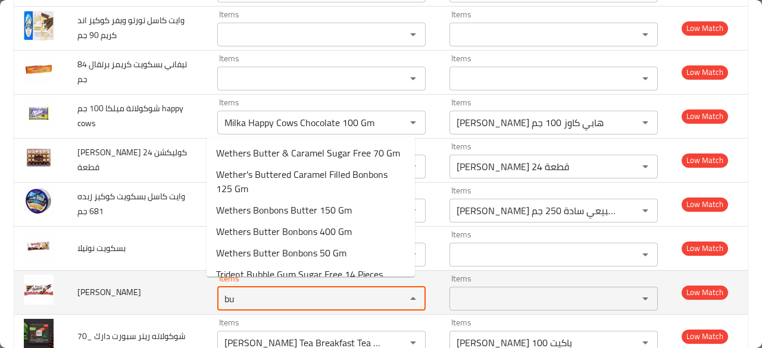
type بوينو "b"
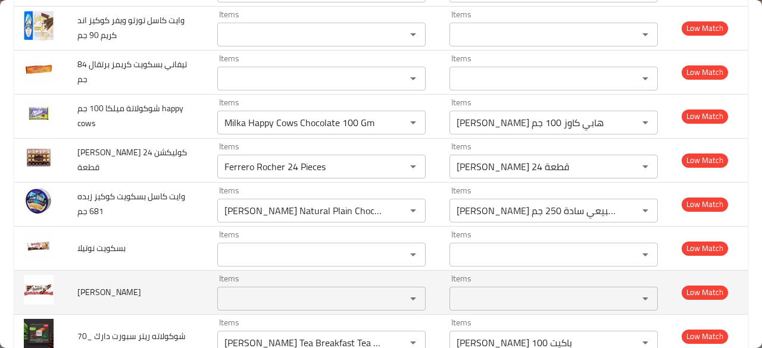
click at [170, 281] on td "كيندر بوينو" at bounding box center [138, 292] width 140 height 44
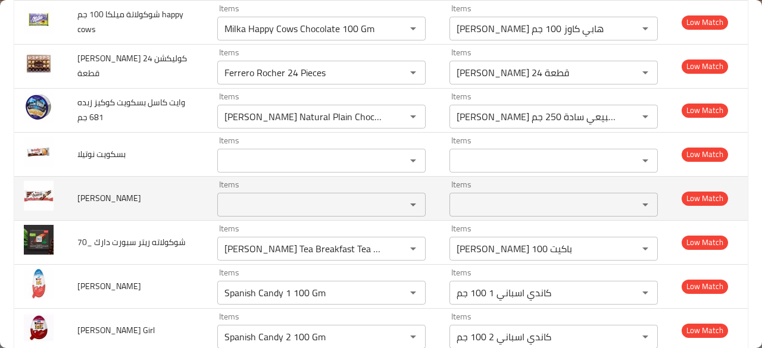
scroll to position [1739, 0]
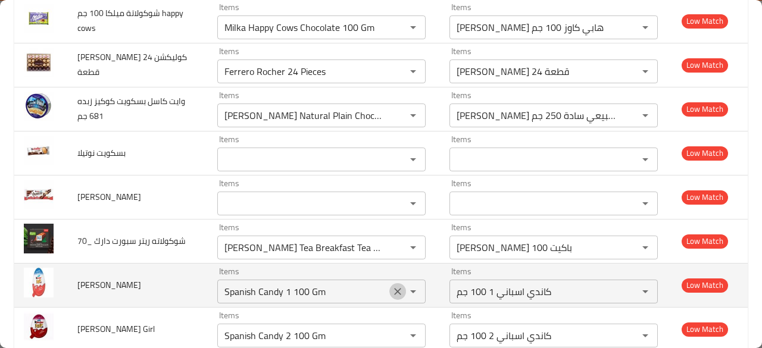
click at [392, 286] on icon "Clear" at bounding box center [398, 292] width 12 height 12
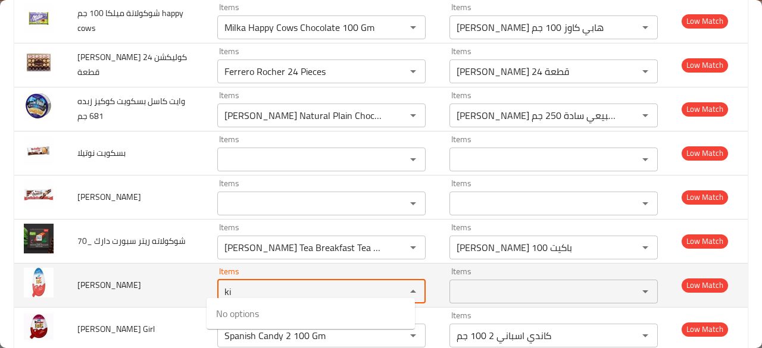
type Boy "k"
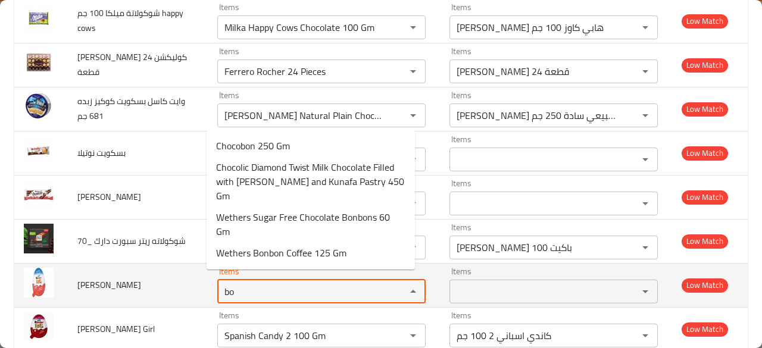
type Boy "b"
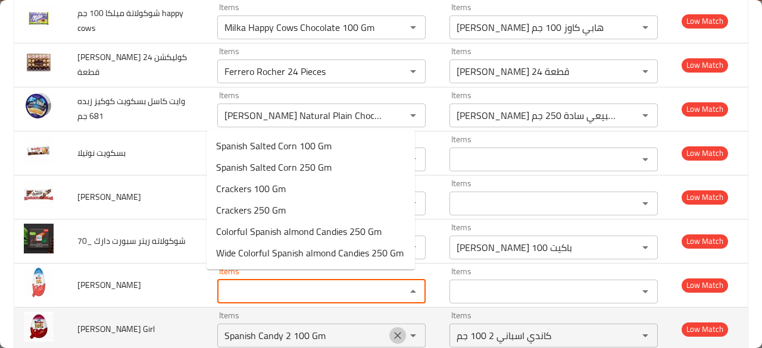
click at [392, 330] on icon "Clear" at bounding box center [398, 336] width 12 height 12
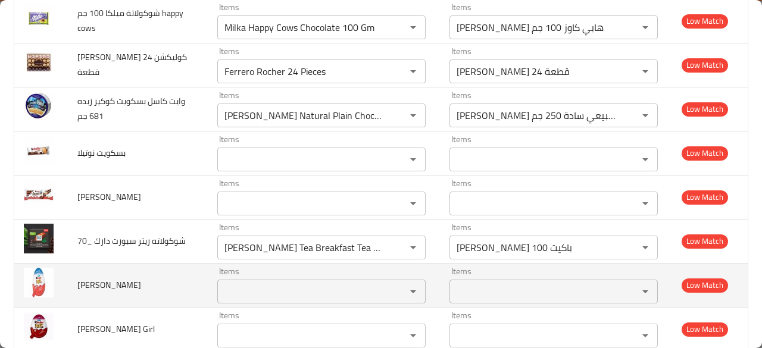
click at [173, 277] on td "كيندر جوي Boy" at bounding box center [138, 285] width 140 height 44
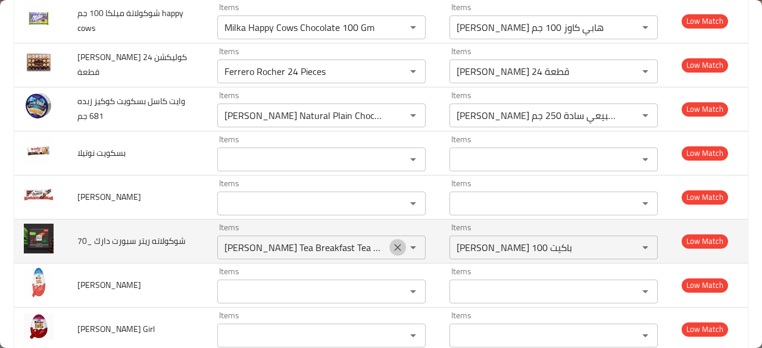
click at [394, 244] on icon "Clear" at bounding box center [397, 247] width 7 height 7
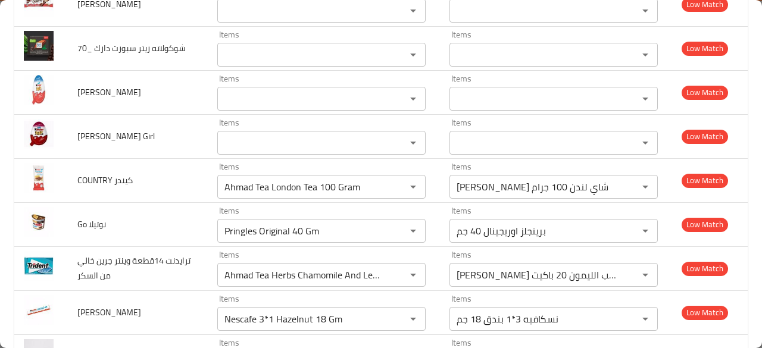
scroll to position [1977, 0]
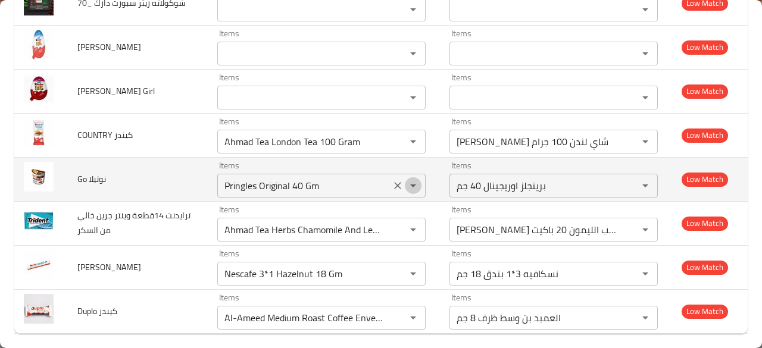
click at [405, 177] on button "Open" at bounding box center [413, 185] width 17 height 17
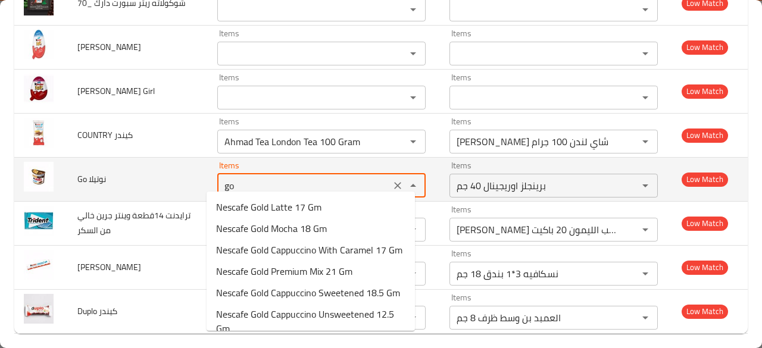
type نوتيلا "g"
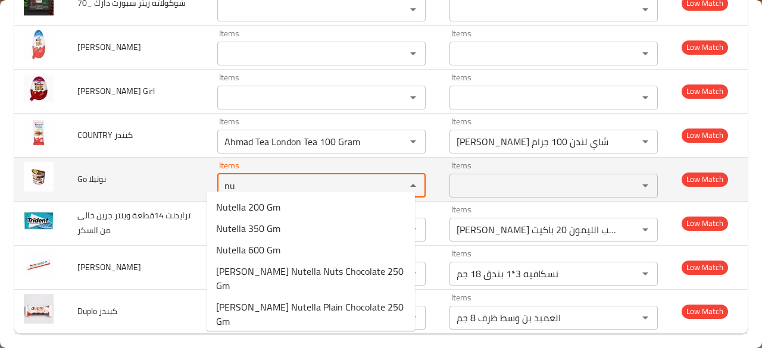
type نوتيلا "n"
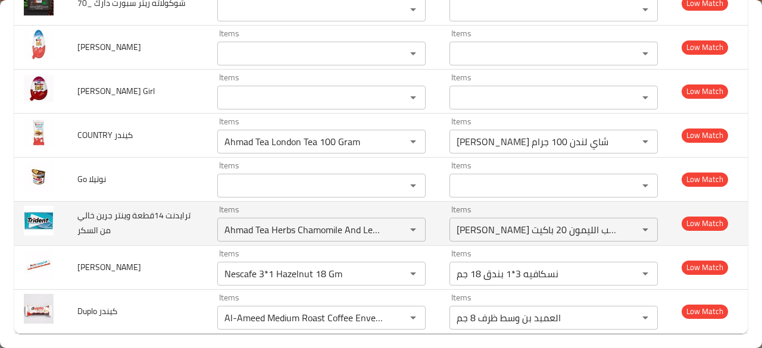
click at [163, 216] on td "ترايدنت 14قطعة وينتر جرين خالي من السكر" at bounding box center [138, 223] width 140 height 44
click at [394, 226] on icon "Clear" at bounding box center [397, 229] width 7 height 7
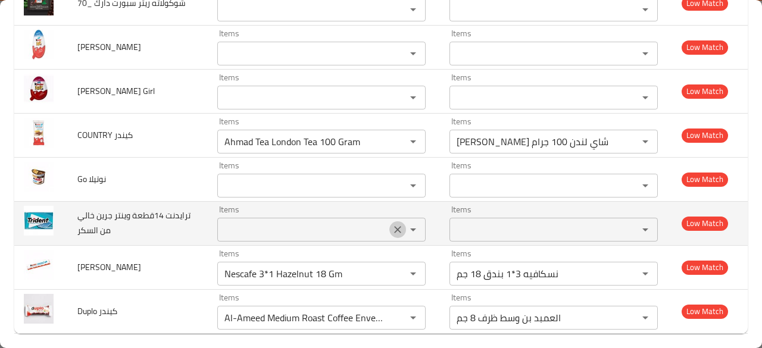
scroll to position [0, 0]
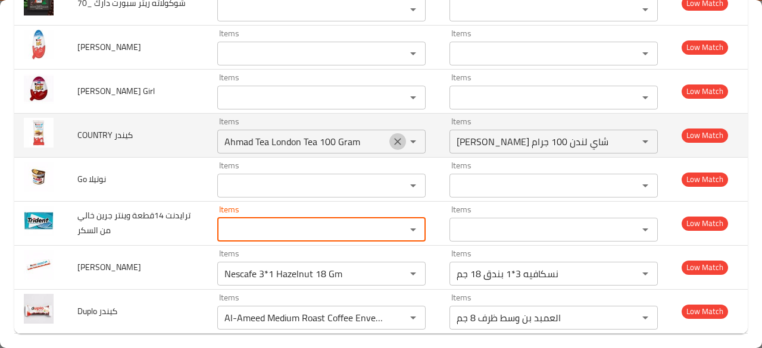
click at [394, 138] on icon "Clear" at bounding box center [397, 141] width 7 height 7
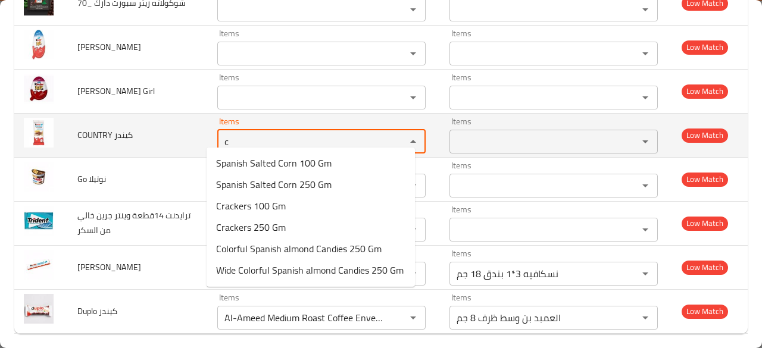
click at [338, 138] on كيندر "c" at bounding box center [304, 141] width 166 height 17
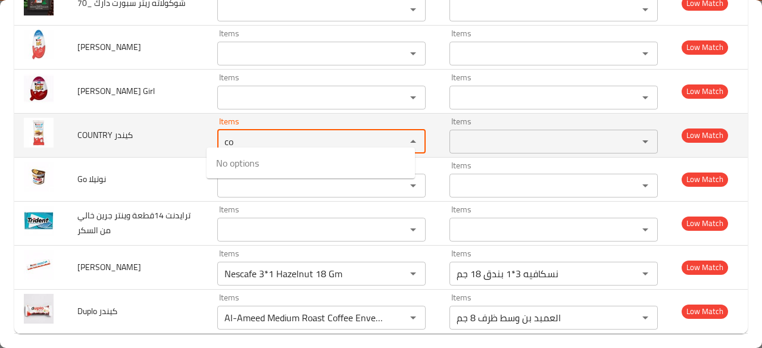
type كيندر "c"
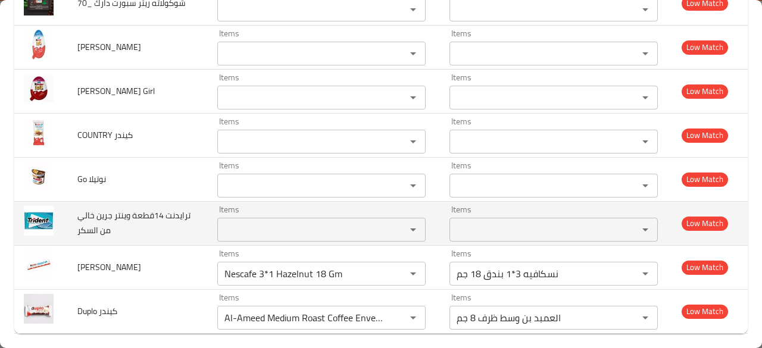
click at [151, 214] on span "ترايدنت 14قطعة وينتر جرين خالي من السكر" at bounding box center [133, 223] width 113 height 30
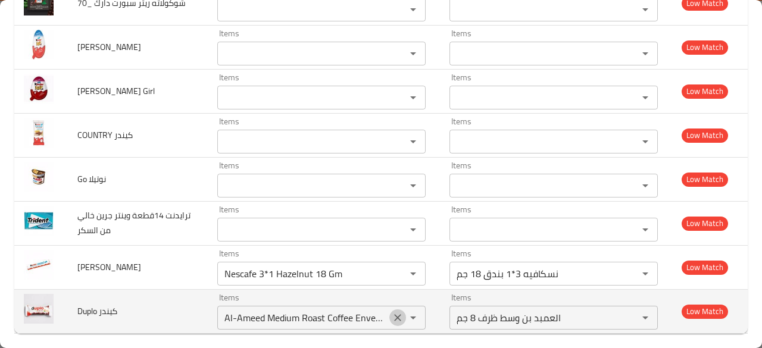
click at [392, 312] on icon "Clear" at bounding box center [398, 318] width 12 height 12
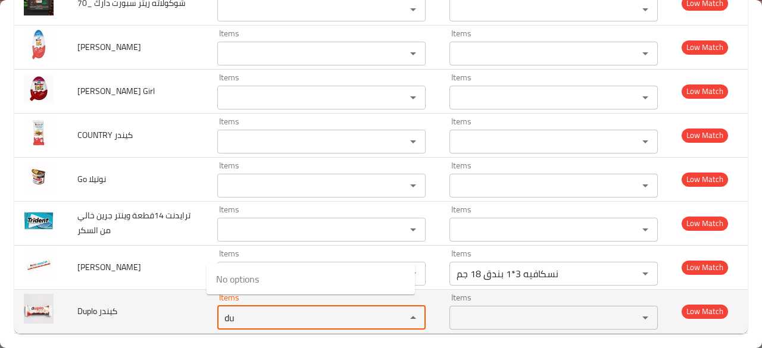
type كيندر "d"
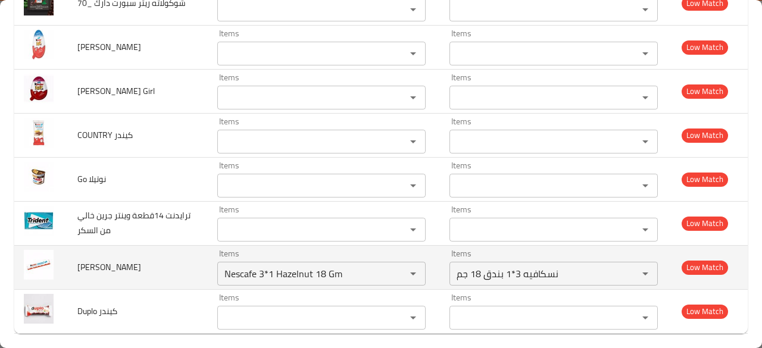
click at [138, 255] on td "MAXI كيندر" at bounding box center [138, 267] width 140 height 44
click at [394, 270] on icon "Clear" at bounding box center [397, 273] width 7 height 7
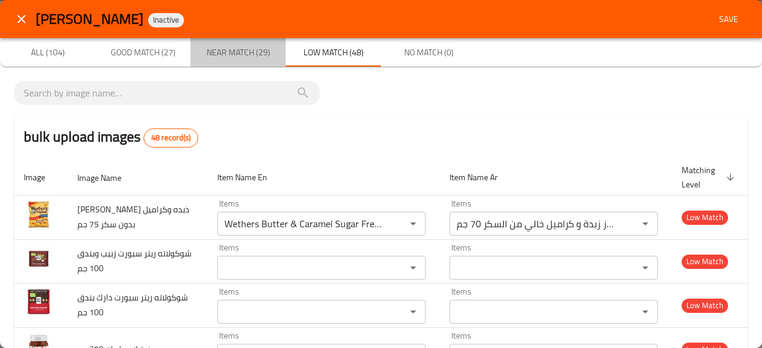
click at [229, 48] on span "Near Match (29)" at bounding box center [238, 52] width 81 height 15
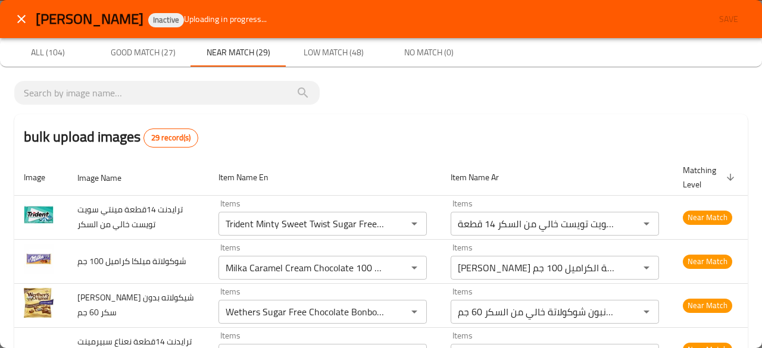
click at [332, 163] on th "Item Name En" at bounding box center [325, 178] width 232 height 36
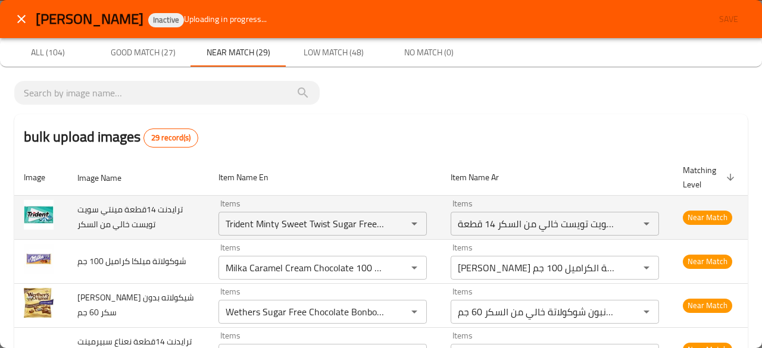
click at [441, 225] on td "Items ترايدنت مينتي سويت تويست خالي من السكر 14 قطعة Items" at bounding box center [557, 217] width 232 height 44
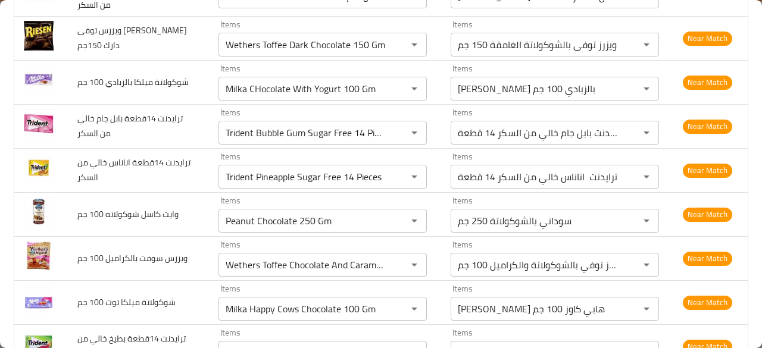
scroll to position [500, 0]
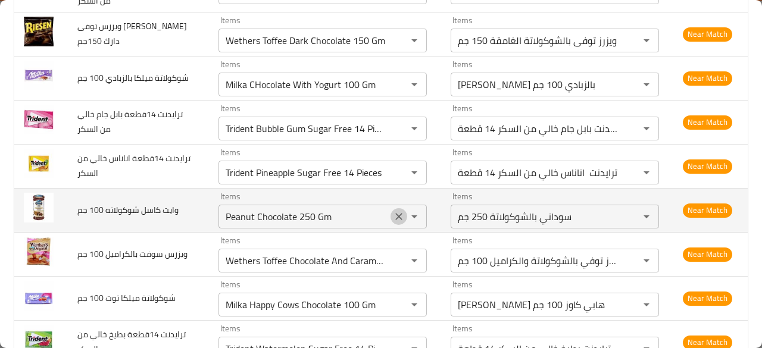
click at [393, 211] on icon "Clear" at bounding box center [399, 217] width 12 height 12
click at [160, 202] on span "وايت كاسل شوكولاته 100 جم" at bounding box center [127, 209] width 101 height 15
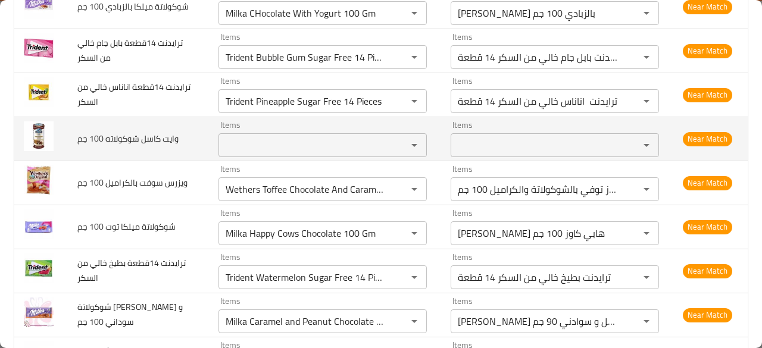
scroll to position [595, 0]
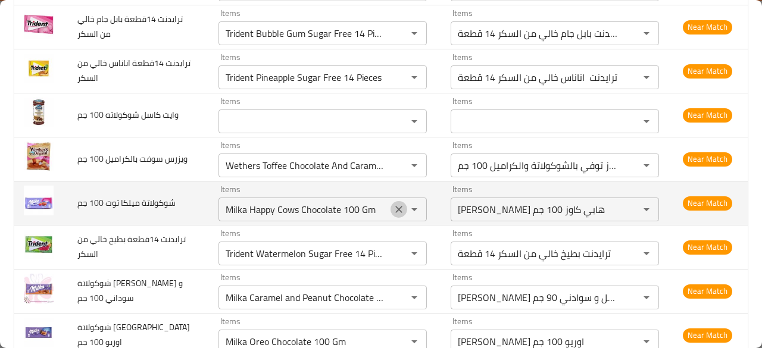
click at [393, 204] on icon "Clear" at bounding box center [399, 210] width 12 height 12
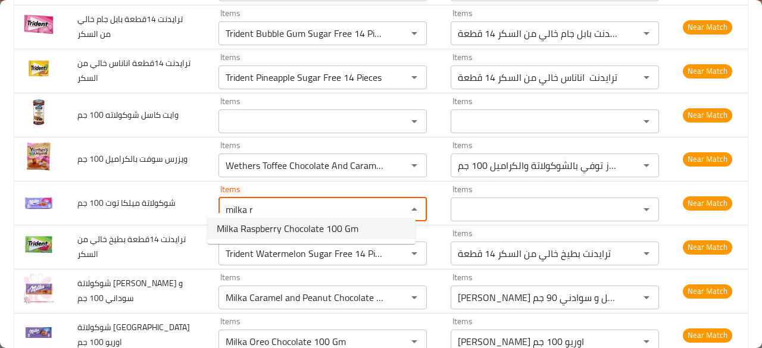
click at [309, 222] on span "Milka Raspberry Chocolate 100 Gm" at bounding box center [288, 228] width 142 height 14
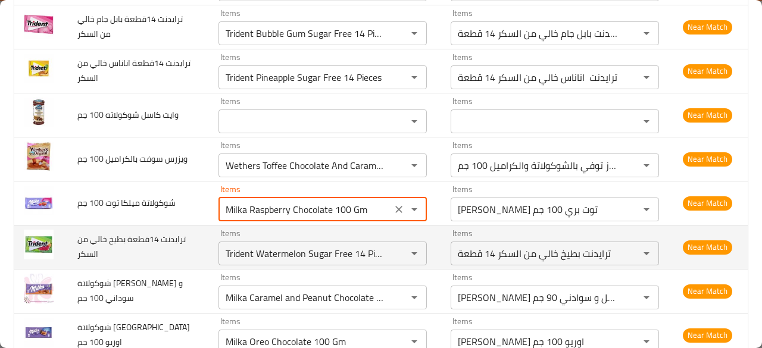
click at [151, 232] on span "ترايدنت 14قطعة بطيخ خالي من السكر" at bounding box center [131, 247] width 108 height 30
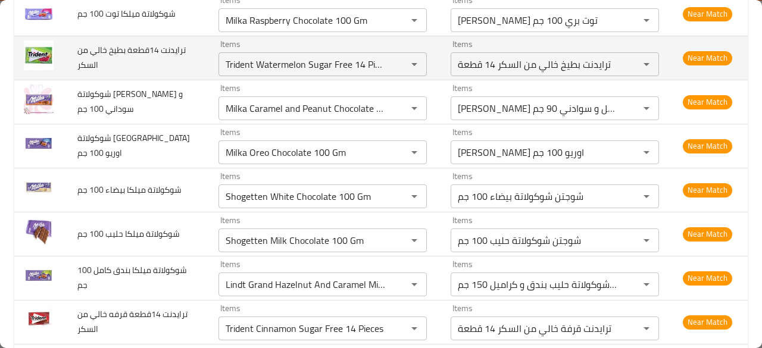
scroll to position [786, 0]
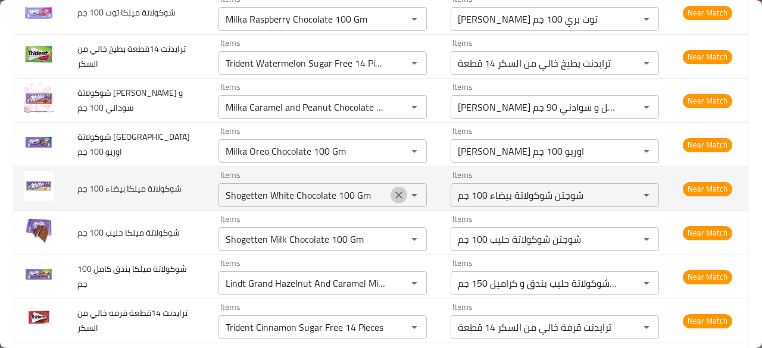
click at [393, 189] on icon "Clear" at bounding box center [399, 195] width 12 height 12
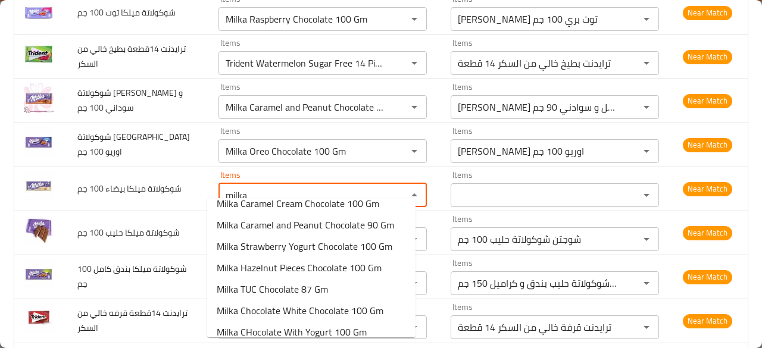
scroll to position [141, 0]
click at [347, 306] on span "Milka Chocolate White Chocolate 100 Gm" at bounding box center [300, 309] width 167 height 14
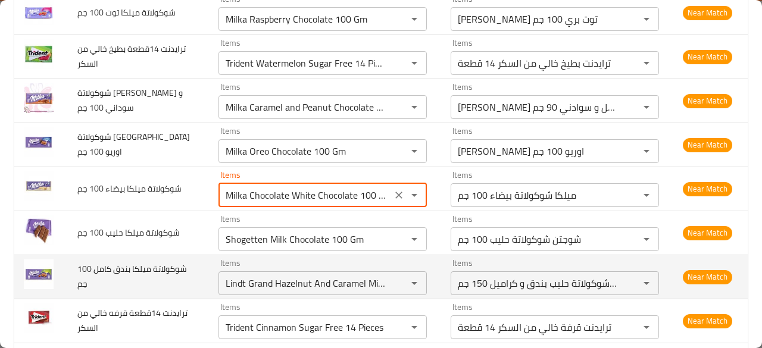
click at [156, 269] on td "شوكولاتة ميلكا بندق كامل 100 جم" at bounding box center [138, 277] width 141 height 44
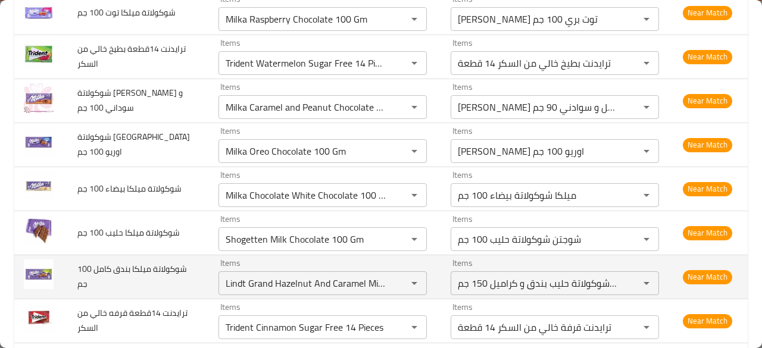
scroll to position [810, 0]
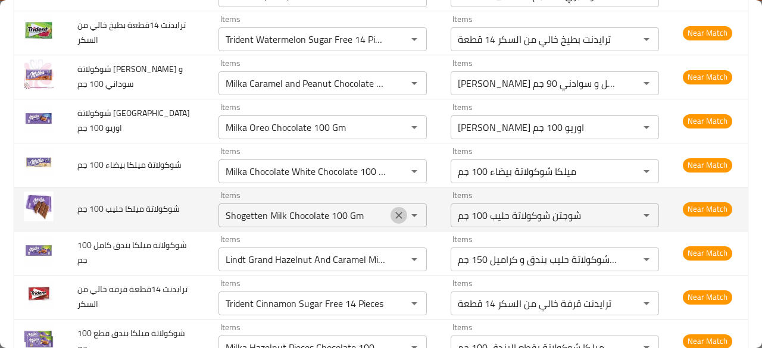
click at [391, 207] on button "Clear" at bounding box center [399, 215] width 17 height 17
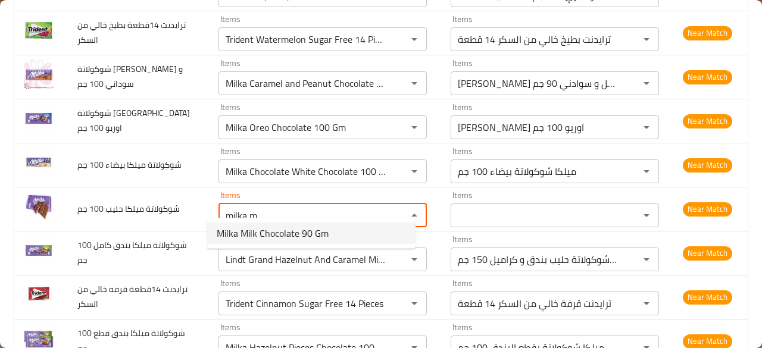
click at [272, 239] on span "Milka Milk Chocolate 90 Gm" at bounding box center [273, 233] width 112 height 14
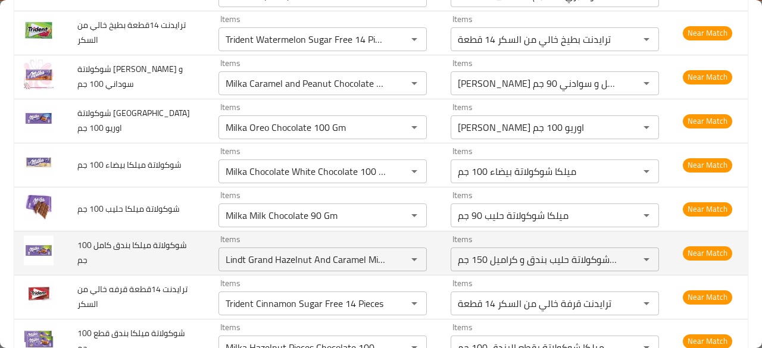
click at [181, 239] on td "شوكولاتة ميلكا بندق كامل 100 جم" at bounding box center [138, 253] width 141 height 44
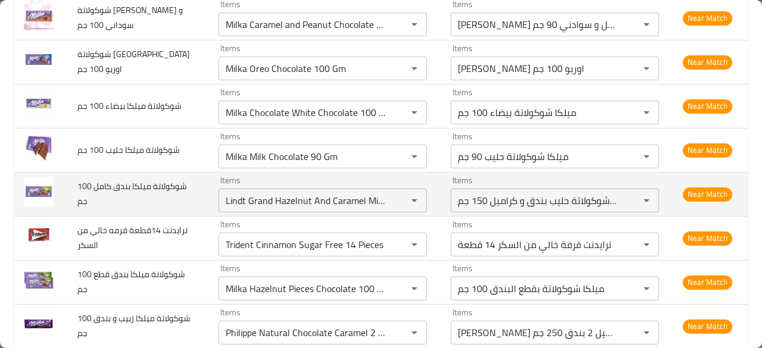
scroll to position [881, 0]
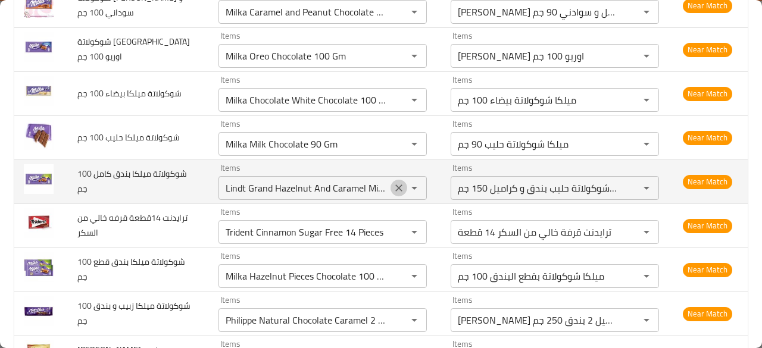
click at [393, 182] on icon "Clear" at bounding box center [399, 188] width 12 height 12
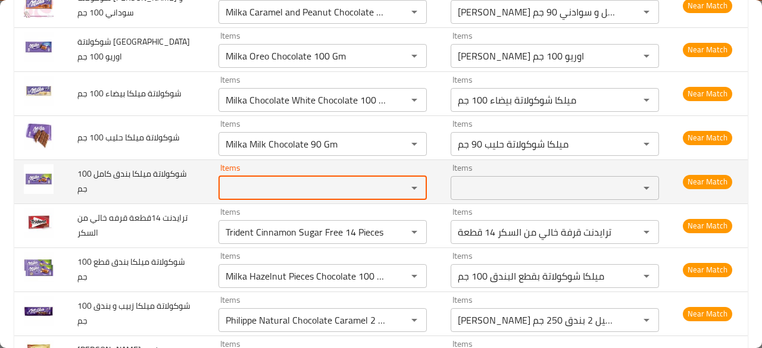
scroll to position [0, 0]
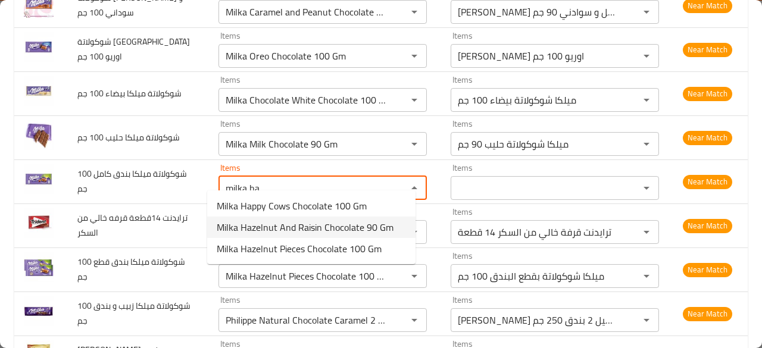
click at [319, 220] on span "Milka Hazelnut And Raisin Chocolate 90 Gm" at bounding box center [305, 227] width 177 height 14
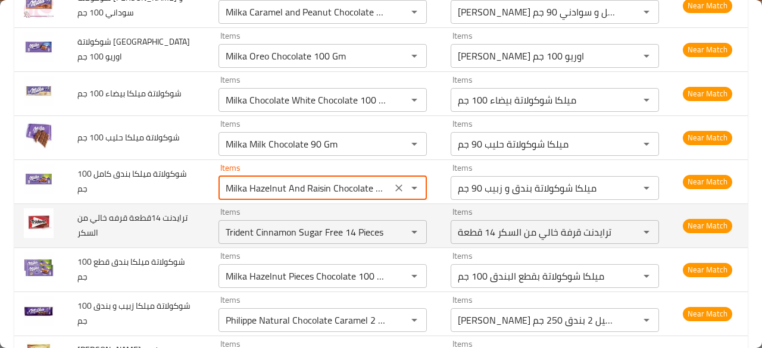
click at [177, 211] on td "ترايدنت 14قطعة قرفه خالي من السكر" at bounding box center [138, 226] width 141 height 44
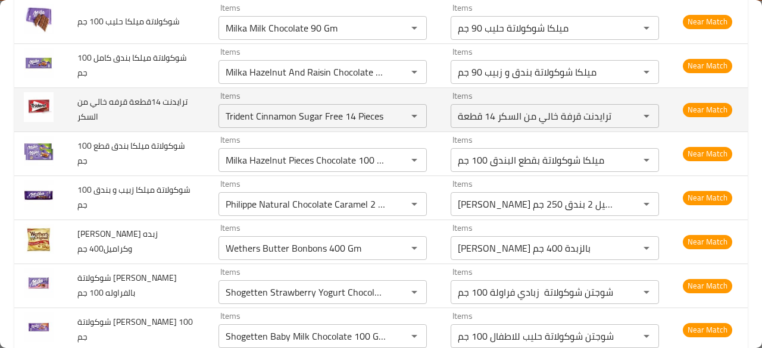
scroll to position [1000, 0]
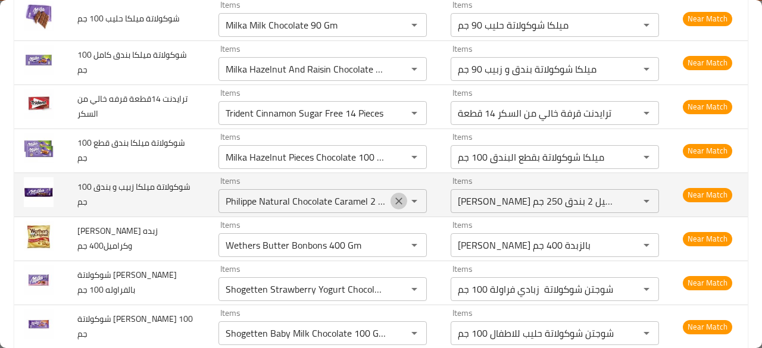
click at [395, 198] on icon "Clear" at bounding box center [398, 201] width 7 height 7
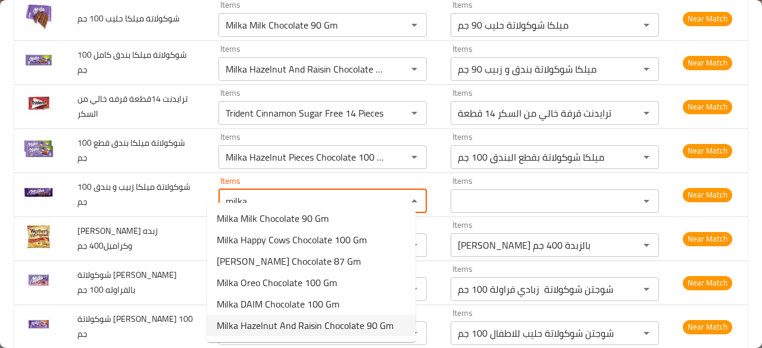
click at [330, 325] on span "Milka Hazelnut And Raisin Chocolate 90 Gm" at bounding box center [305, 326] width 177 height 14
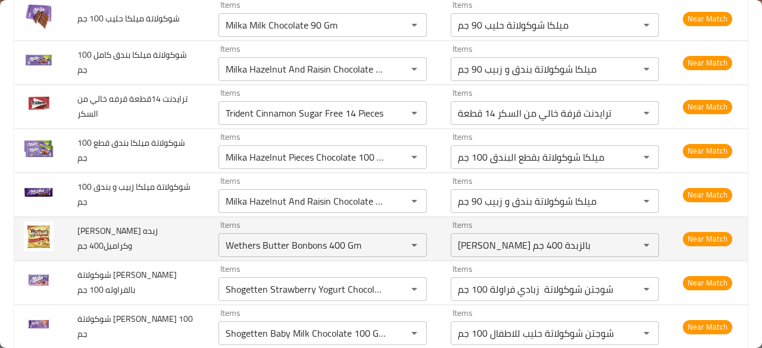
click at [158, 223] on span "ويزرس بنبون زبده وكراميل400 جم" at bounding box center [117, 238] width 80 height 30
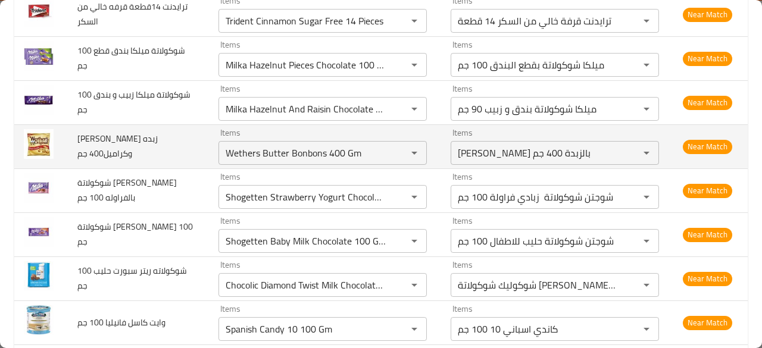
scroll to position [1096, 0]
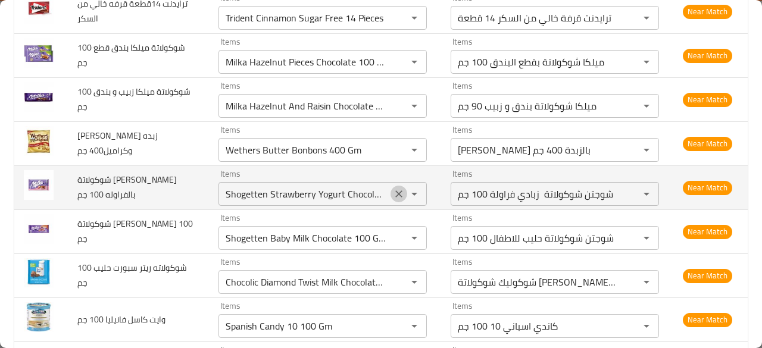
click at [393, 188] on icon "Clear" at bounding box center [399, 194] width 12 height 12
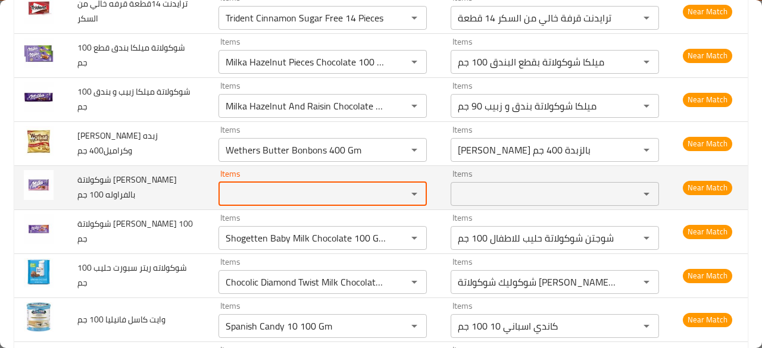
scroll to position [0, 0]
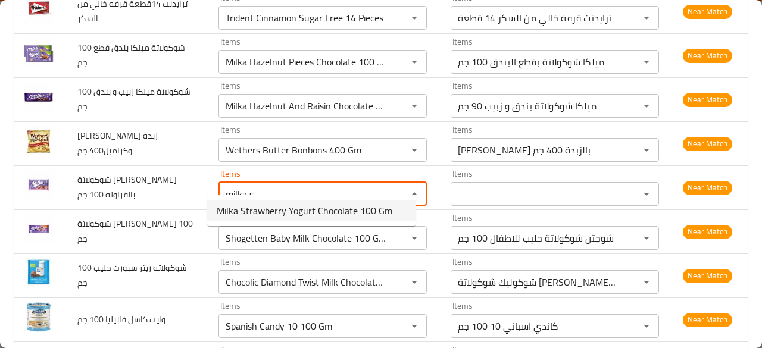
click at [326, 209] on span "Milka Strawberry Yogurt Chocolate 100 Gm" at bounding box center [305, 211] width 176 height 14
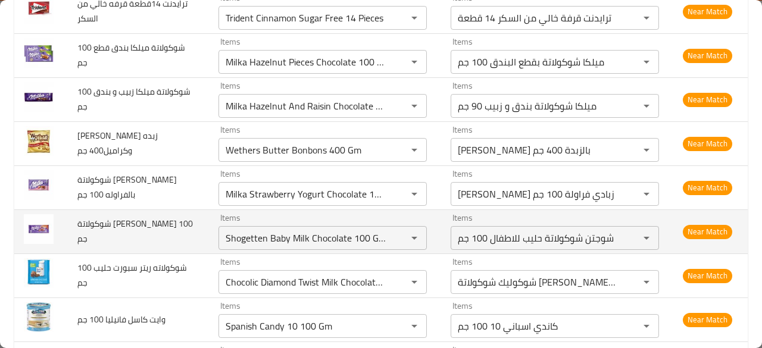
click at [186, 226] on td "شوكولاتة ميلكا كوكيز 100 جم" at bounding box center [138, 232] width 141 height 44
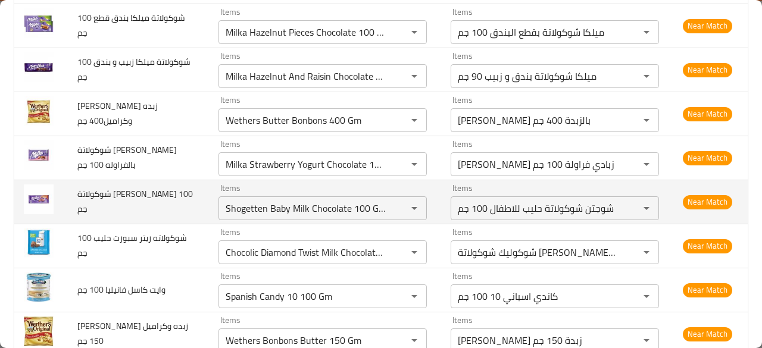
scroll to position [1143, 0]
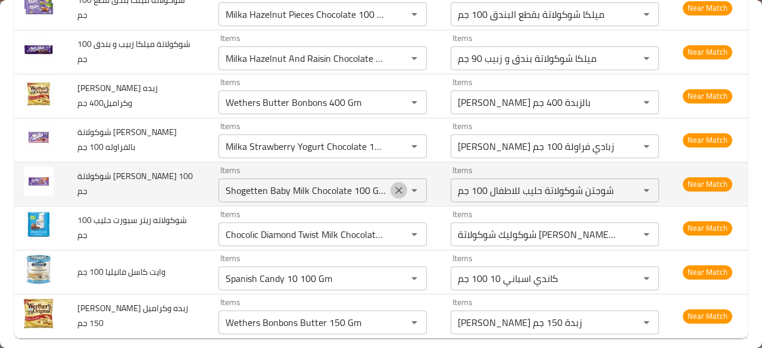
click at [393, 185] on icon "Clear" at bounding box center [399, 191] width 12 height 12
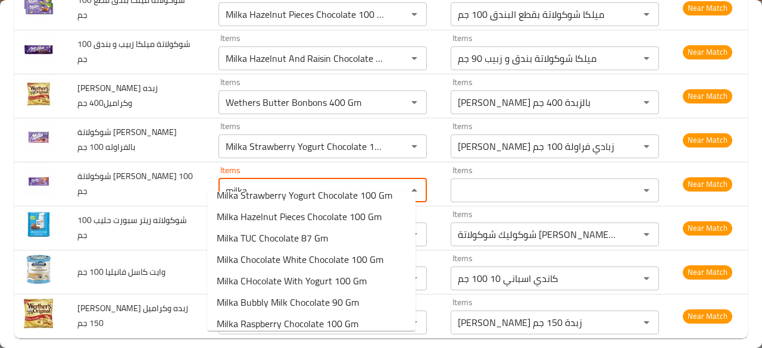
scroll to position [192, 0]
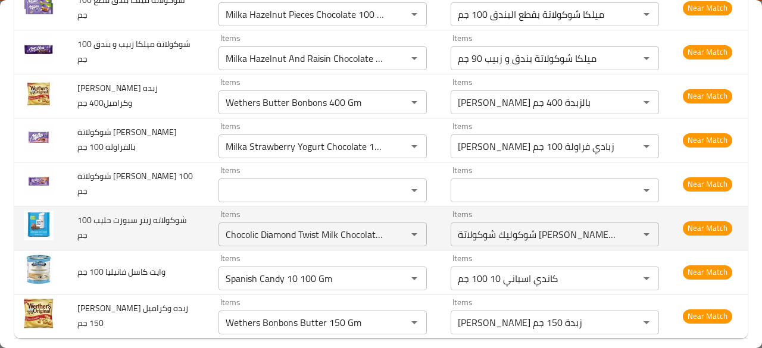
click at [149, 214] on span "شوكولاته ريتر سبورت حليب 100 جم" at bounding box center [132, 228] width 110 height 30
click at [393, 229] on icon "Clear" at bounding box center [399, 235] width 12 height 12
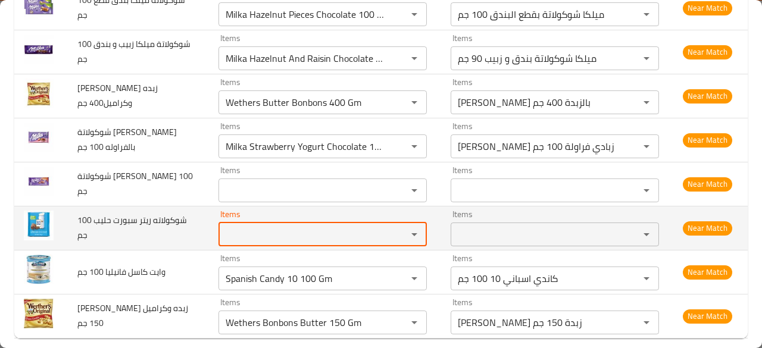
scroll to position [0, 0]
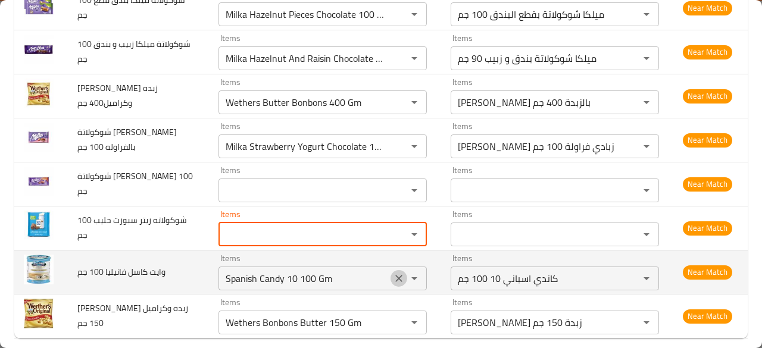
click at [393, 273] on icon "Clear" at bounding box center [399, 279] width 12 height 12
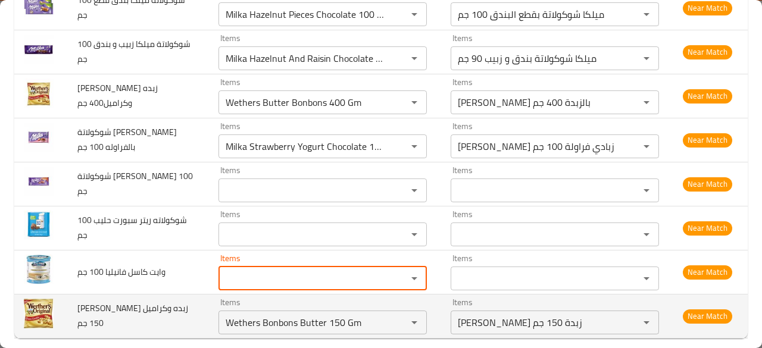
click at [148, 301] on span "ويزرس بنبون زبده وكراميل 150 جم" at bounding box center [132, 316] width 111 height 30
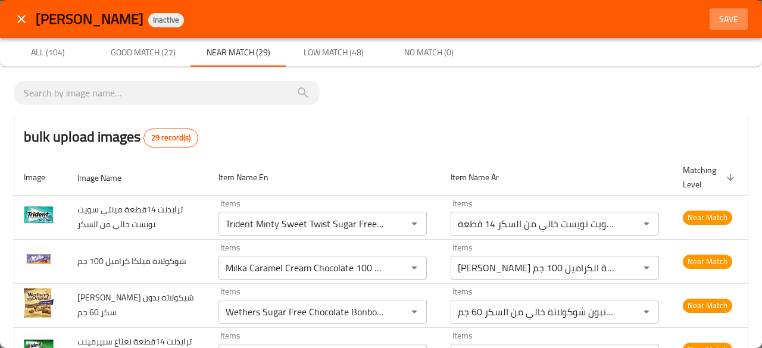
click at [716, 13] on span "Save" at bounding box center [729, 19] width 29 height 15
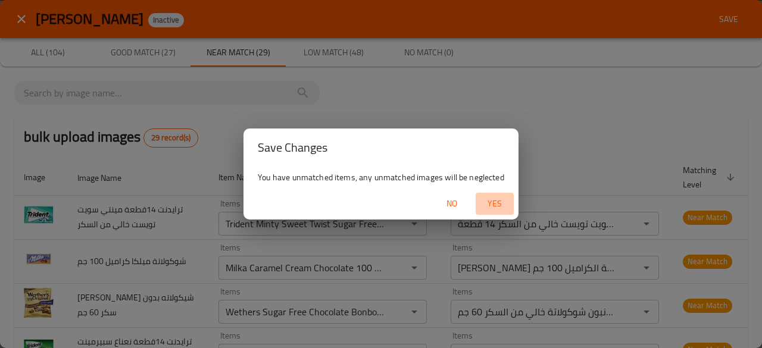
click at [487, 200] on span "Yes" at bounding box center [495, 203] width 29 height 15
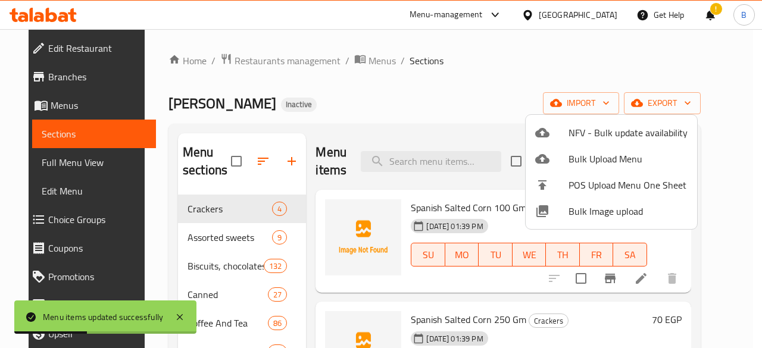
click at [404, 90] on div at bounding box center [381, 174] width 762 height 348
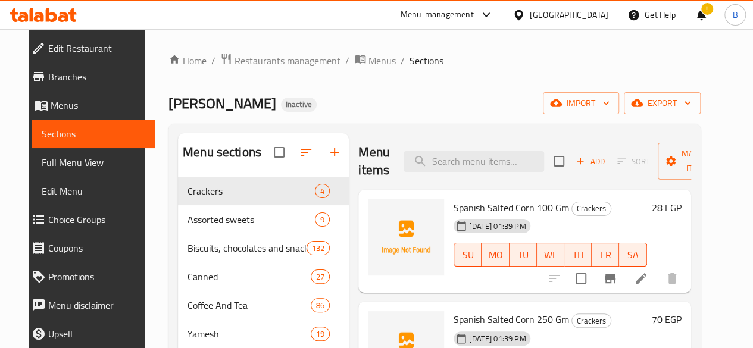
click at [404, 90] on div "Home / Restaurants management / Menus / Sections Phillippe Pittas Inactive impo…" at bounding box center [435, 272] width 532 height 438
click at [610, 109] on span "import" at bounding box center [581, 103] width 57 height 15
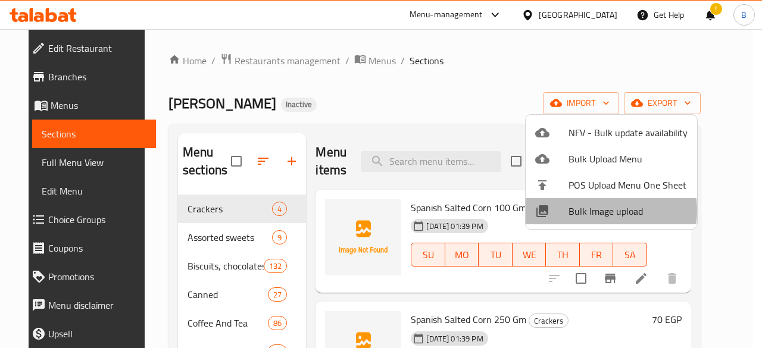
click at [595, 211] on span "Bulk Image upload" at bounding box center [628, 211] width 119 height 14
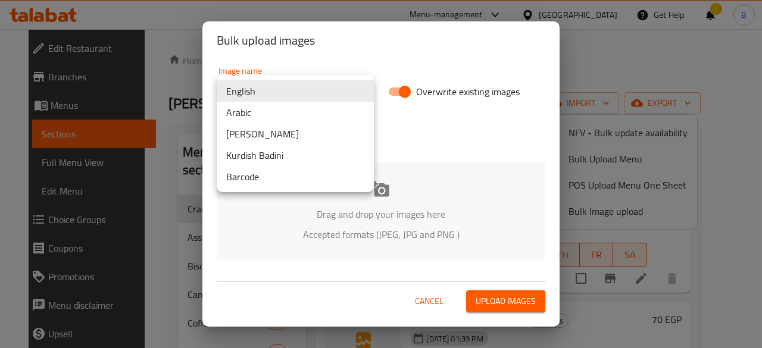
click at [286, 85] on body "​ Menu-management Egypt Get Help ! B Edit Restaurant Branches Menus Sections Fu…" at bounding box center [381, 188] width 762 height 319
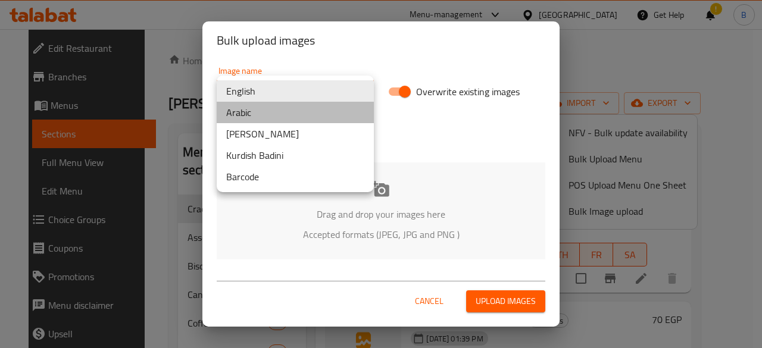
click at [269, 120] on li "Arabic" at bounding box center [295, 112] width 157 height 21
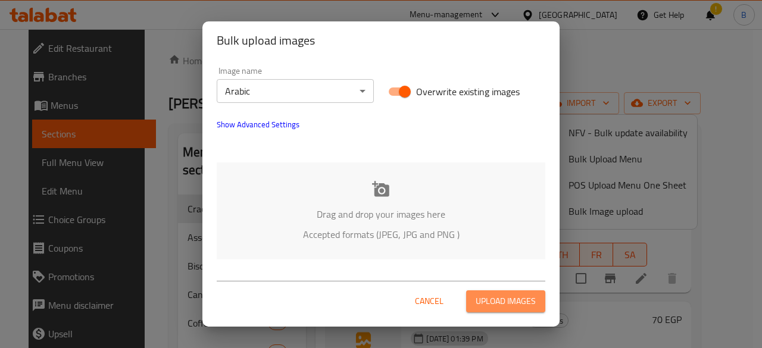
click at [494, 297] on span "Upload images" at bounding box center [506, 301] width 60 height 15
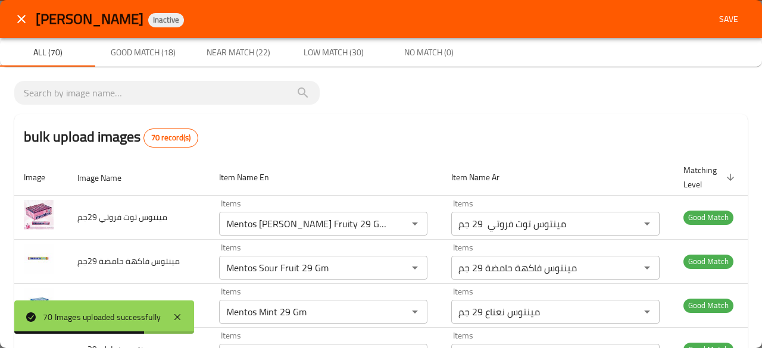
click at [454, 139] on div "bulk upload images 70 record(s)" at bounding box center [381, 136] width 734 height 45
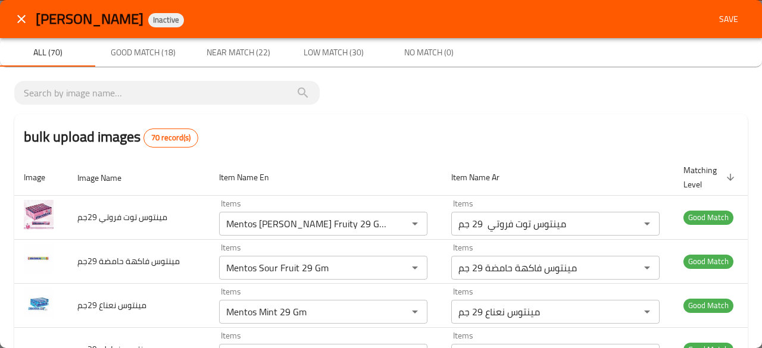
click at [526, 117] on div "bulk upload images 70 record(s)" at bounding box center [381, 136] width 734 height 45
click at [510, 115] on div "bulk upload images 70 record(s)" at bounding box center [381, 136] width 734 height 45
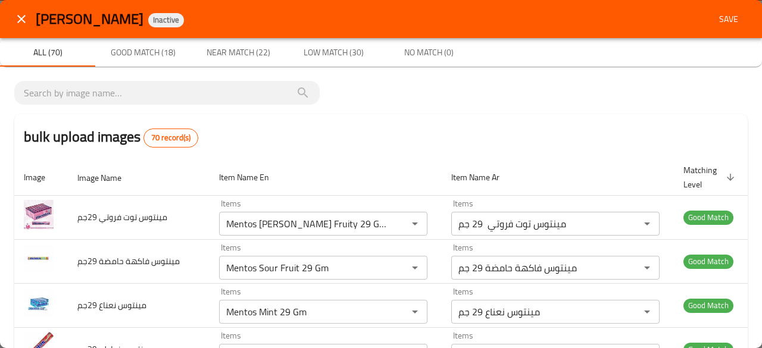
click at [470, 122] on div "bulk upload images 70 record(s)" at bounding box center [381, 136] width 734 height 45
click at [336, 59] on span "Low Match (30)" at bounding box center [333, 52] width 81 height 15
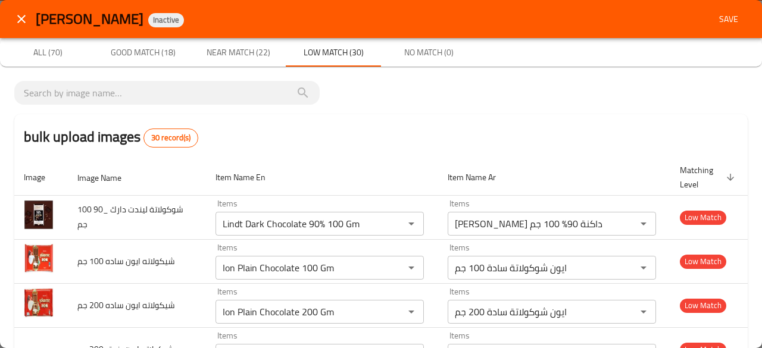
click at [426, 143] on div "bulk upload images 30 record(s)" at bounding box center [381, 136] width 734 height 45
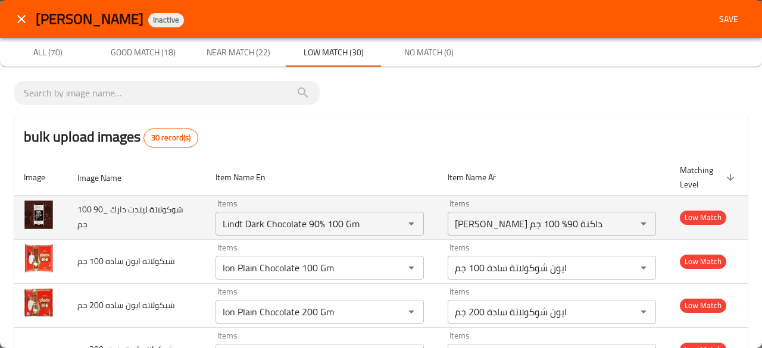
click at [422, 214] on td "Items Lindt Dark Chocolate 90% 100 Gm Items" at bounding box center [322, 217] width 232 height 44
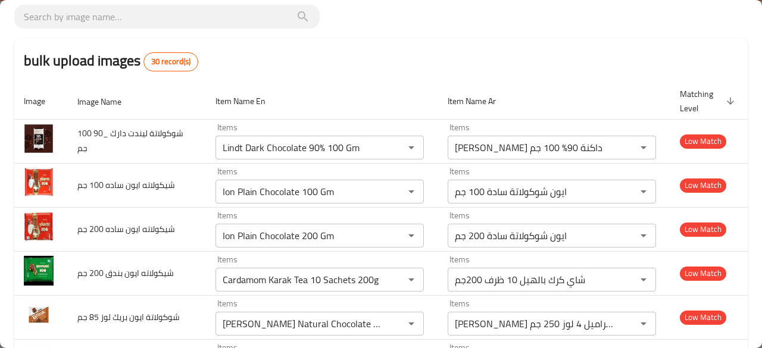
scroll to position [74, 0]
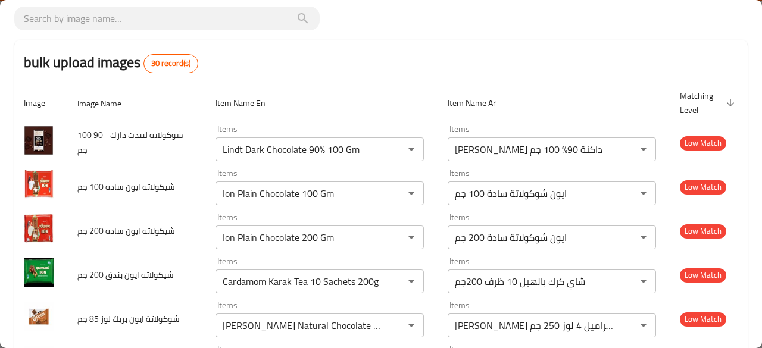
click at [320, 85] on th "Item Name En" at bounding box center [322, 103] width 232 height 36
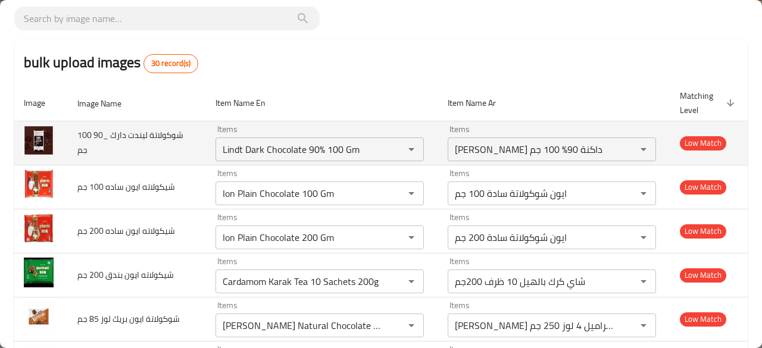
click at [423, 138] on td "Items Lindt Dark Chocolate 90% 100 Gm Items" at bounding box center [322, 143] width 232 height 44
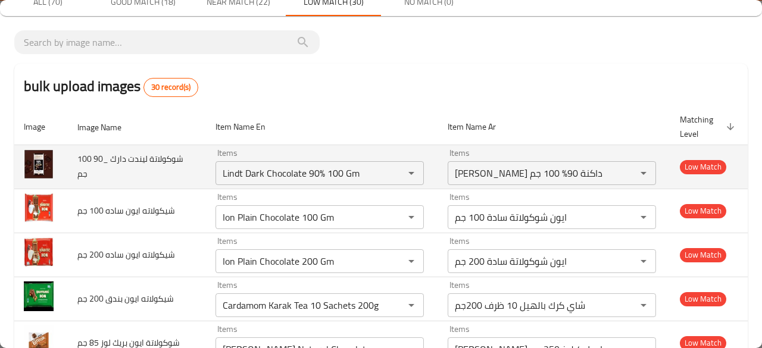
scroll to position [27, 0]
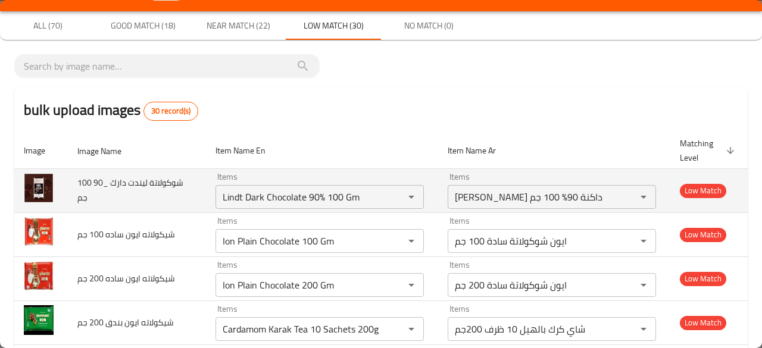
click at [423, 138] on th "Item Name En" at bounding box center [322, 151] width 232 height 36
click at [428, 199] on td "Items Lindt Dark Chocolate 90% 100 Gm Items" at bounding box center [322, 191] width 232 height 44
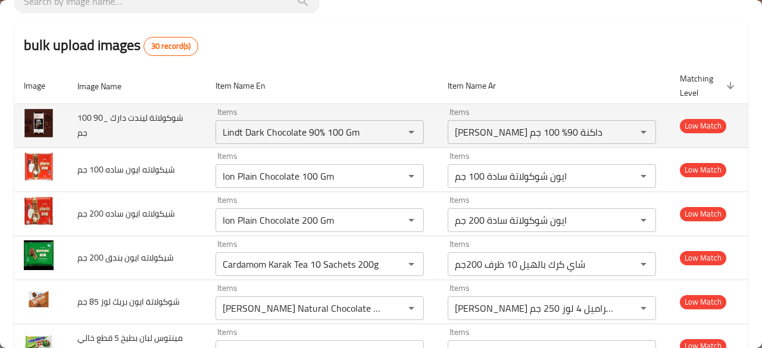
scroll to position [0, 0]
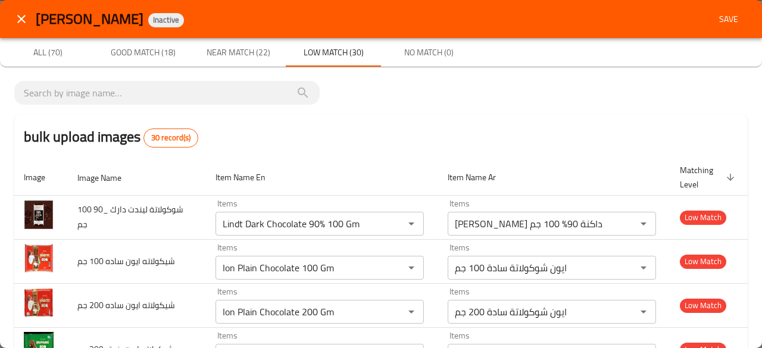
click at [403, 170] on th "Item Name En" at bounding box center [322, 178] width 232 height 36
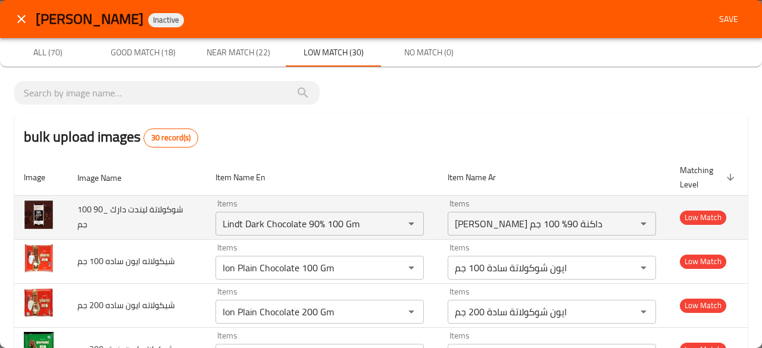
click at [421, 218] on td "Items Lindt Dark Chocolate 90% 100 Gm Items" at bounding box center [322, 217] width 232 height 44
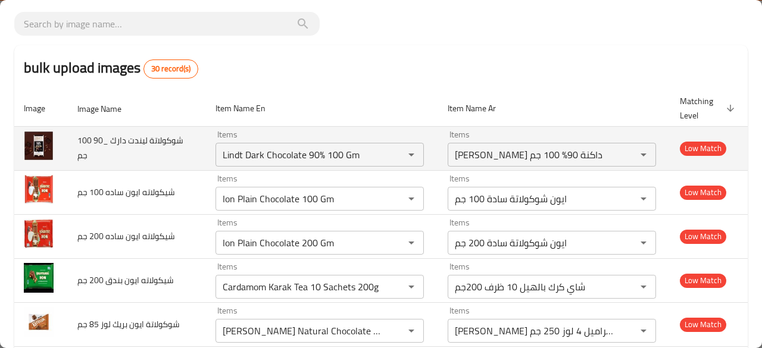
scroll to position [71, 0]
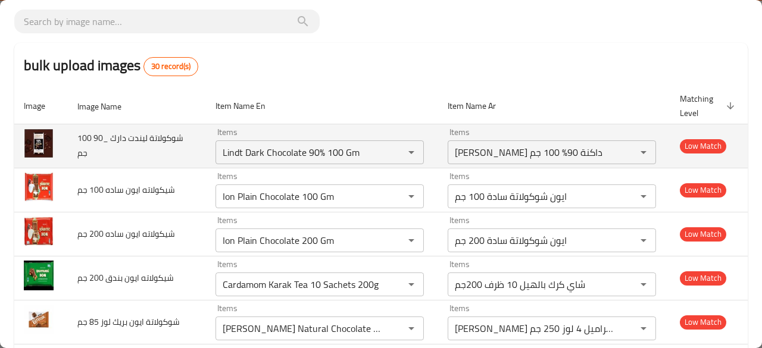
click at [421, 218] on td "Items Ion Plain Chocolate 200 Gm Items" at bounding box center [322, 234] width 232 height 44
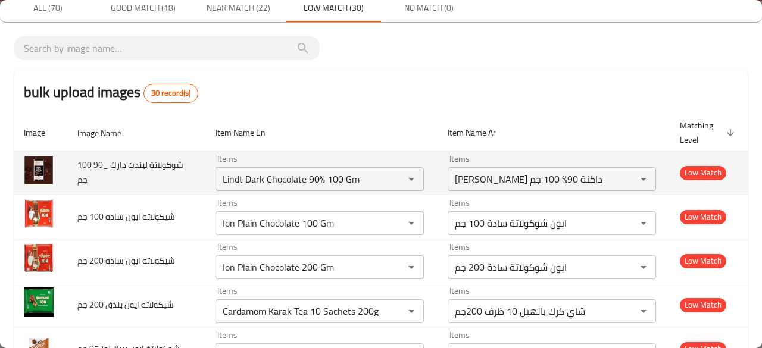
scroll to position [0, 0]
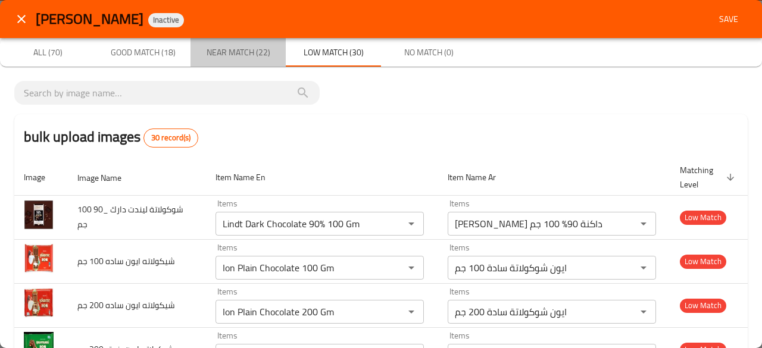
click at [227, 57] on span "Near Match (22)" at bounding box center [238, 52] width 81 height 15
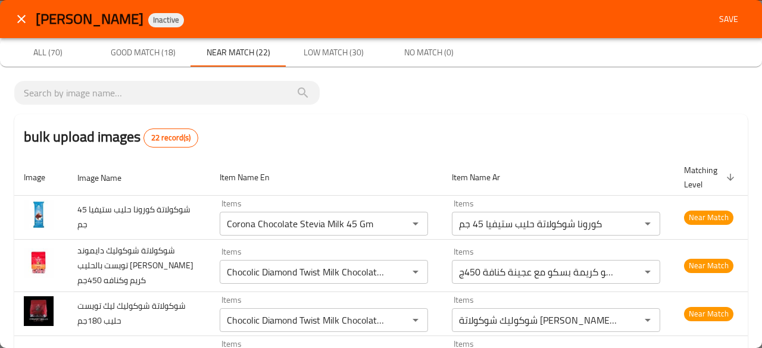
click at [409, 174] on th "Item Name En" at bounding box center [326, 178] width 232 height 36
click at [160, 57] on span "Good Match (18)" at bounding box center [142, 52] width 81 height 15
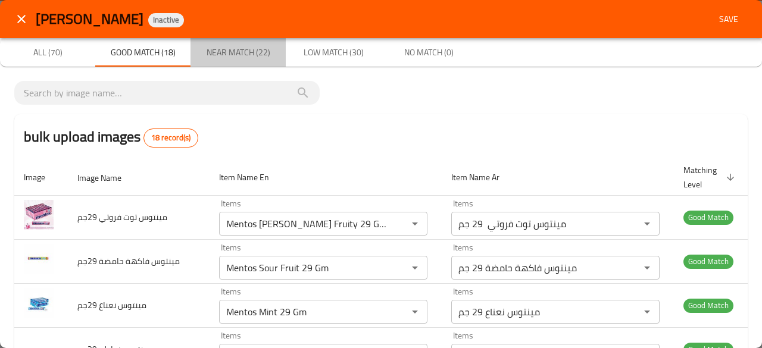
click at [249, 57] on span "Near Match (22)" at bounding box center [238, 52] width 81 height 15
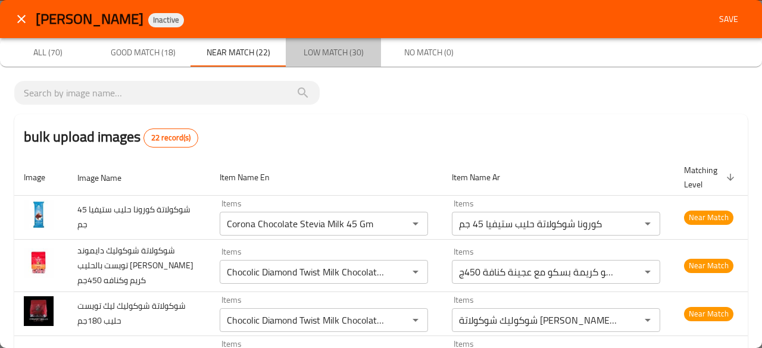
click at [343, 54] on span "Low Match (30)" at bounding box center [333, 52] width 81 height 15
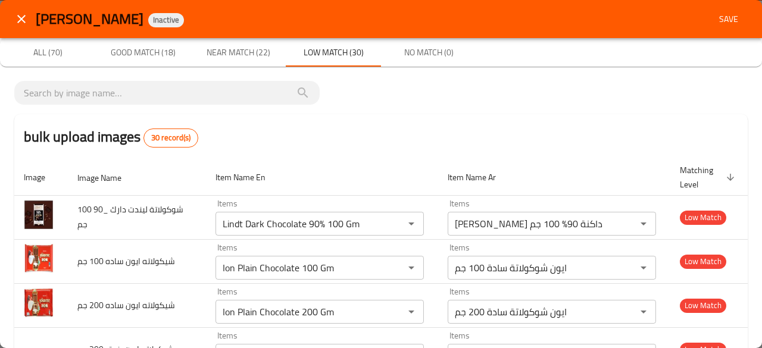
click at [320, 140] on div "bulk upload images 30 record(s)" at bounding box center [381, 136] width 734 height 45
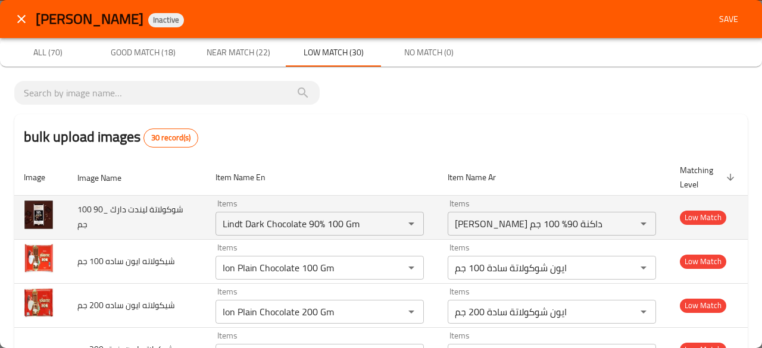
click at [426, 205] on td "Items Lindt Dark Chocolate 90% 100 Gm Items" at bounding box center [322, 217] width 232 height 44
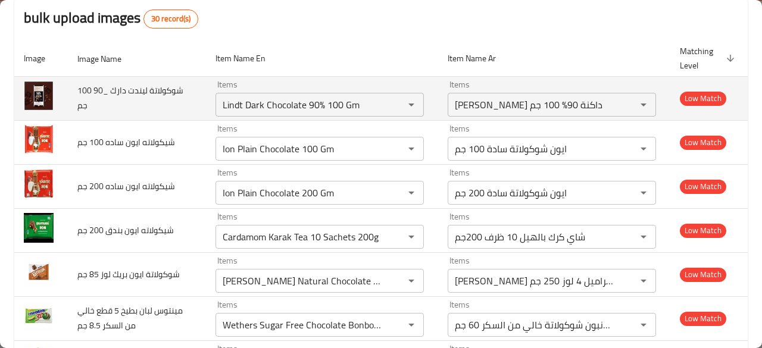
scroll to position [143, 0]
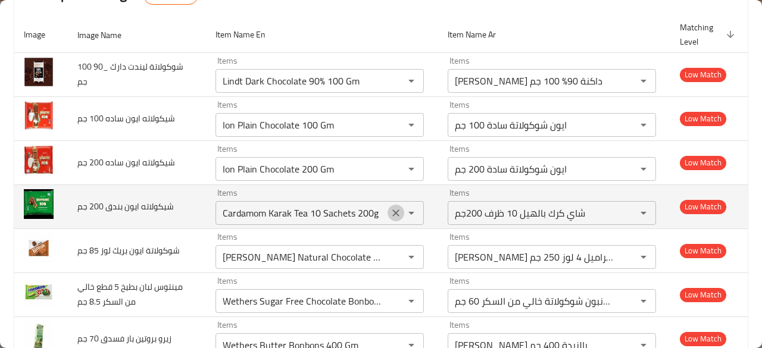
click at [390, 214] on icon "Clear" at bounding box center [396, 213] width 12 height 12
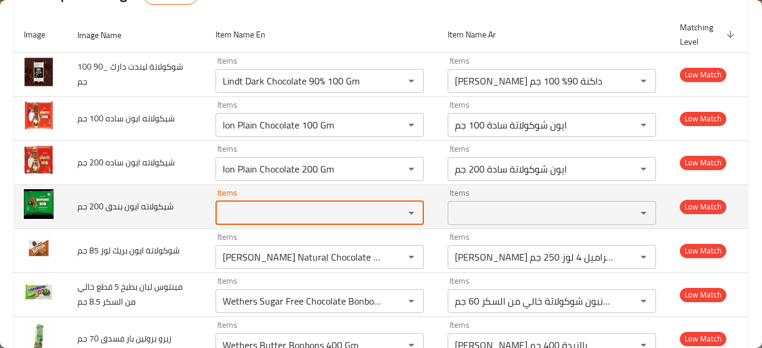
scroll to position [0, 0]
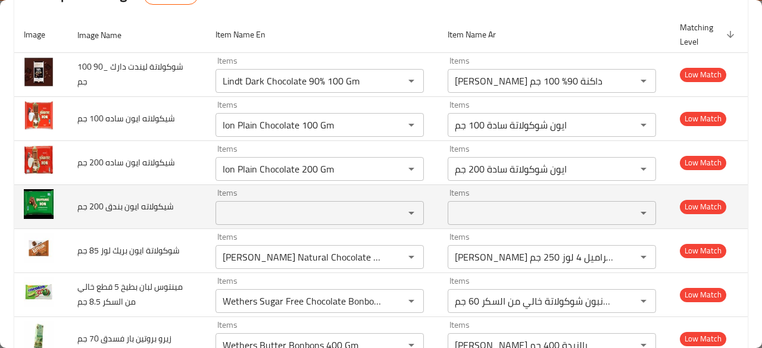
click at [176, 211] on td "شيكولاته ايون بندق 200 جم" at bounding box center [137, 207] width 138 height 44
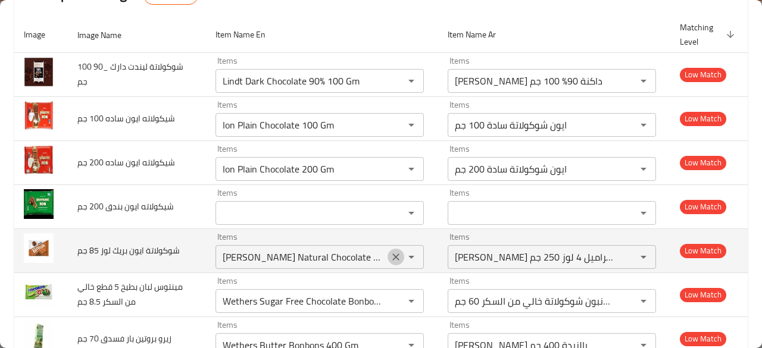
click at [390, 257] on icon "Clear" at bounding box center [396, 257] width 12 height 12
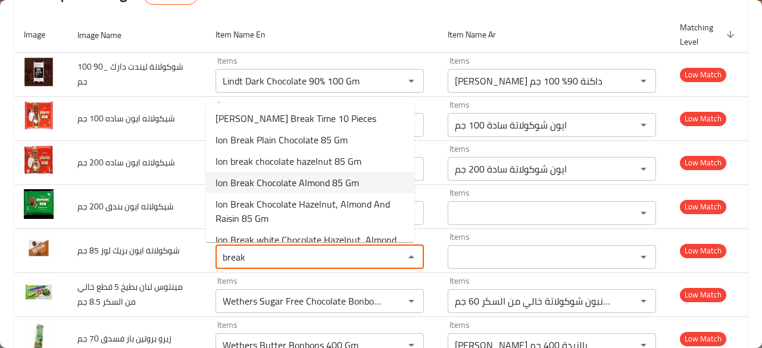
click at [351, 182] on span "Ion Break Chocolate Almond 85 Gm" at bounding box center [287, 183] width 143 height 14
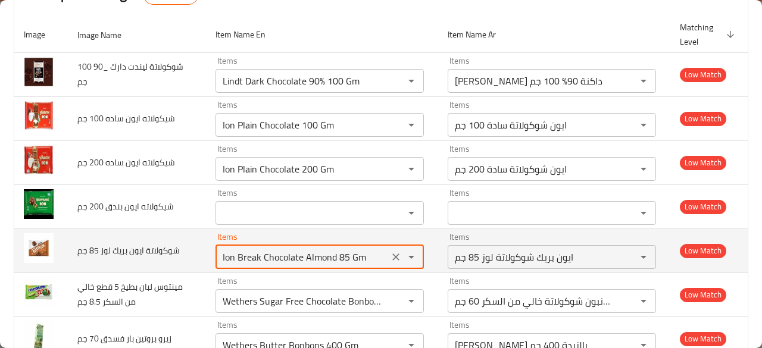
click at [170, 247] on span "شوكولاتة ايون بريك لوز 85 جم" at bounding box center [128, 250] width 102 height 15
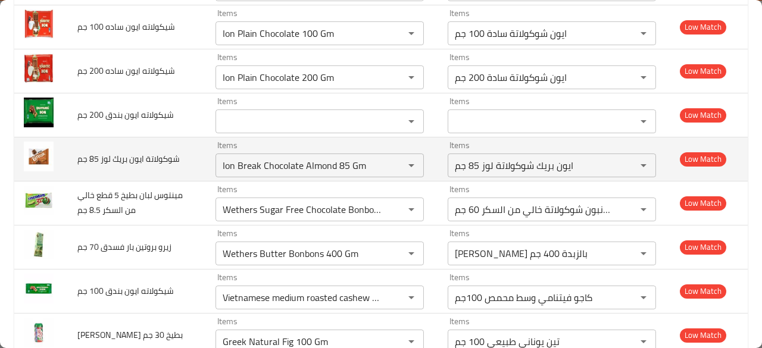
scroll to position [238, 0]
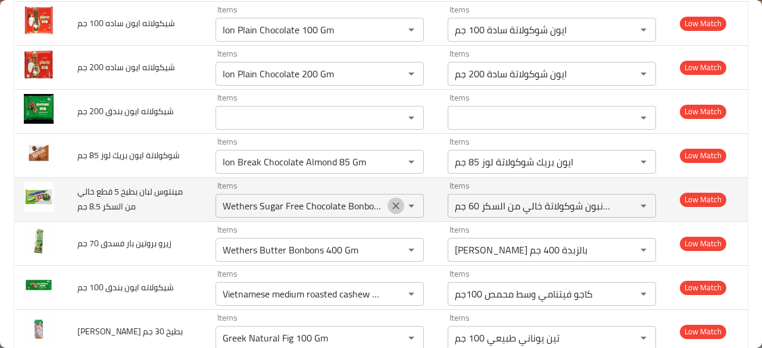
click at [390, 205] on icon "Clear" at bounding box center [396, 206] width 12 height 12
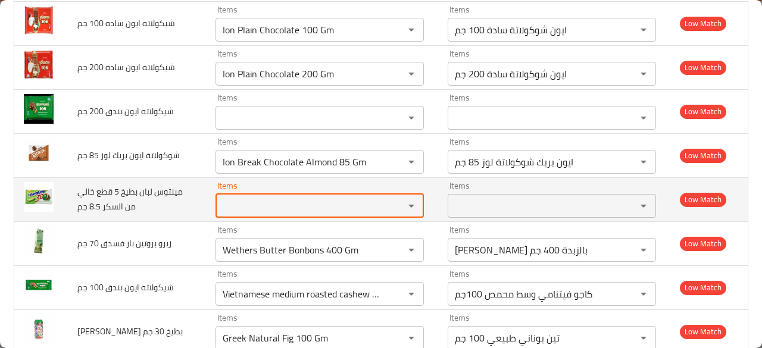
scroll to position [0, 0]
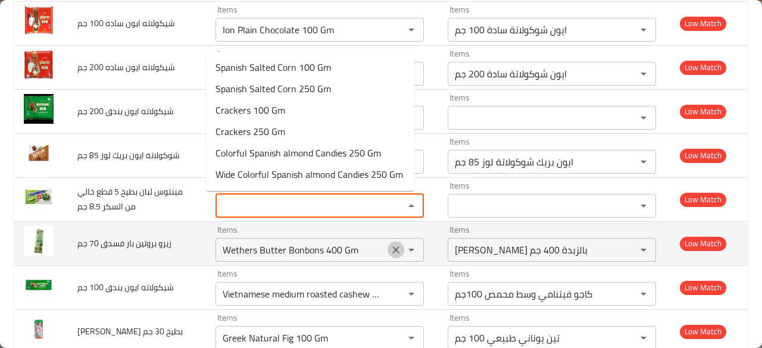
click at [390, 244] on icon "Clear" at bounding box center [396, 250] width 12 height 12
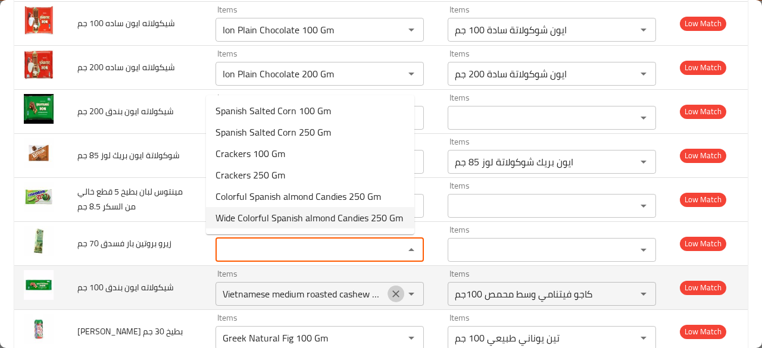
click at [390, 295] on icon "Clear" at bounding box center [396, 294] width 12 height 12
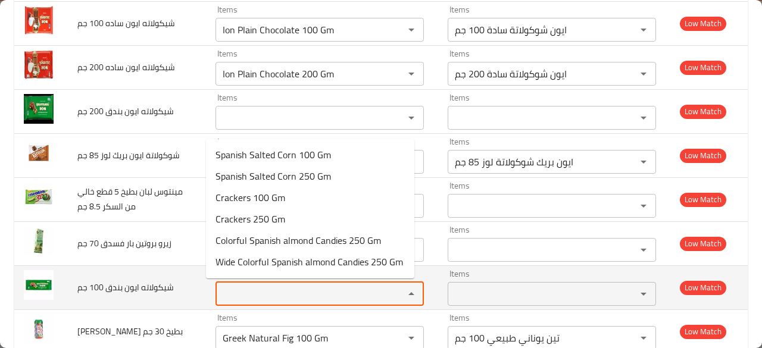
click at [344, 301] on جم "Items" at bounding box center [302, 294] width 166 height 17
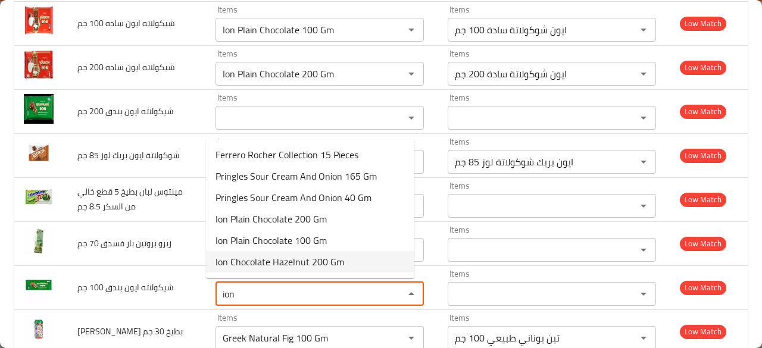
click at [316, 269] on span "Ion Chocolate Hazelnut 200 Gm" at bounding box center [280, 262] width 129 height 14
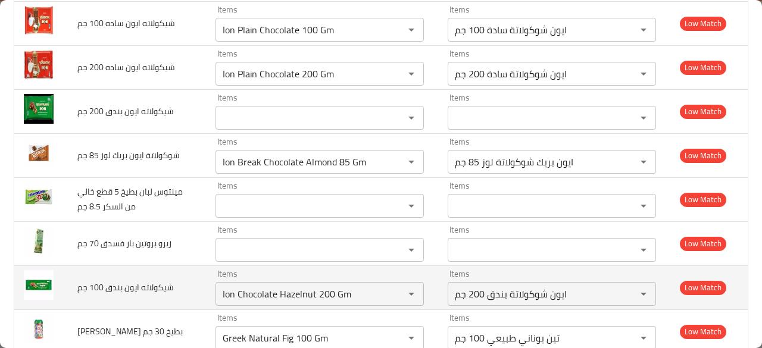
click at [179, 279] on td "شيكولاته ايون بندق 100 جم" at bounding box center [137, 288] width 138 height 44
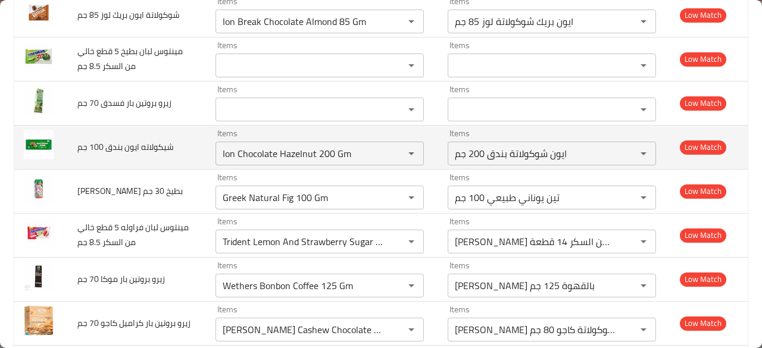
scroll to position [381, 0]
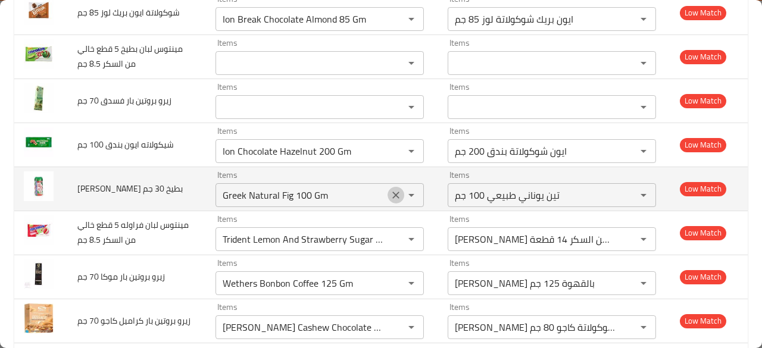
click at [392, 193] on icon "Clear" at bounding box center [395, 195] width 7 height 7
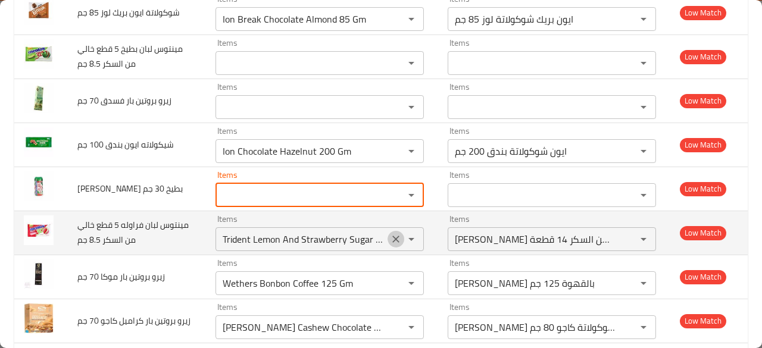
click at [390, 234] on icon "Clear" at bounding box center [396, 239] width 12 height 12
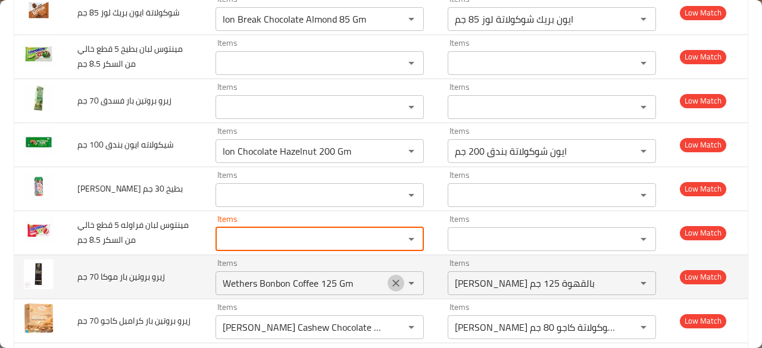
click at [390, 287] on icon "Clear" at bounding box center [396, 283] width 12 height 12
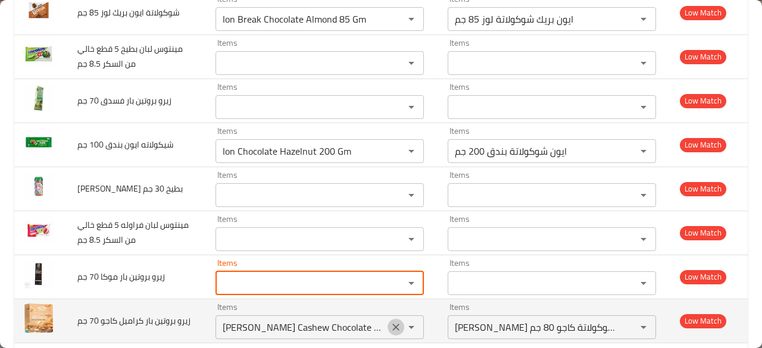
click at [392, 325] on icon "Clear" at bounding box center [395, 327] width 7 height 7
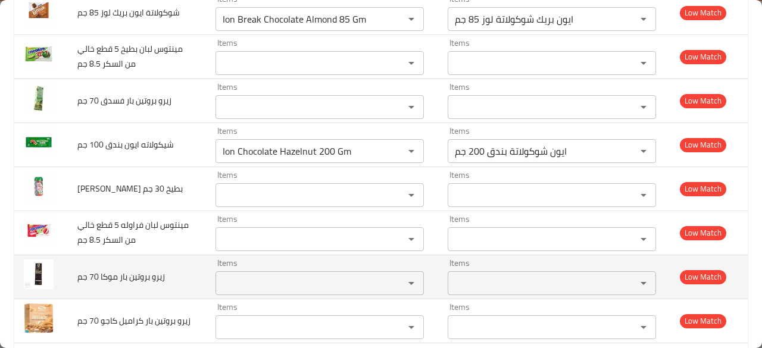
click at [148, 270] on span "زيرو بروتين بار موكا 70 جم" at bounding box center [121, 276] width 88 height 15
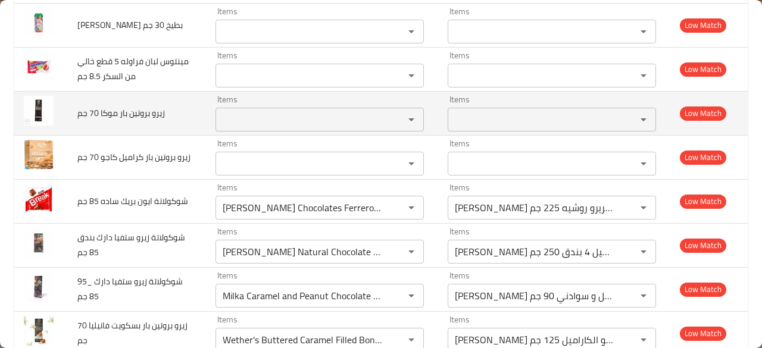
scroll to position [548, 0]
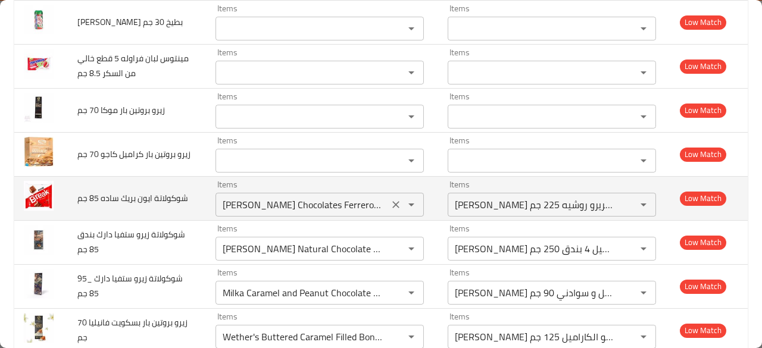
click at [390, 202] on icon "Clear" at bounding box center [396, 205] width 12 height 12
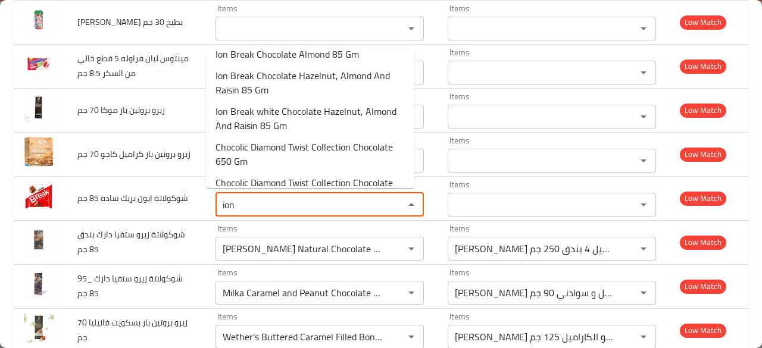
scroll to position [0, 0]
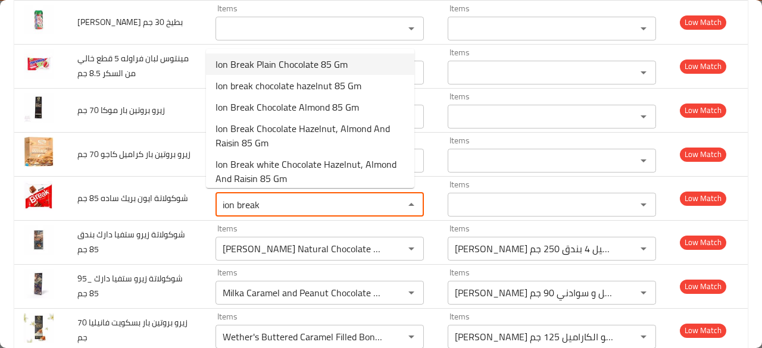
click at [320, 60] on span "Ion Break Plain Chocolate 85 Gm" at bounding box center [282, 64] width 132 height 14
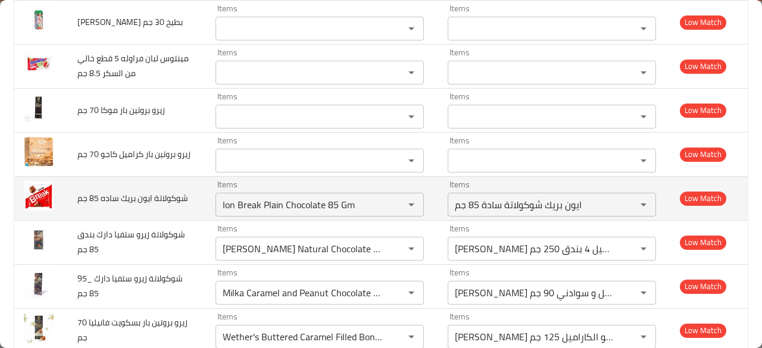
click at [181, 198] on td "شوكولاتة ايون بريك ساده 85 جم" at bounding box center [137, 198] width 138 height 44
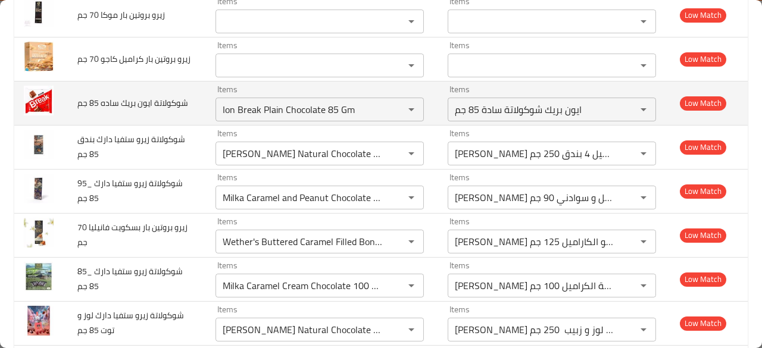
scroll to position [667, 0]
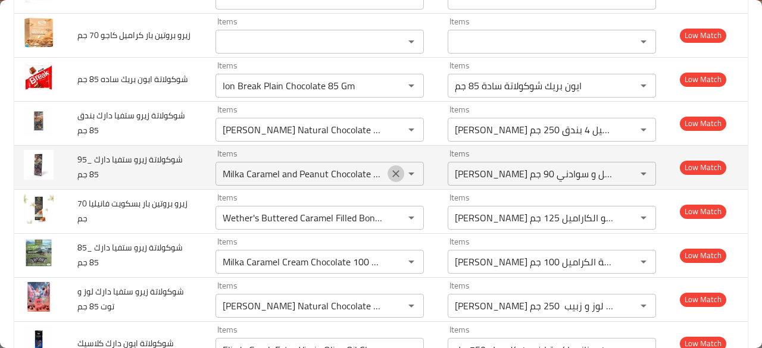
click at [392, 171] on icon "Clear" at bounding box center [395, 173] width 7 height 7
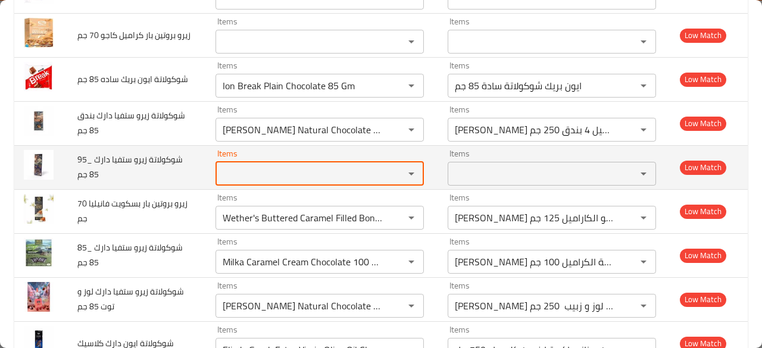
scroll to position [0, 0]
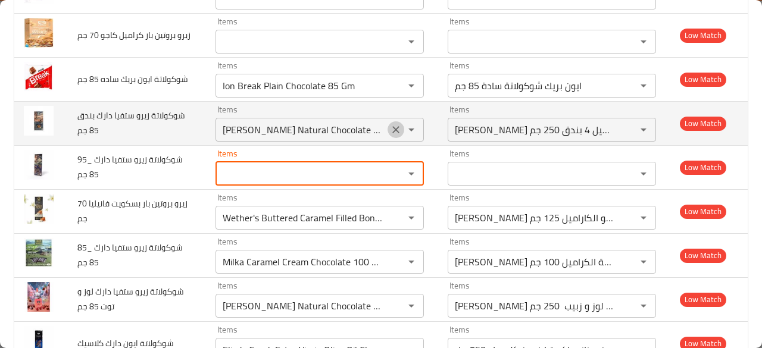
click at [388, 121] on button "Clear" at bounding box center [396, 129] width 17 height 17
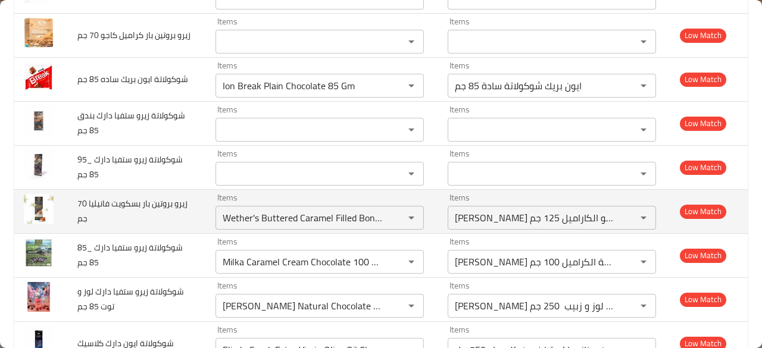
click at [163, 209] on td "زيرو بروتين بار بسكويت فانيليا 70 جم" at bounding box center [137, 211] width 138 height 44
click at [392, 217] on icon "Clear" at bounding box center [395, 217] width 7 height 7
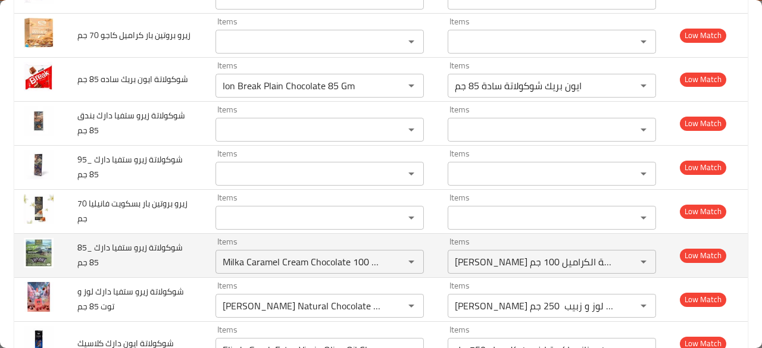
click at [148, 254] on td "شوكولاتة زيرو ستفيا دارك _85 85 جم" at bounding box center [137, 255] width 138 height 44
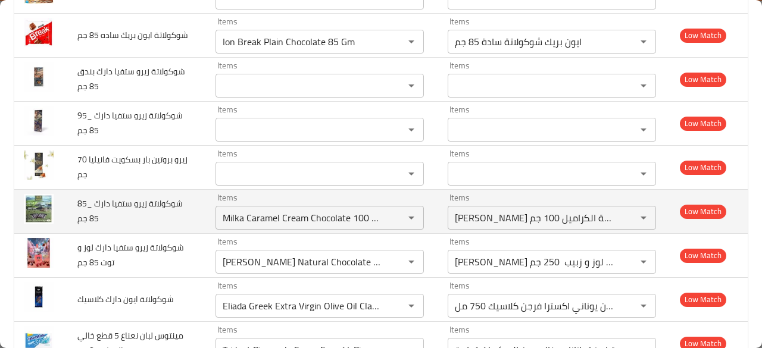
scroll to position [715, 0]
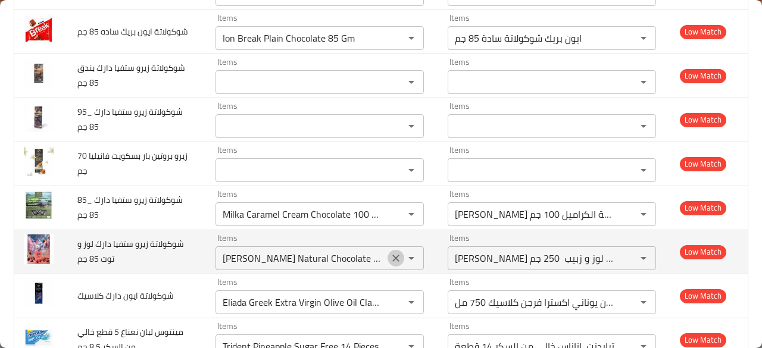
click at [390, 254] on icon "Clear" at bounding box center [396, 258] width 12 height 12
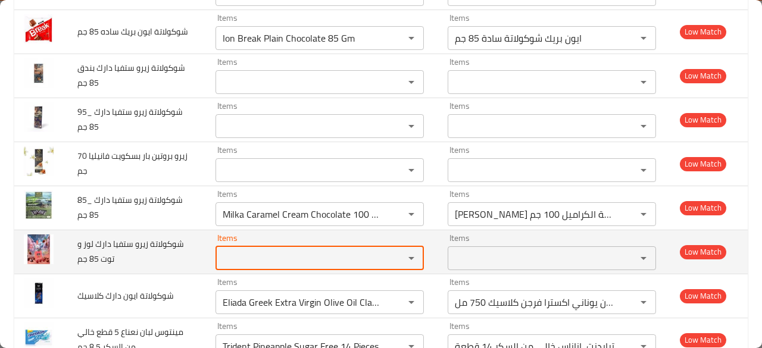
scroll to position [0, 0]
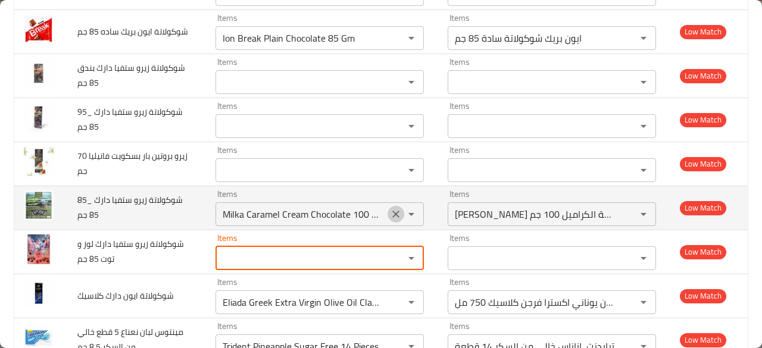
click at [392, 213] on icon "Clear" at bounding box center [395, 214] width 7 height 7
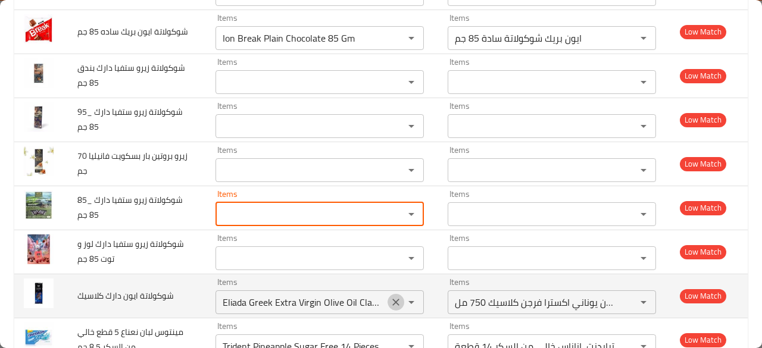
click at [392, 299] on icon "Clear" at bounding box center [395, 302] width 7 height 7
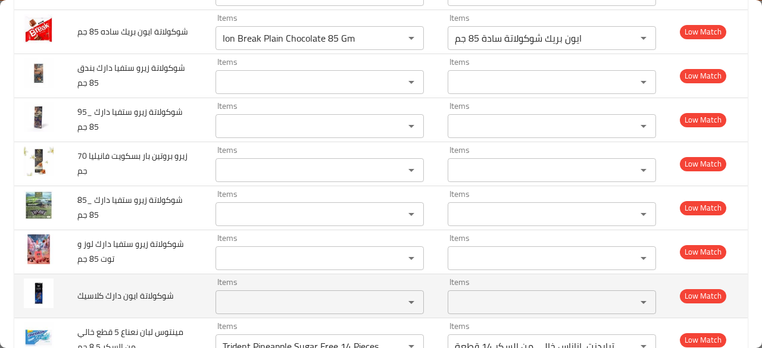
click at [160, 294] on span "شوكولاتة ايون دارك كلاسيك" at bounding box center [125, 295] width 96 height 15
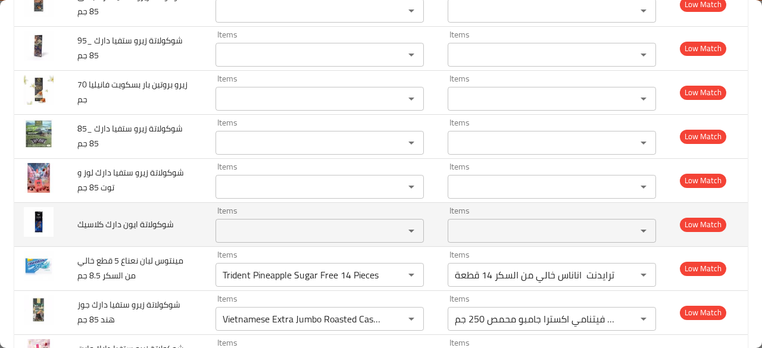
scroll to position [810, 0]
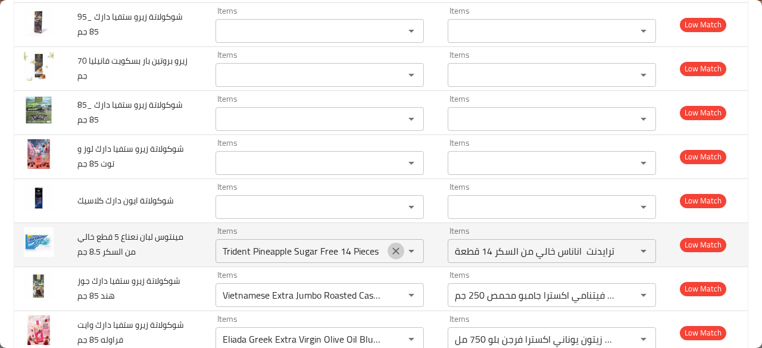
click at [390, 251] on icon "Clear" at bounding box center [396, 251] width 12 height 12
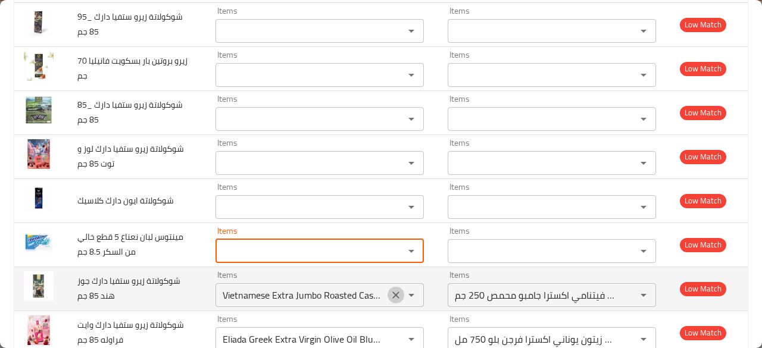
click at [392, 294] on icon "Clear" at bounding box center [395, 295] width 7 height 7
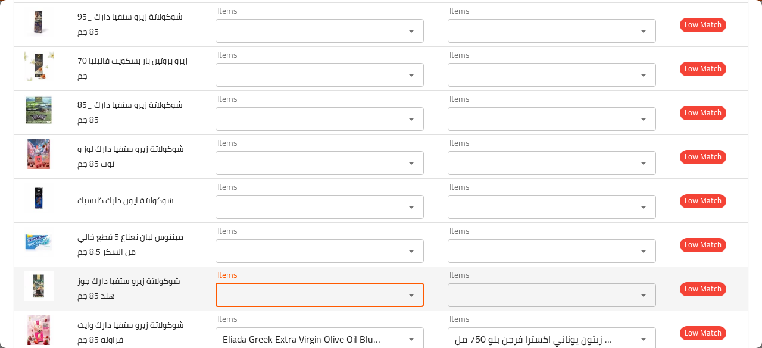
scroll to position [0, 0]
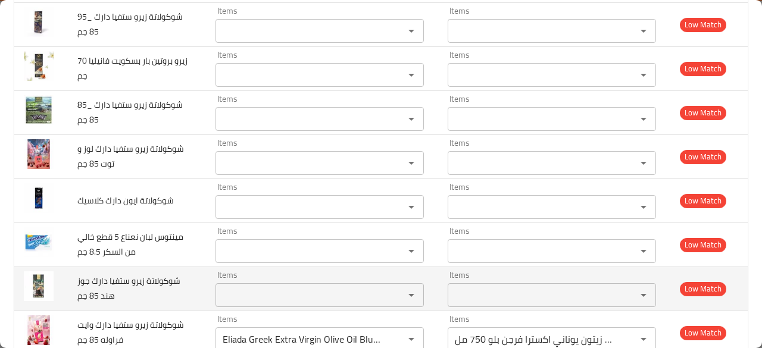
click at [172, 280] on span "شوكولاتة زيرو ستفيا دارك جوز هند 85 جم" at bounding box center [128, 288] width 103 height 30
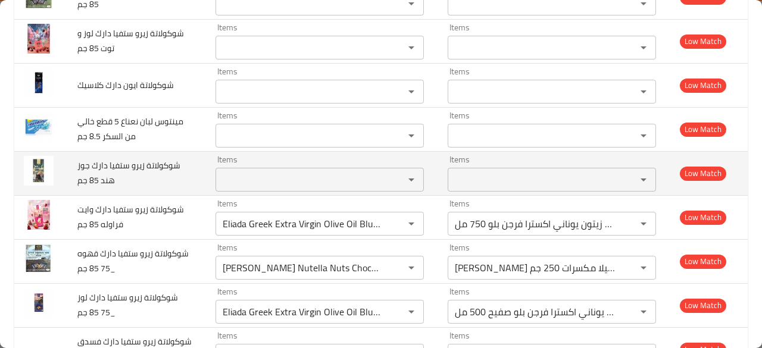
scroll to position [929, 0]
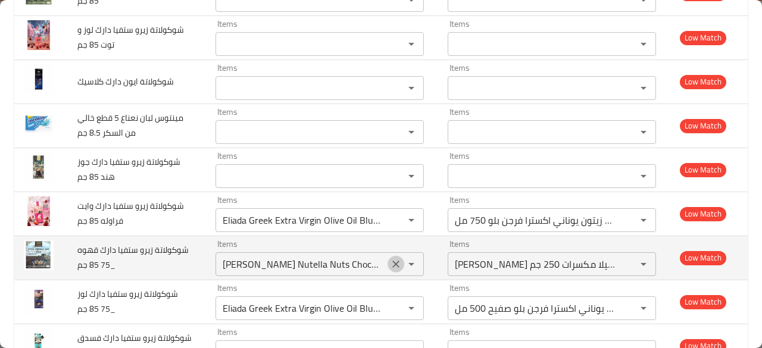
click at [390, 259] on icon "Clear" at bounding box center [396, 264] width 12 height 12
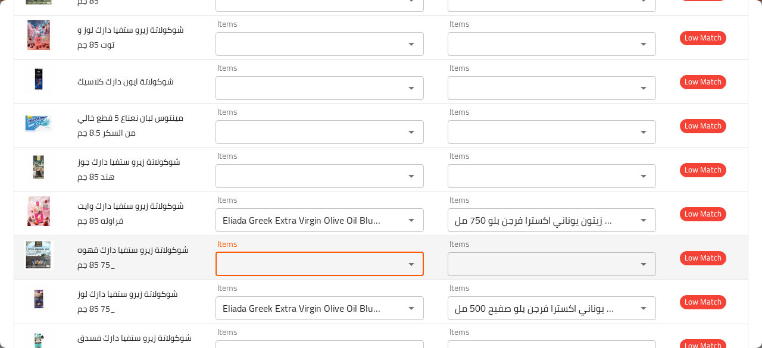
scroll to position [0, 0]
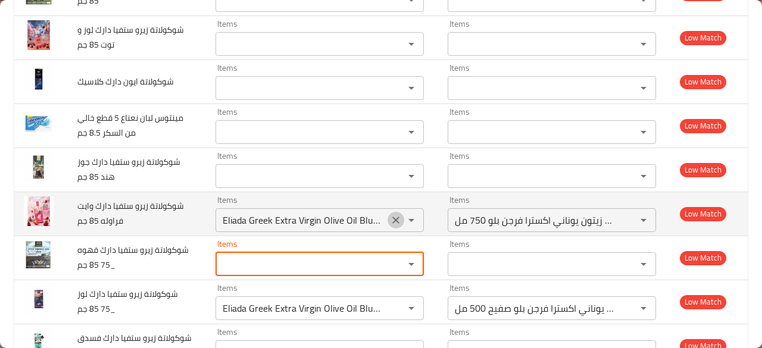
click at [390, 220] on icon "Clear" at bounding box center [396, 220] width 12 height 12
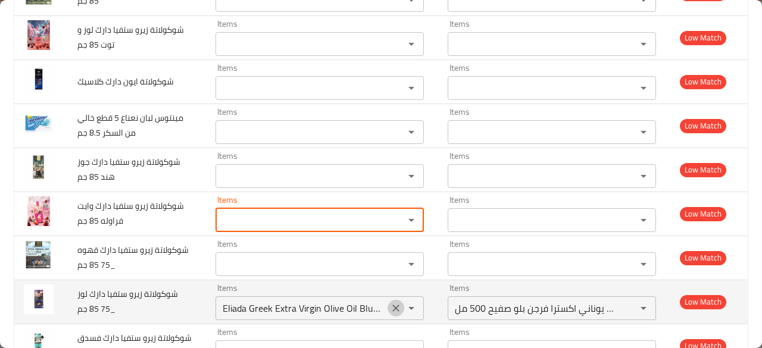
click at [390, 303] on icon "Clear" at bounding box center [396, 308] width 12 height 12
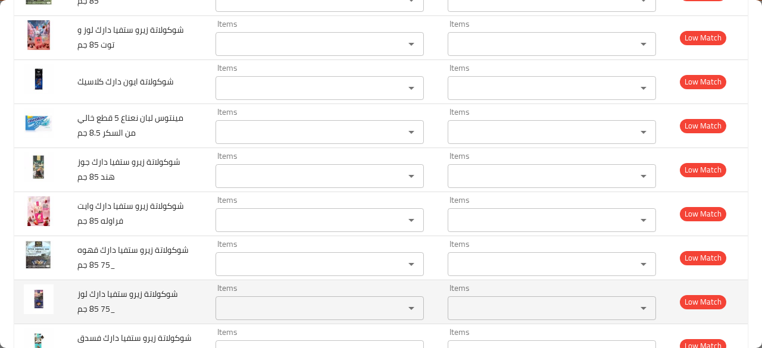
click at [152, 302] on td "شوكولاتة زيرو ستفيا دارك لوز _75 85 جم" at bounding box center [137, 302] width 138 height 44
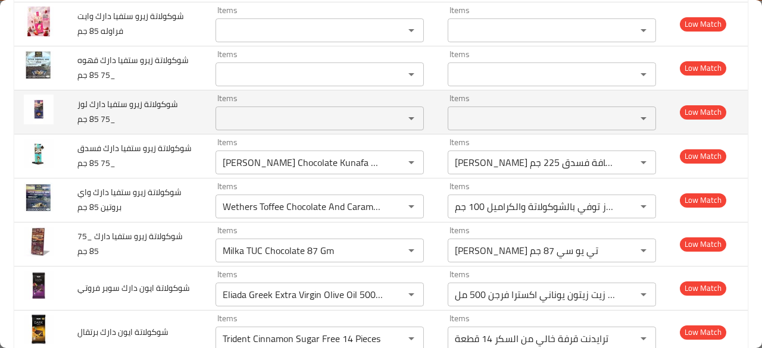
scroll to position [1119, 0]
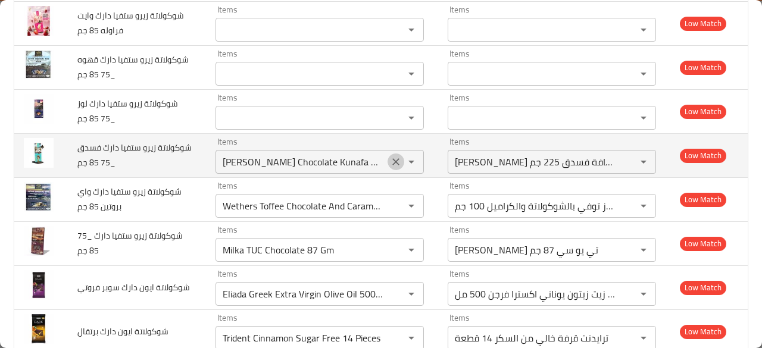
click at [390, 161] on icon "Clear" at bounding box center [396, 162] width 12 height 12
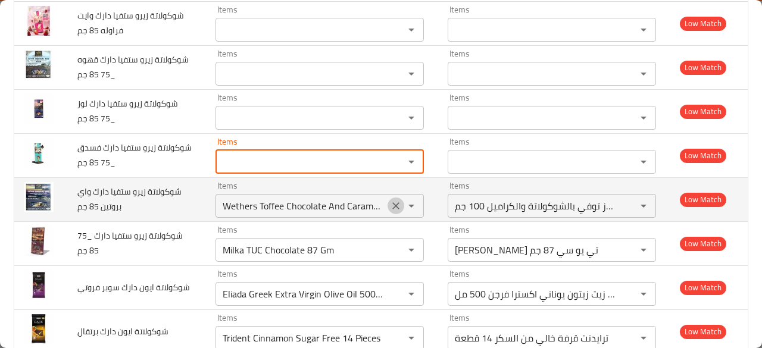
click at [390, 201] on icon "Clear" at bounding box center [396, 206] width 12 height 12
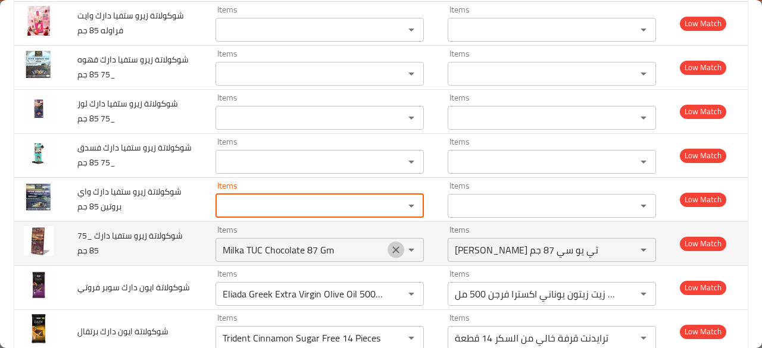
click at [392, 247] on icon "Clear" at bounding box center [395, 250] width 7 height 7
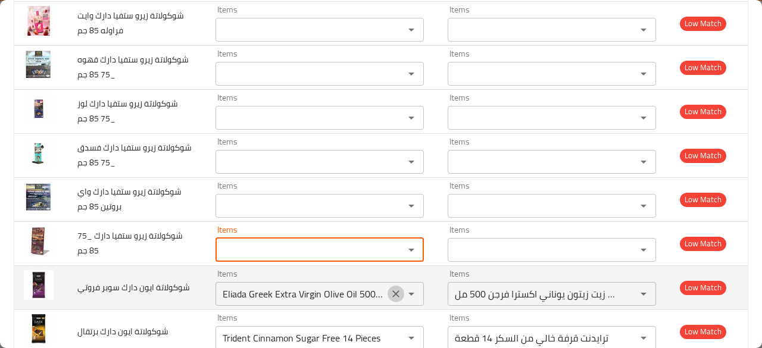
click at [392, 291] on icon "Clear" at bounding box center [395, 294] width 7 height 7
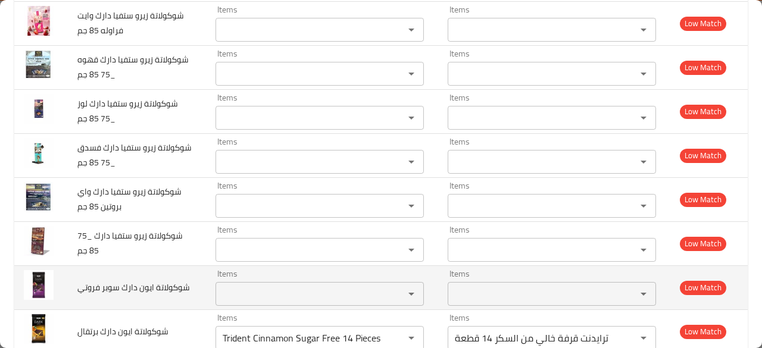
click at [161, 280] on span "شوكولاتة ايون دارك سوبر فروتي" at bounding box center [133, 287] width 113 height 15
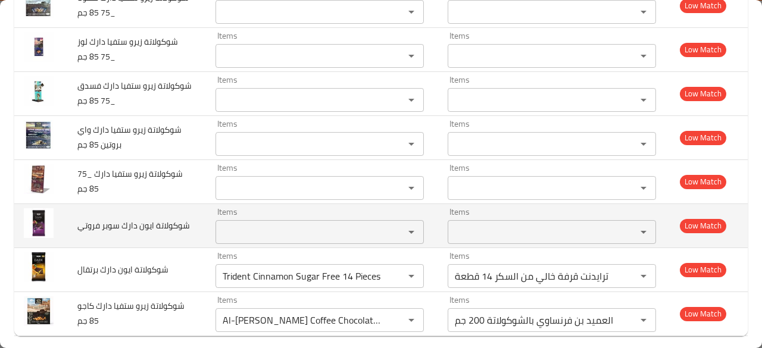
scroll to position [1187, 0]
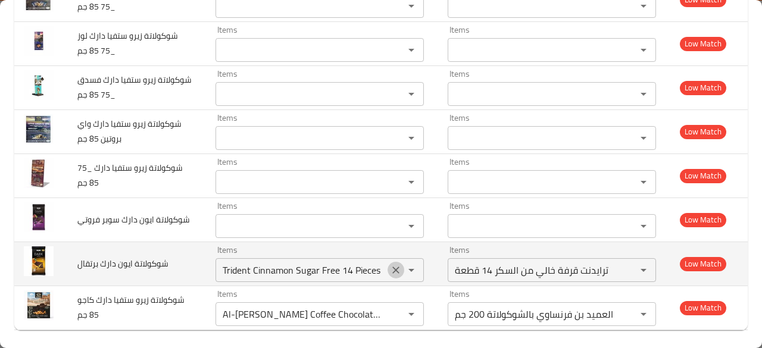
click at [390, 264] on icon "Clear" at bounding box center [396, 270] width 12 height 12
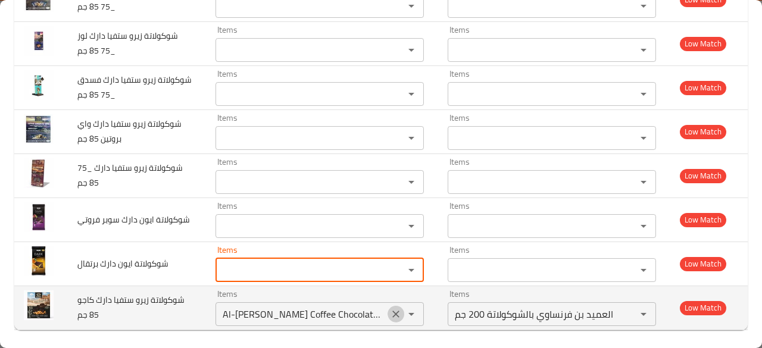
click at [390, 310] on icon "Clear" at bounding box center [396, 314] width 12 height 12
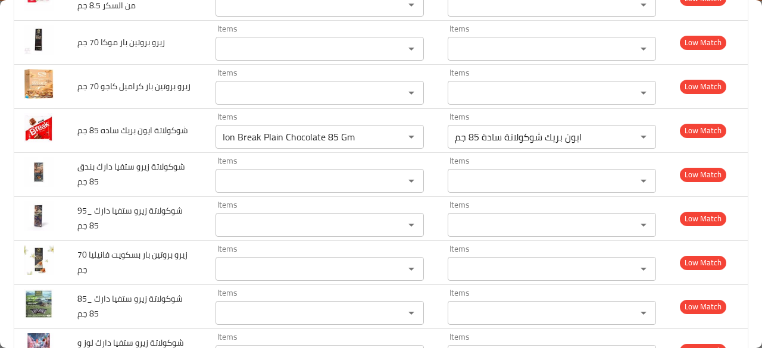
scroll to position [139, 0]
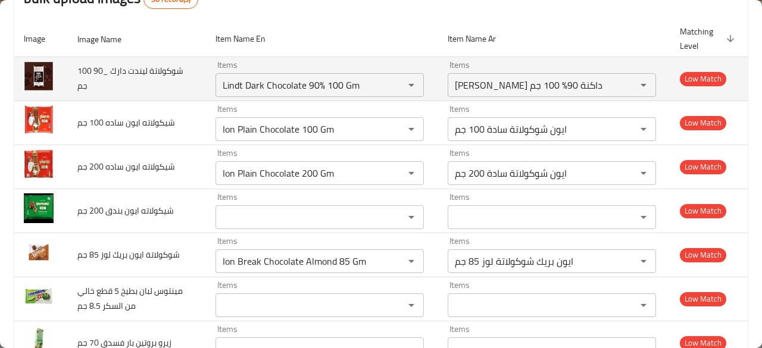
drag, startPoint x: 754, startPoint y: 308, endPoint x: 735, endPoint y: 85, distance: 224.6
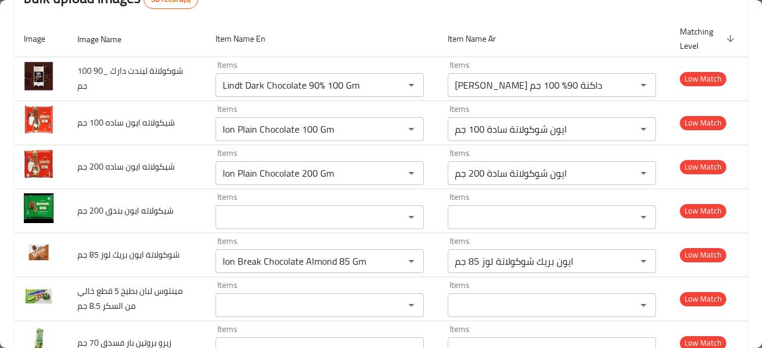
drag, startPoint x: 735, startPoint y: 85, endPoint x: 384, endPoint y: 27, distance: 355.9
click at [384, 27] on th "Item Name En" at bounding box center [322, 39] width 232 height 36
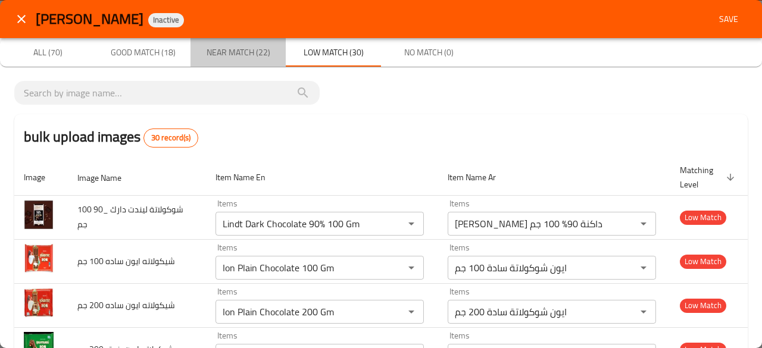
click at [264, 59] on span "Near Match (22)" at bounding box center [238, 52] width 81 height 15
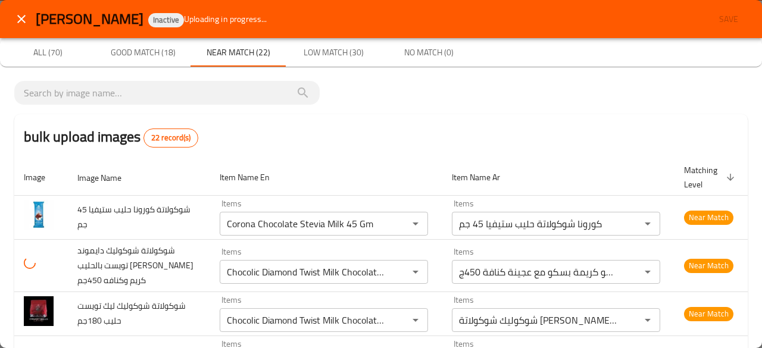
click at [360, 177] on th "Item Name En" at bounding box center [326, 178] width 232 height 36
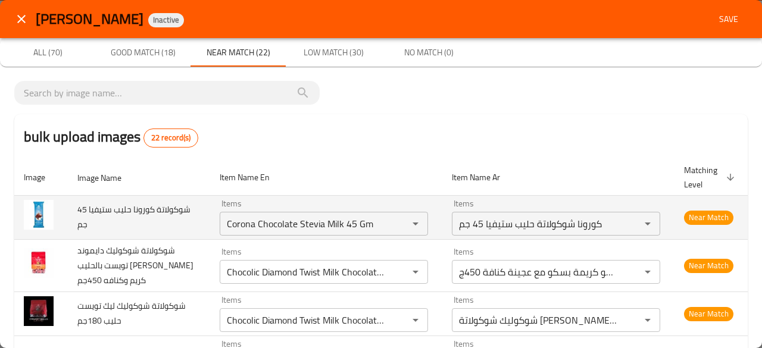
click at [428, 226] on td "Items Corona Chocolate Stevia Milk 45 Gm Items" at bounding box center [326, 217] width 232 height 44
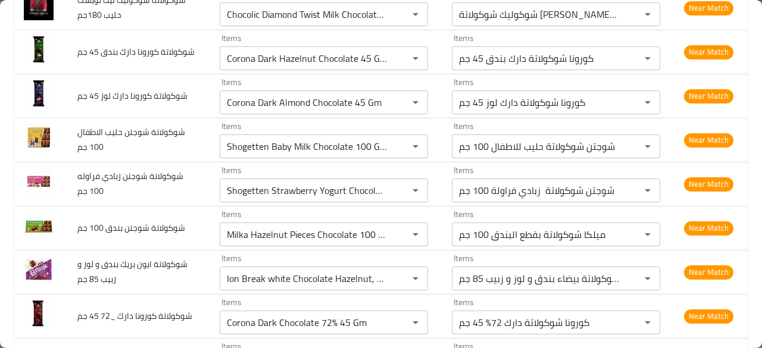
scroll to position [310, 0]
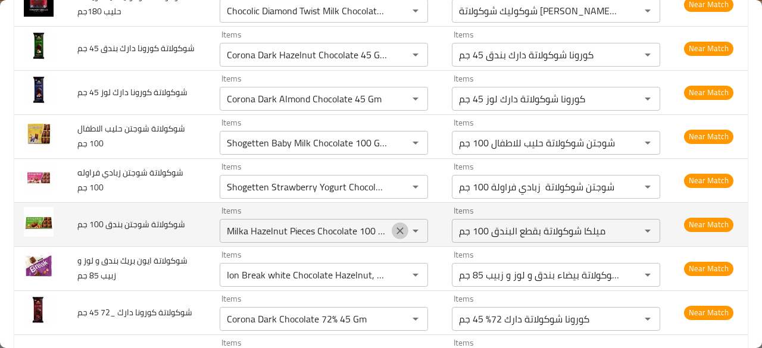
click at [397, 229] on icon "Clear" at bounding box center [400, 230] width 7 height 7
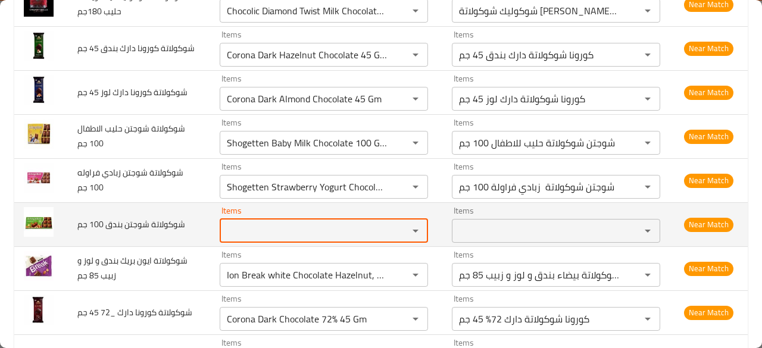
scroll to position [0, 0]
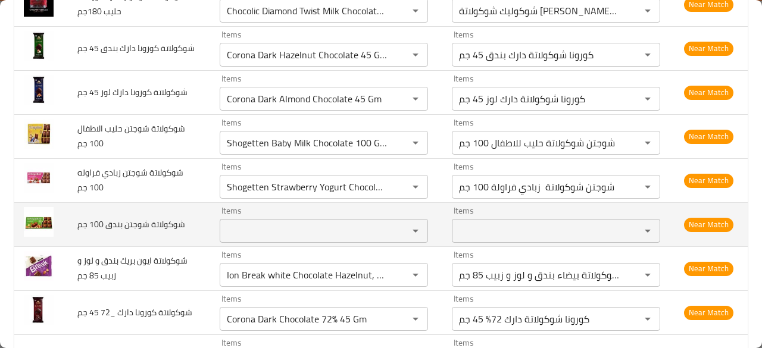
click at [430, 228] on td "Items Items" at bounding box center [326, 224] width 232 height 44
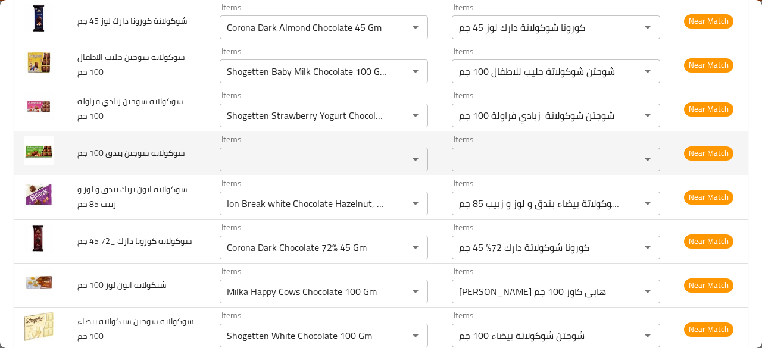
scroll to position [405, 0]
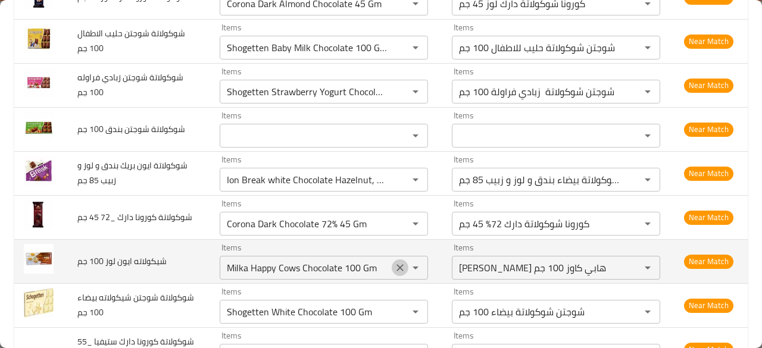
click at [394, 266] on icon "Clear" at bounding box center [400, 268] width 12 height 12
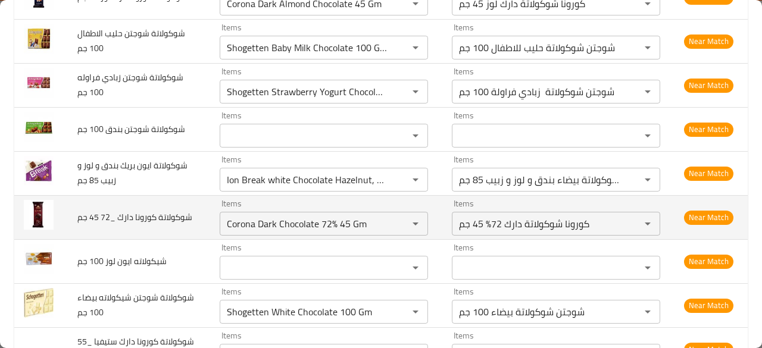
click at [430, 224] on td "Items Corona Dark Chocolate 72% 45 Gm Items" at bounding box center [326, 217] width 232 height 44
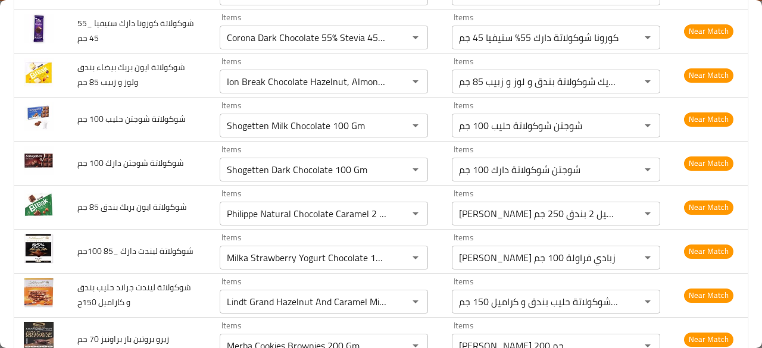
scroll to position [844, 0]
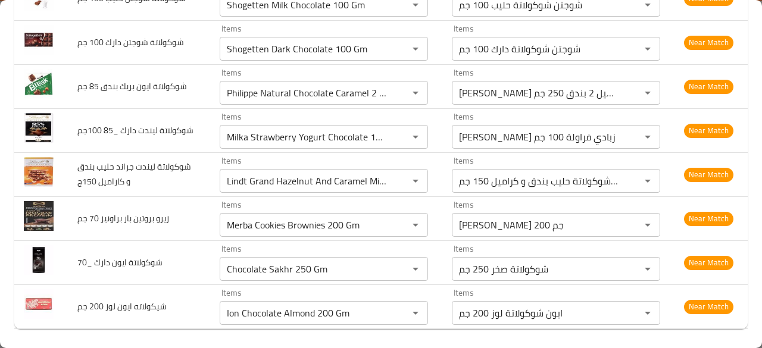
click at [430, 224] on td "Items Merba Cookies Brownies 200 Gm Items" at bounding box center [326, 218] width 232 height 44
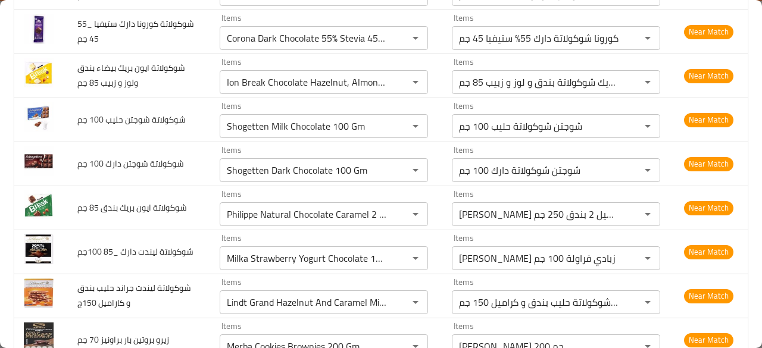
scroll to position [725, 0]
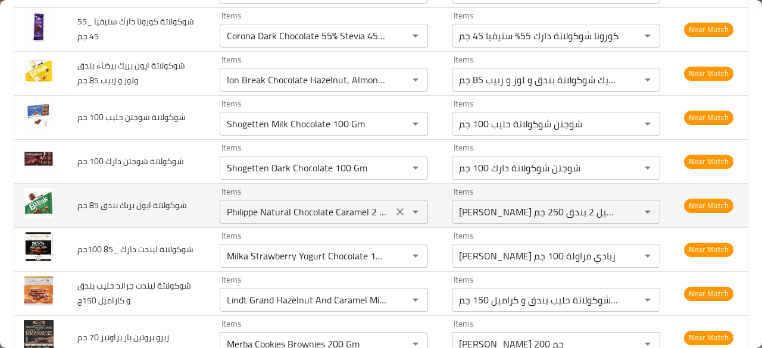
click at [394, 208] on icon "Clear" at bounding box center [400, 212] width 12 height 12
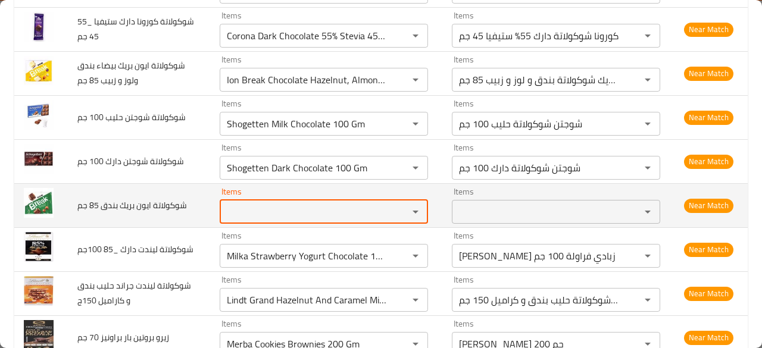
scroll to position [0, 0]
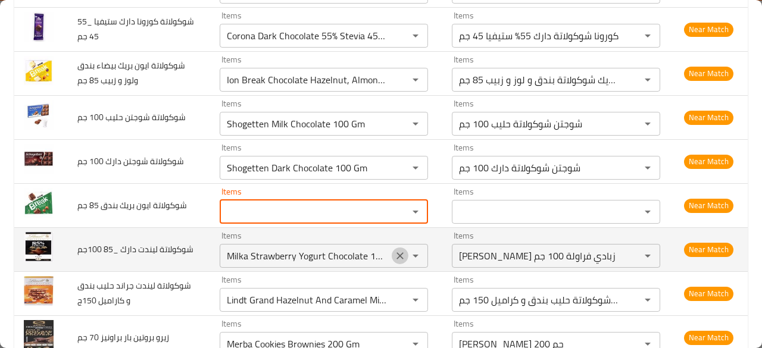
click at [394, 250] on icon "Clear" at bounding box center [400, 256] width 12 height 12
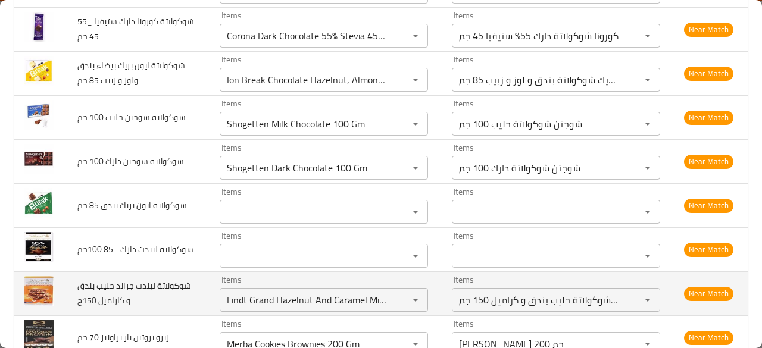
click at [442, 293] on td "Items لينت جراند شوكولاتة حليب بندق و كراميل 150 جم Items" at bounding box center [558, 294] width 232 height 44
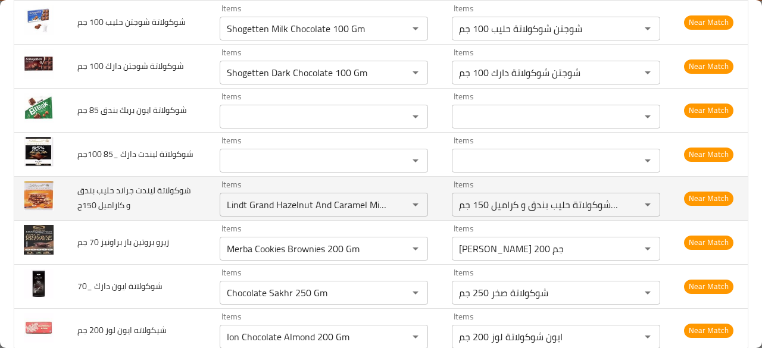
scroll to position [844, 0]
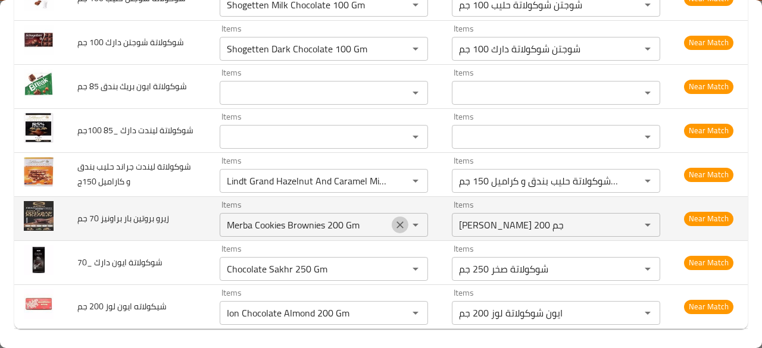
click at [394, 217] on button "Clear" at bounding box center [400, 225] width 17 height 17
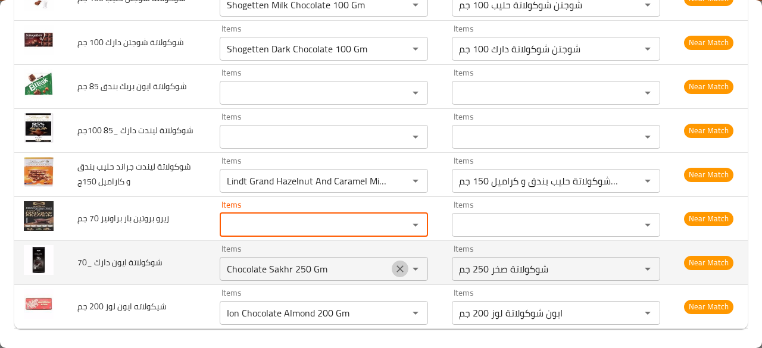
click at [397, 266] on icon "Clear" at bounding box center [400, 269] width 7 height 7
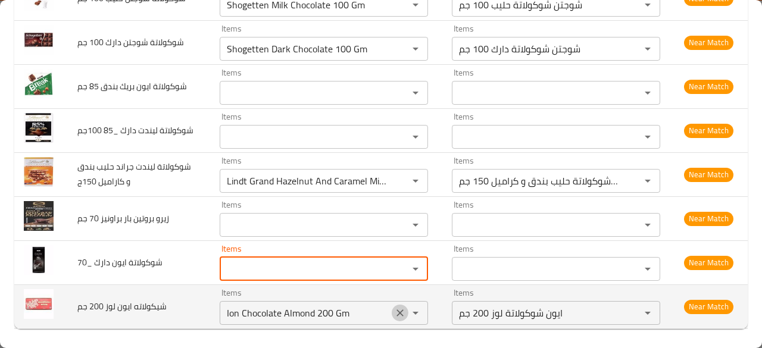
click at [394, 308] on icon "Clear" at bounding box center [400, 313] width 12 height 12
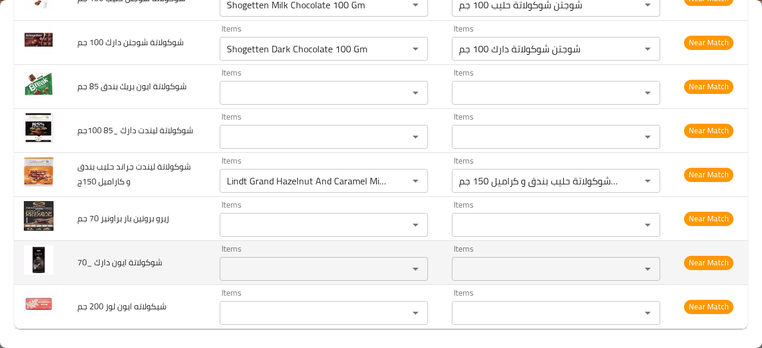
click at [425, 270] on td "Items Items" at bounding box center [326, 263] width 232 height 44
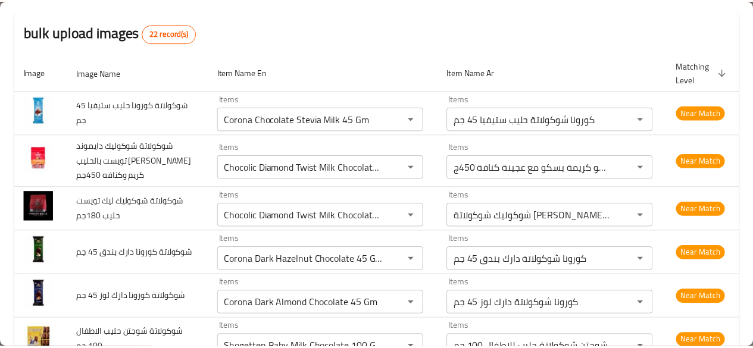
scroll to position [0, 0]
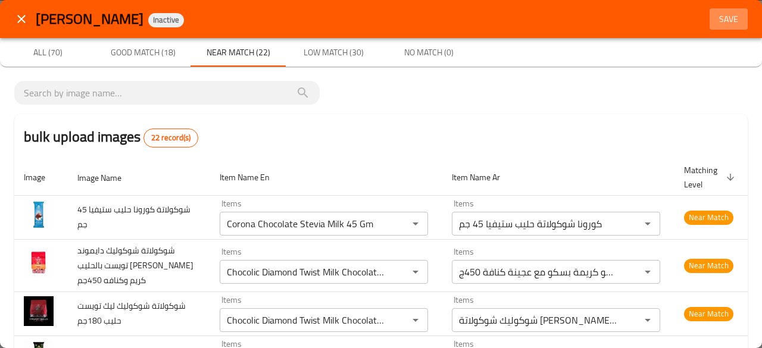
click at [721, 18] on span "Save" at bounding box center [729, 19] width 29 height 15
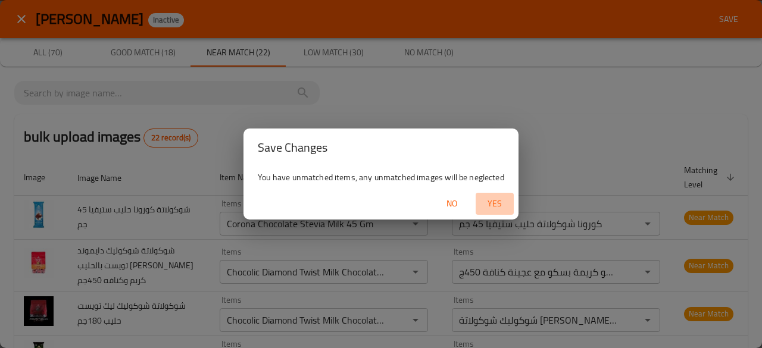
click at [492, 208] on span "Yes" at bounding box center [495, 203] width 29 height 15
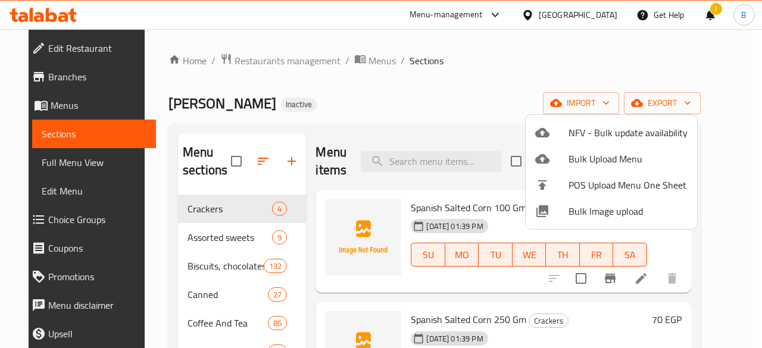
drag, startPoint x: 241, startPoint y: 107, endPoint x: 138, endPoint y: 108, distance: 103.6
click at [138, 108] on div at bounding box center [381, 174] width 762 height 348
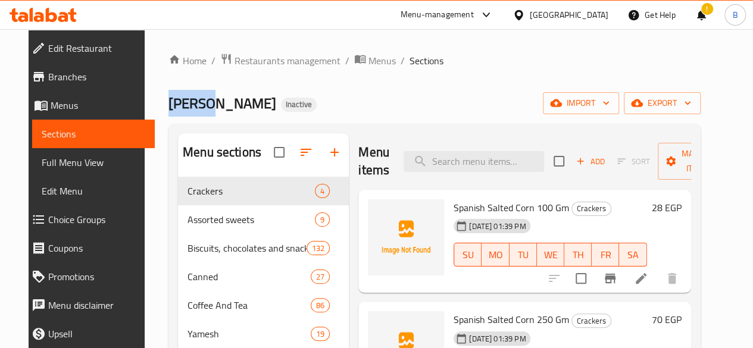
drag, startPoint x: 138, startPoint y: 108, endPoint x: 182, endPoint y: 103, distance: 44.9
click at [182, 103] on div "Home / Restaurants management / Menus / Sections Phillippe Pittas Inactive impo…" at bounding box center [435, 272] width 580 height 486
click at [182, 103] on span "[PERSON_NAME]" at bounding box center [223, 103] width 108 height 27
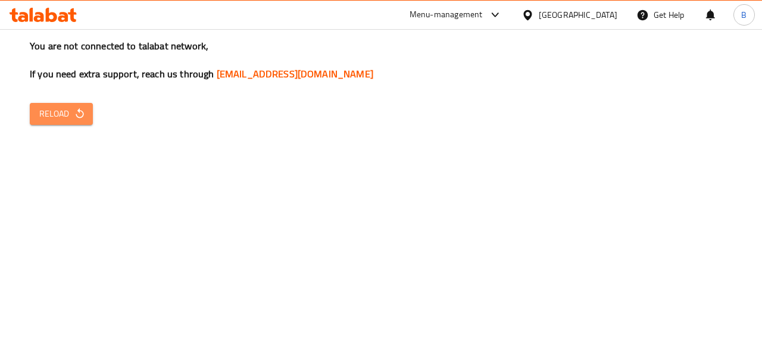
click at [81, 112] on icon "button" at bounding box center [80, 114] width 12 height 12
click at [60, 113] on span "Reload" at bounding box center [61, 114] width 44 height 15
click at [57, 118] on span "Reload" at bounding box center [61, 114] width 44 height 15
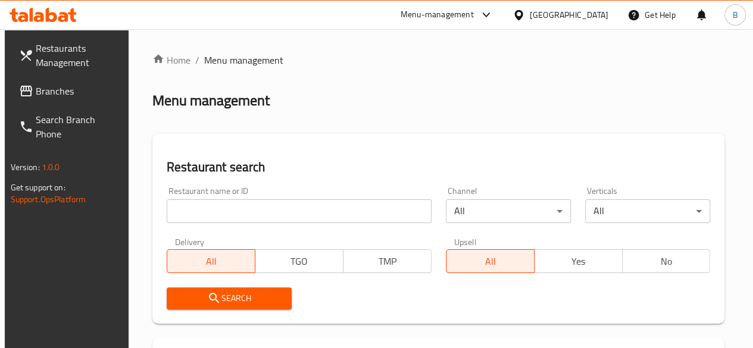
click at [401, 135] on div "Restaurant search Restaurant name or ID Restaurant name or ID Channel All ​ Ver…" at bounding box center [438, 229] width 573 height 190
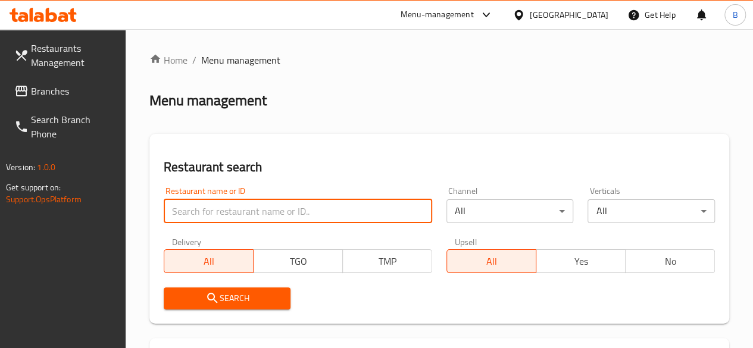
click at [199, 216] on input "search" at bounding box center [298, 211] width 269 height 24
type input "Phill"
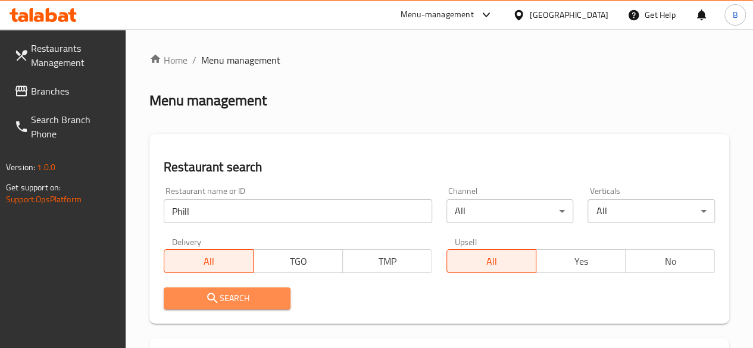
click at [252, 298] on span "Search" at bounding box center [227, 298] width 108 height 15
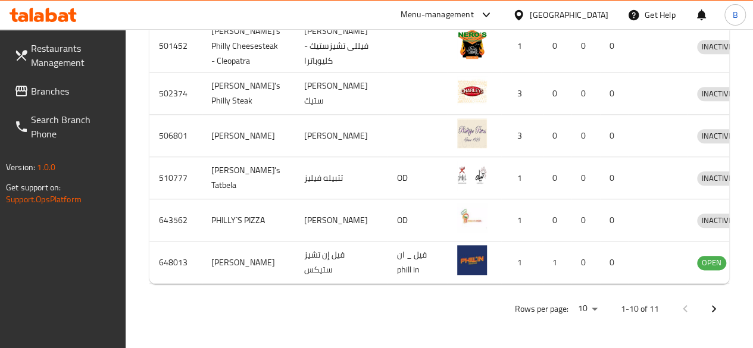
scroll to position [720, 0]
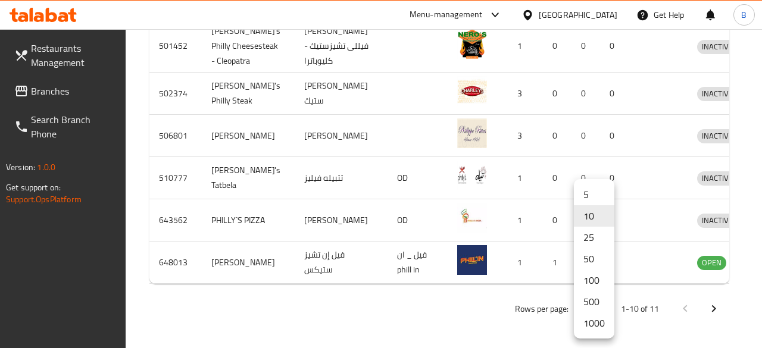
click at [591, 321] on li "1000" at bounding box center [594, 323] width 40 height 21
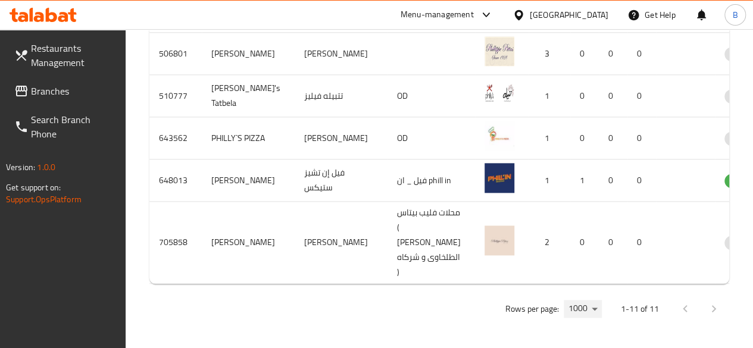
scroll to position [831, 0]
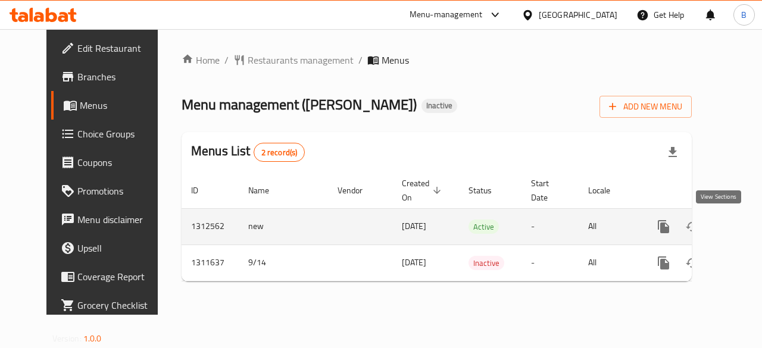
click at [744, 222] on icon "enhanced table" at bounding box center [749, 226] width 11 height 11
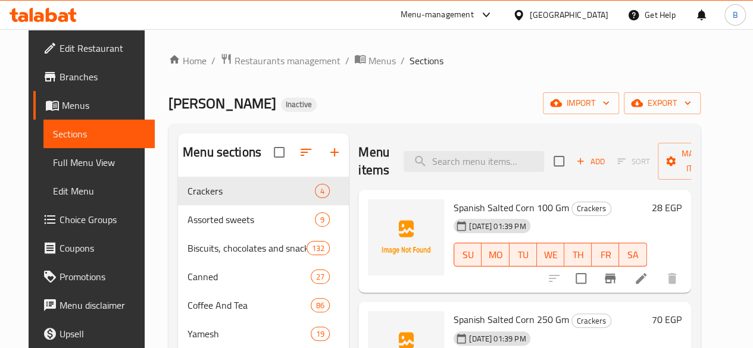
click at [373, 99] on div "Phillippe Pittas Inactive import export" at bounding box center [435, 103] width 532 height 22
click at [451, 101] on div "Phillippe Pittas Inactive import export" at bounding box center [435, 103] width 532 height 22
click at [508, 74] on div "Home / Restaurants management / Menus / Sections Phillippe Pittas Inactive impo…" at bounding box center [435, 272] width 532 height 438
click at [604, 102] on span "import" at bounding box center [581, 103] width 57 height 15
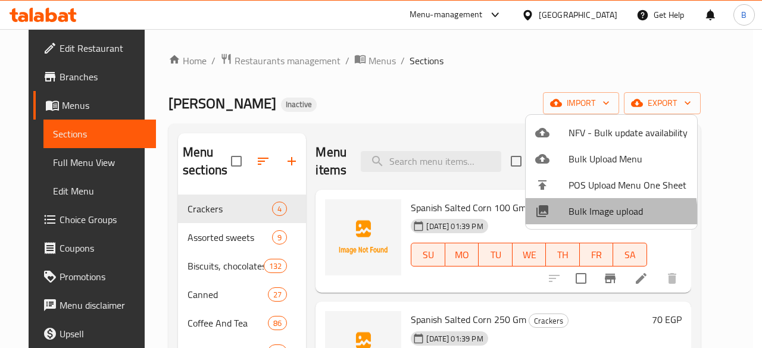
click at [570, 217] on span "Bulk Image upload" at bounding box center [628, 211] width 119 height 14
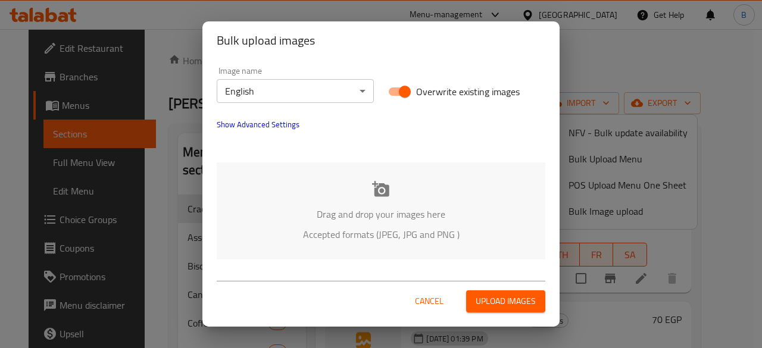
click at [339, 85] on body "​ Menu-management Egypt Get Help B Edit Restaurant Branches Menus Sections Full…" at bounding box center [381, 188] width 762 height 319
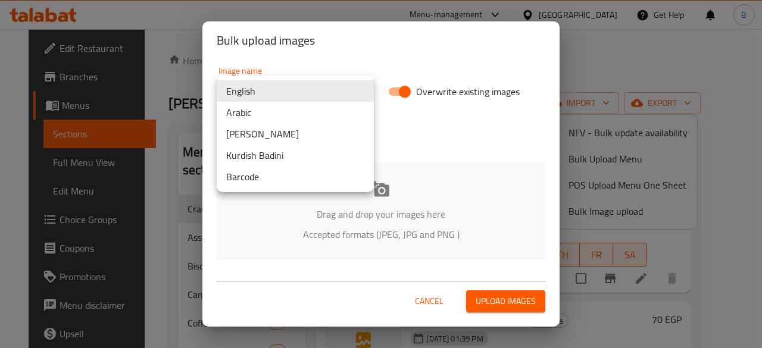
click at [404, 67] on div at bounding box center [381, 174] width 762 height 348
click at [311, 92] on body "​ Menu-management Egypt Get Help B Edit Restaurant Branches Menus Sections Full…" at bounding box center [381, 188] width 762 height 319
click at [291, 115] on li "Arabic" at bounding box center [295, 112] width 157 height 21
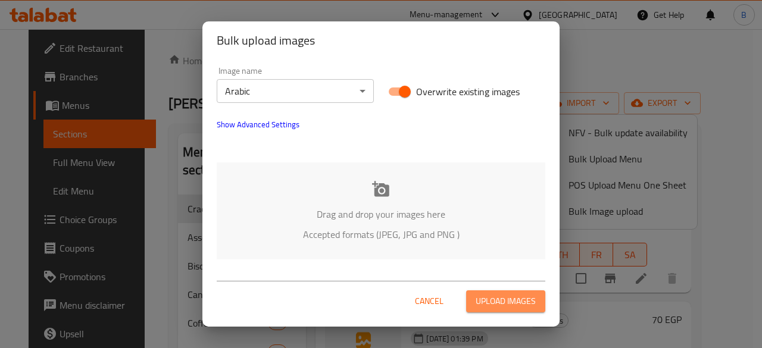
click at [490, 301] on span "Upload images" at bounding box center [506, 301] width 60 height 15
